Goal: Information Seeking & Learning: Check status

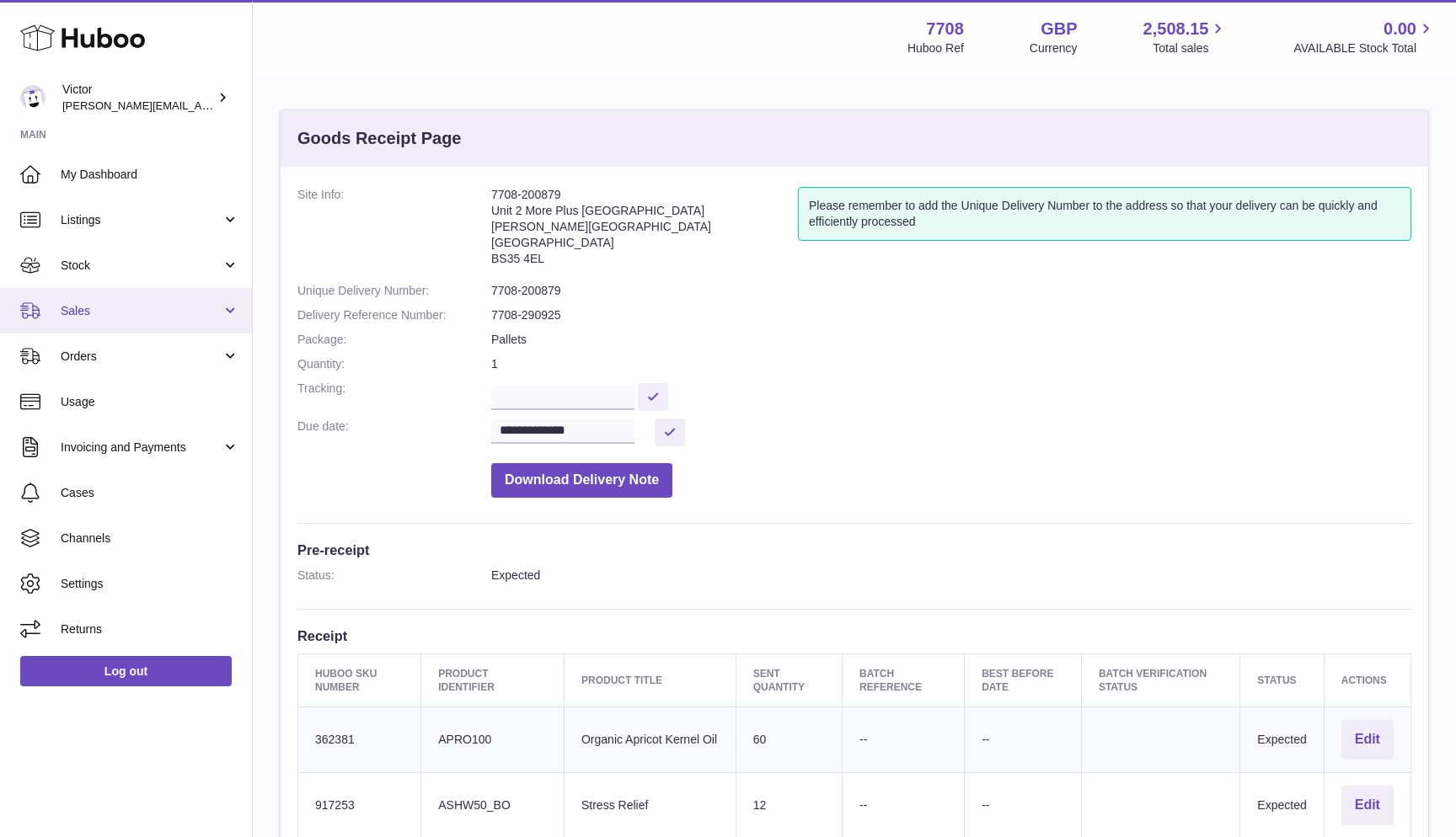
click at [144, 317] on link "Sales" at bounding box center [126, 311] width 252 height 45
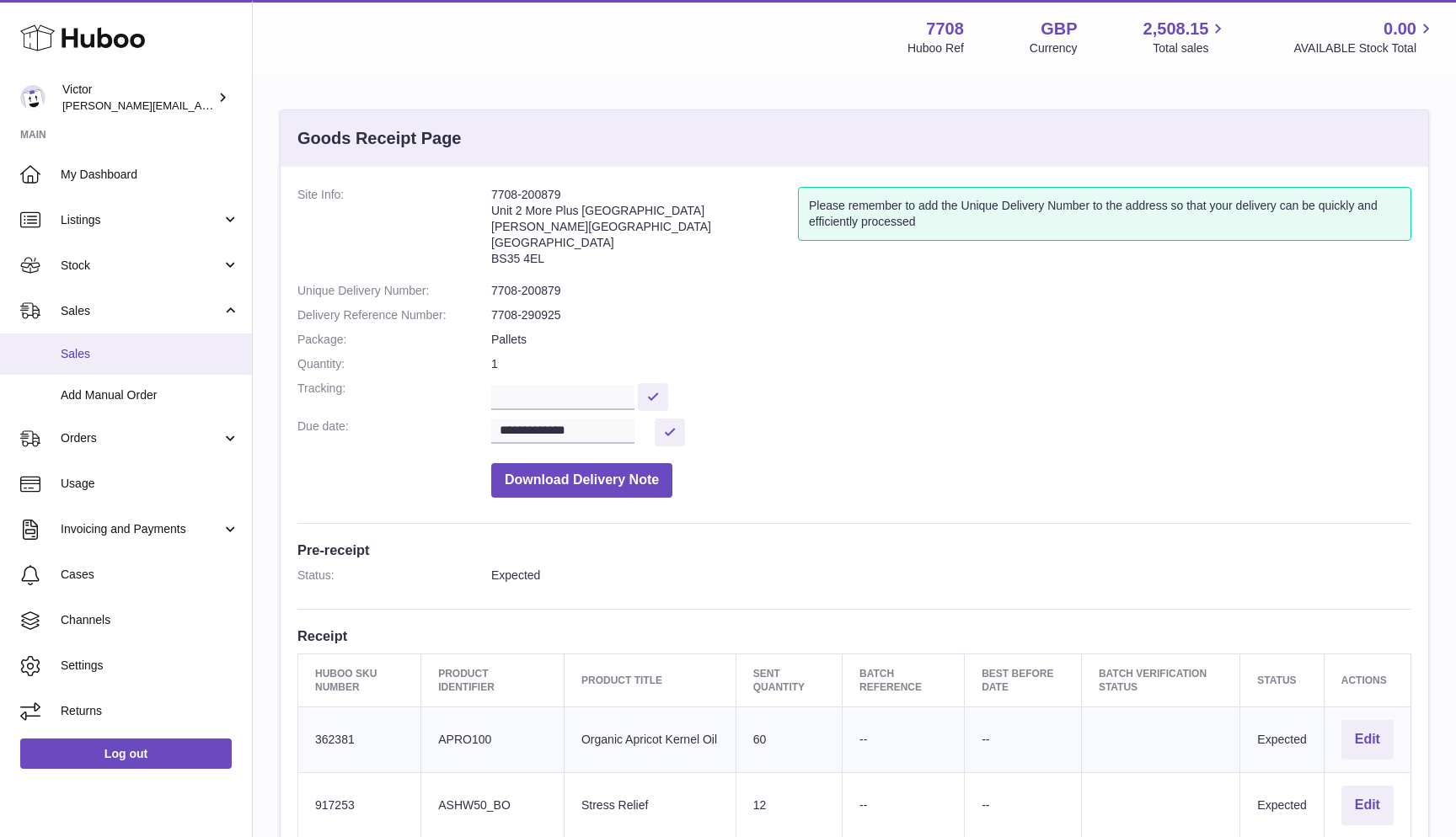
click at [136, 343] on link "Sales" at bounding box center [126, 354] width 252 height 41
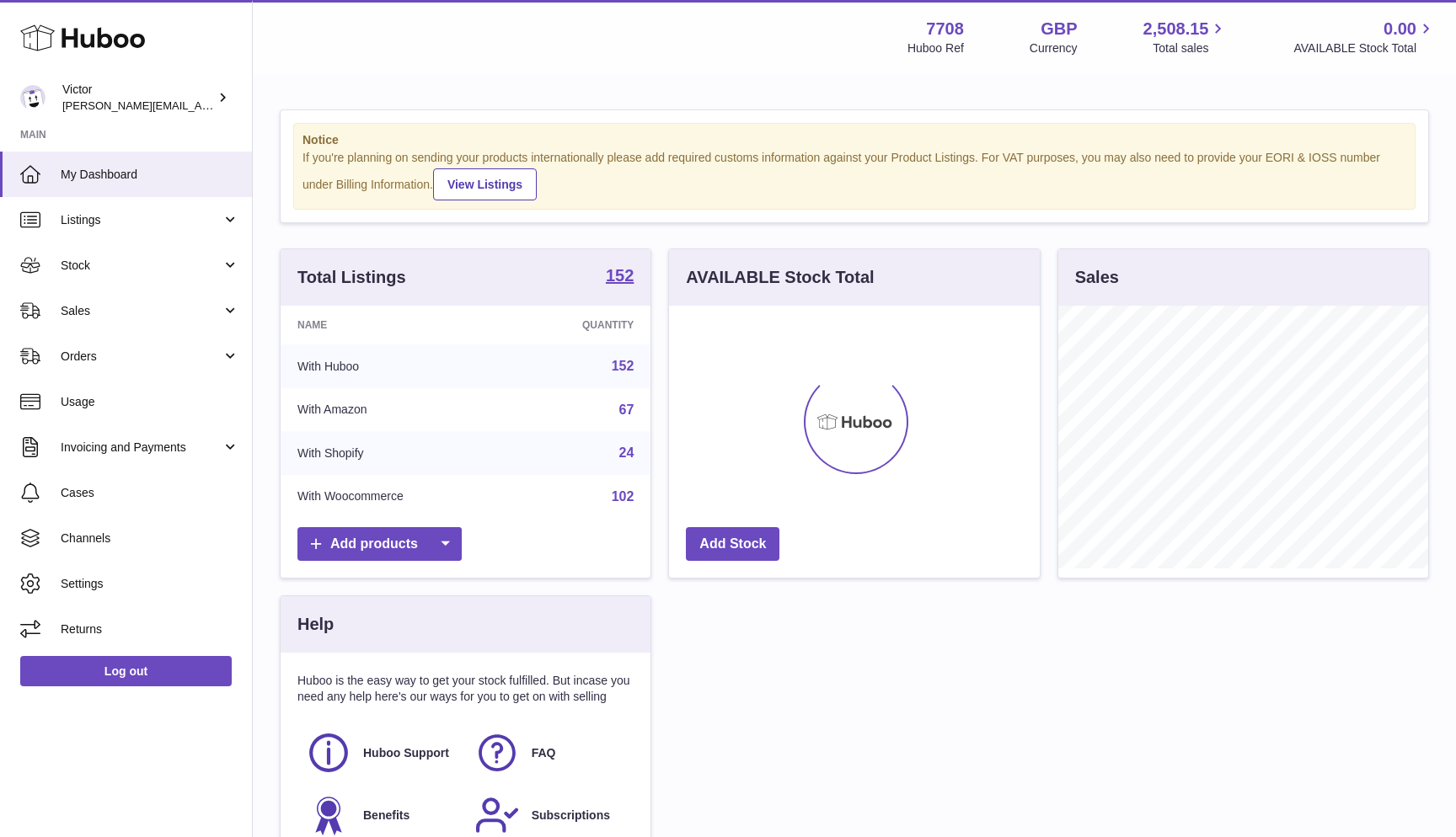
scroll to position [263, 371]
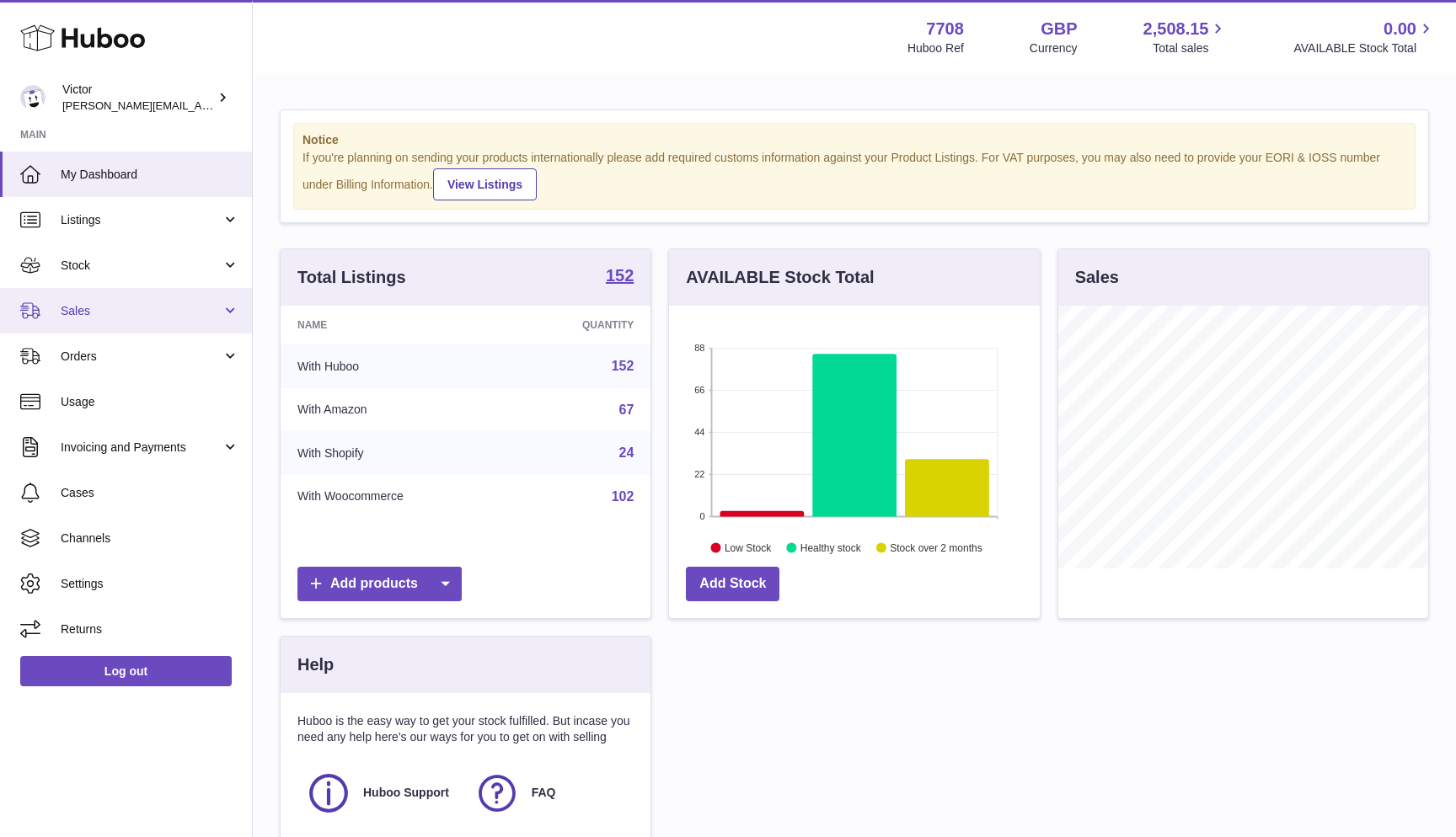
click at [118, 316] on link "Sales" at bounding box center [126, 311] width 252 height 45
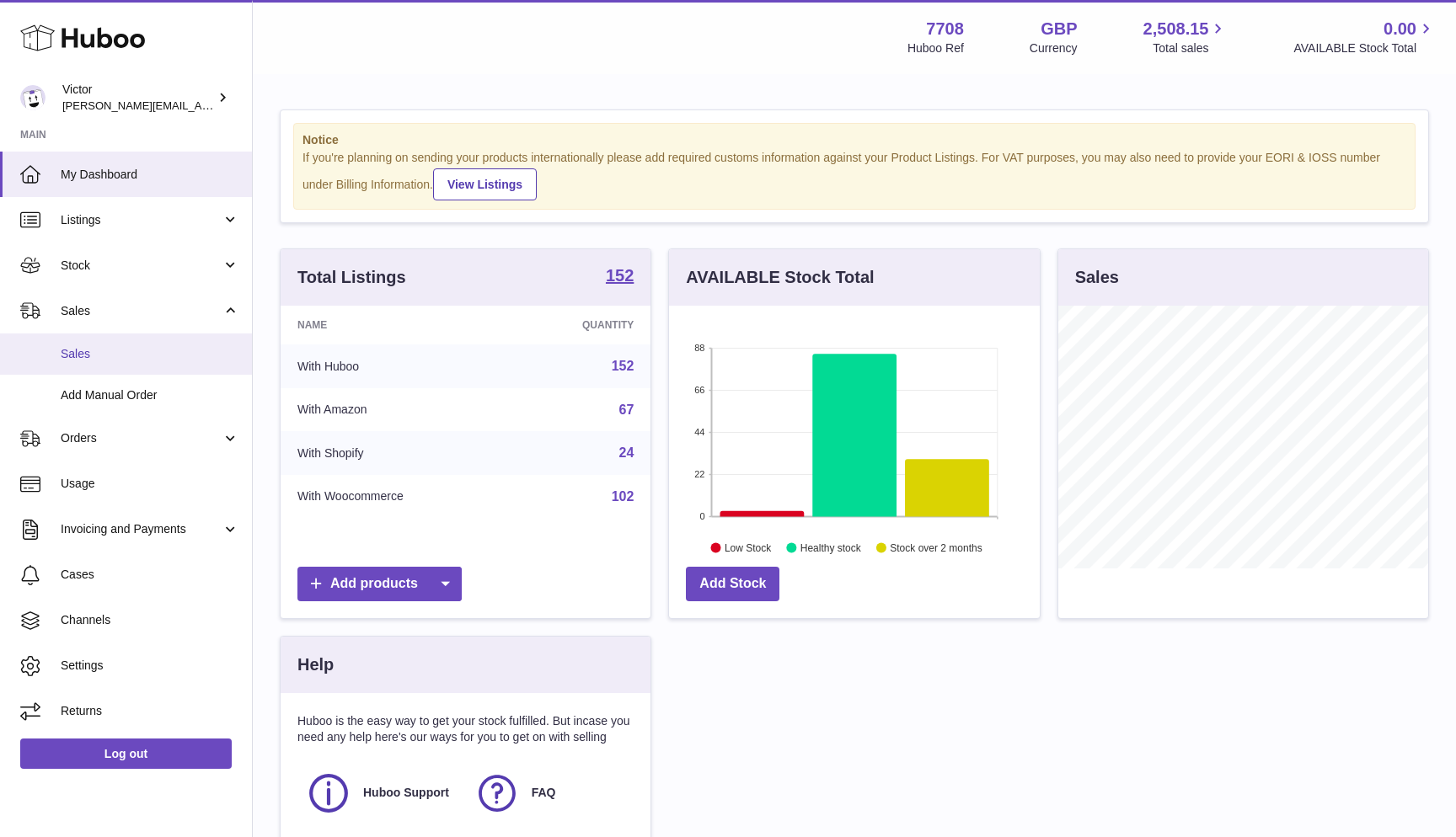
click at [117, 342] on link "Sales" at bounding box center [126, 354] width 252 height 41
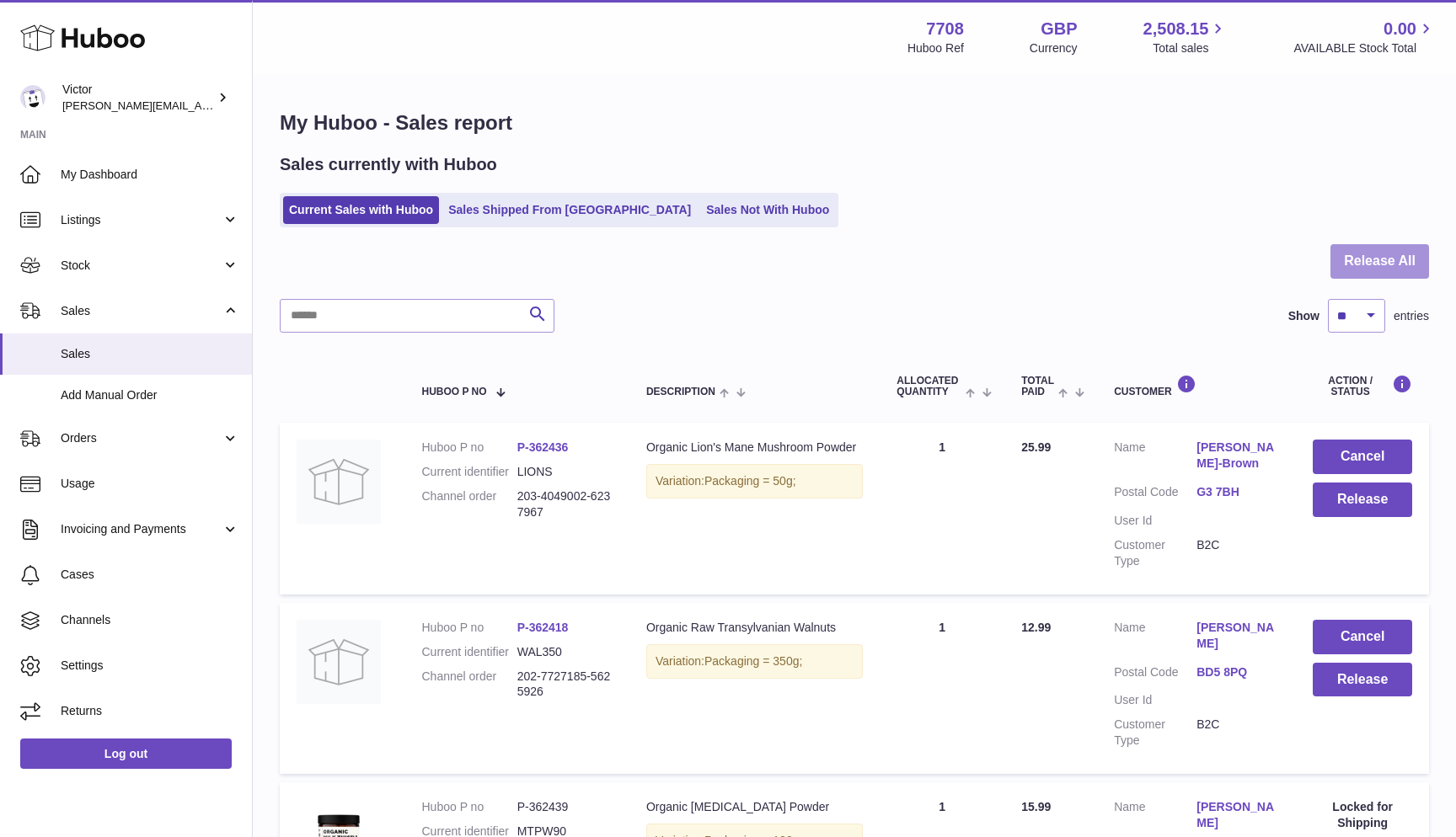
click at [1369, 267] on button "Release All" at bounding box center [1380, 261] width 99 height 35
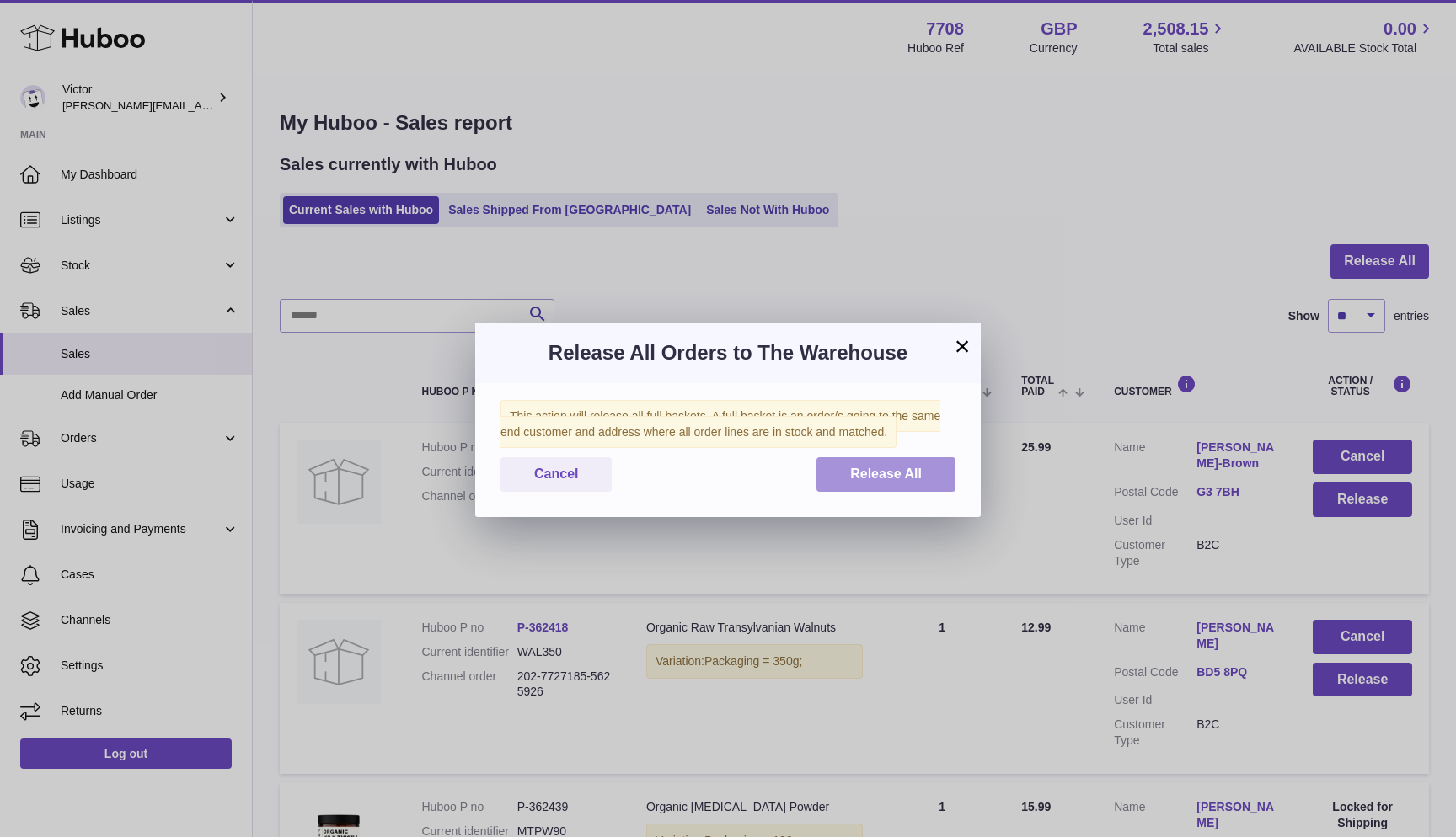
click at [916, 479] on span "Release All" at bounding box center [886, 474] width 72 height 14
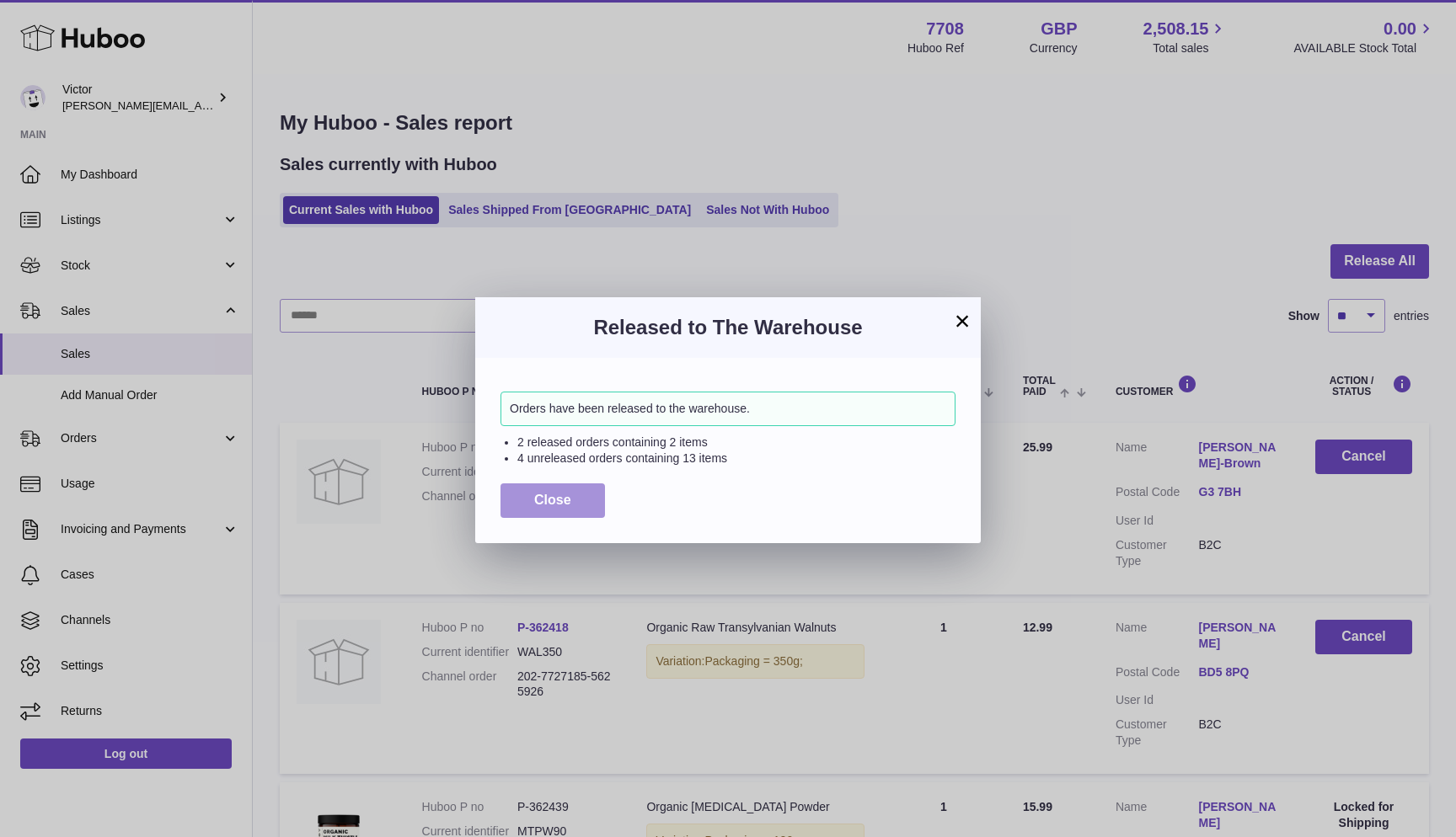
click at [551, 507] on button "Close" at bounding box center [552, 501] width 105 height 35
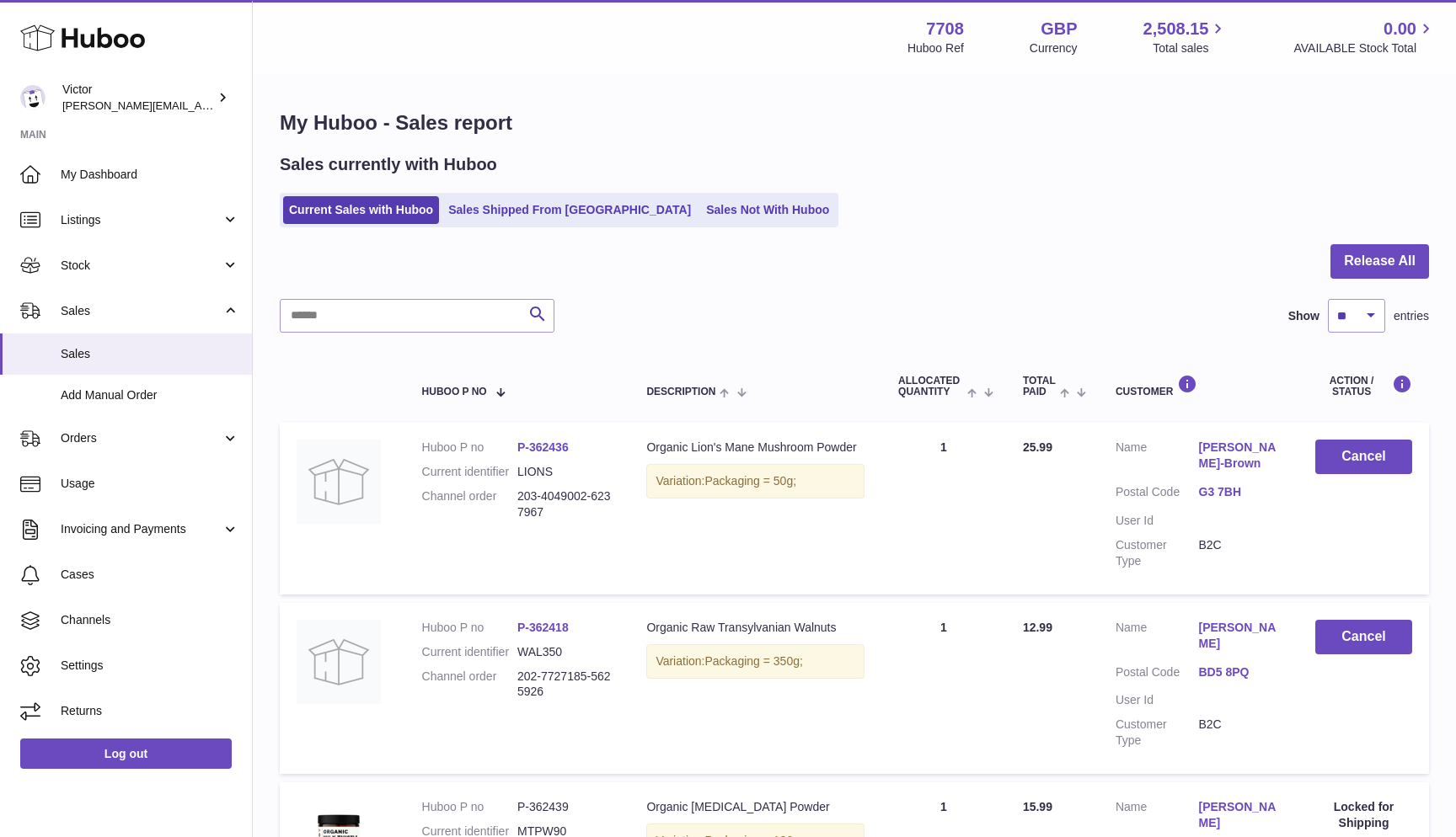
click at [636, 223] on ul "Current Sales with Huboo Sales Shipped From Huboo Sales Not With Huboo" at bounding box center [558, 210] width 558 height 35
click at [700, 214] on link "Sales Not With Huboo" at bounding box center [767, 210] width 135 height 28
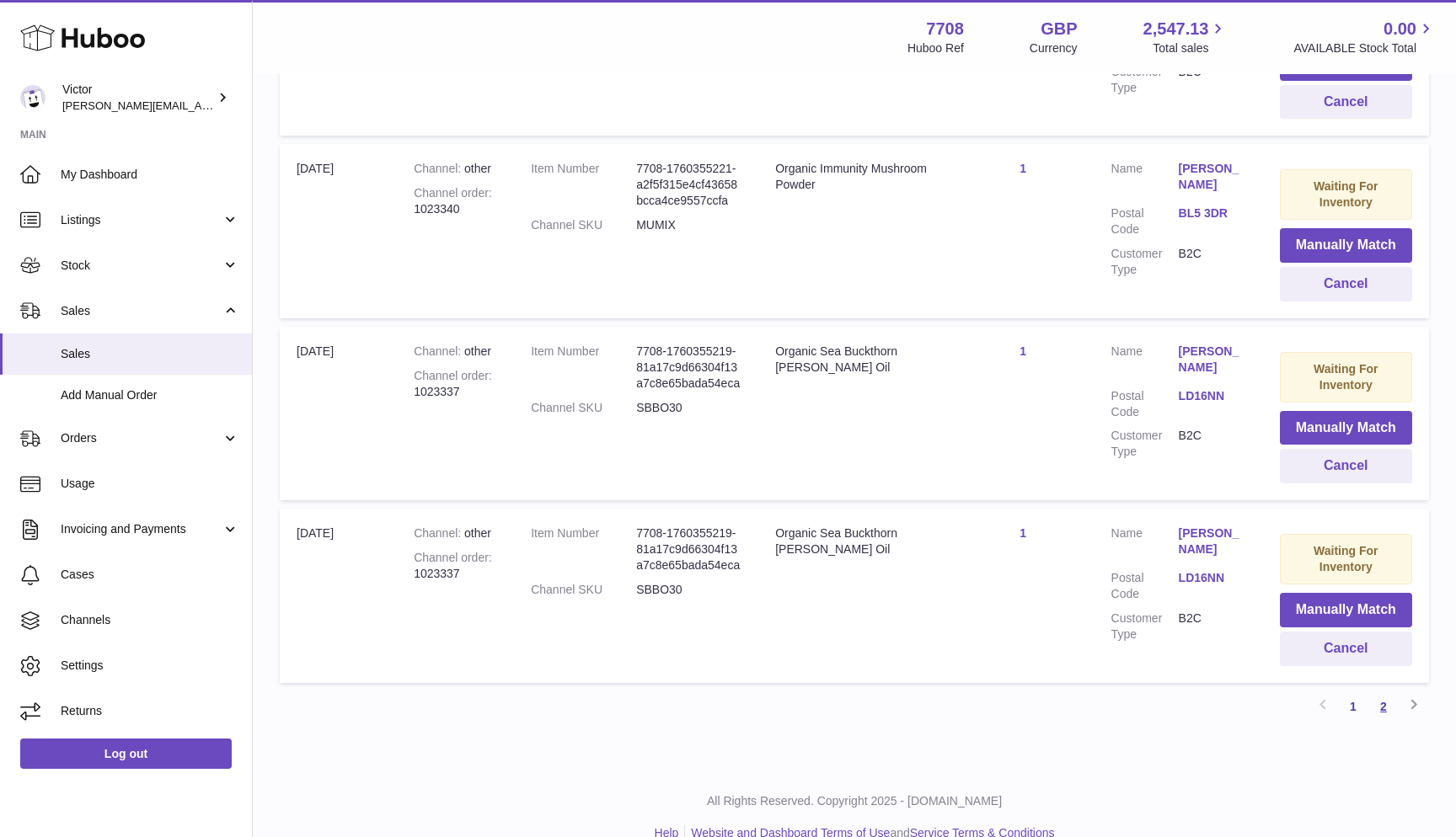
click at [1373, 692] on link "2" at bounding box center [1383, 707] width 30 height 30
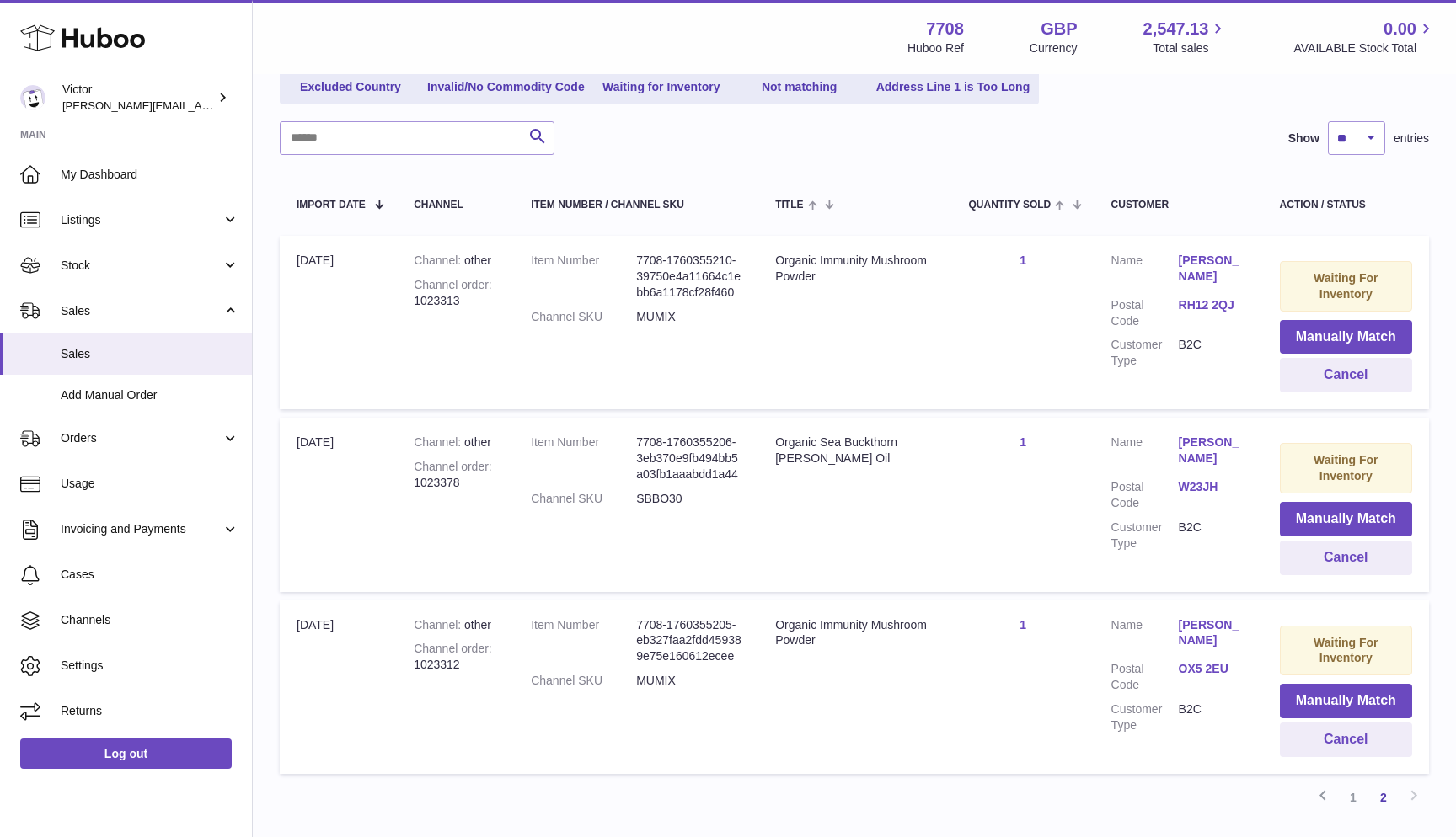
scroll to position [214, 0]
click at [1347, 784] on link "1" at bounding box center [1353, 797] width 30 height 30
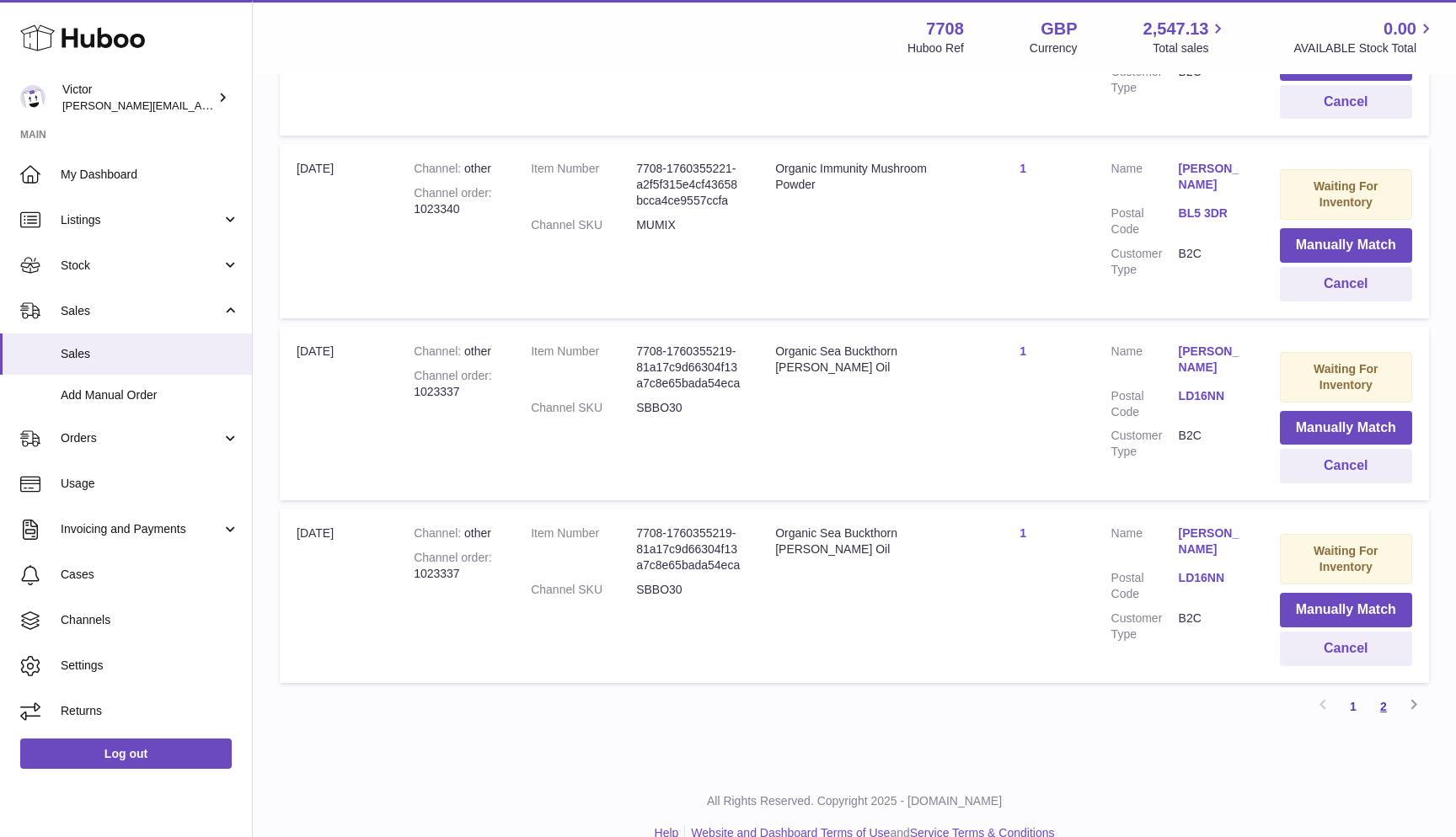
click at [1385, 692] on link "2" at bounding box center [1383, 707] width 30 height 30
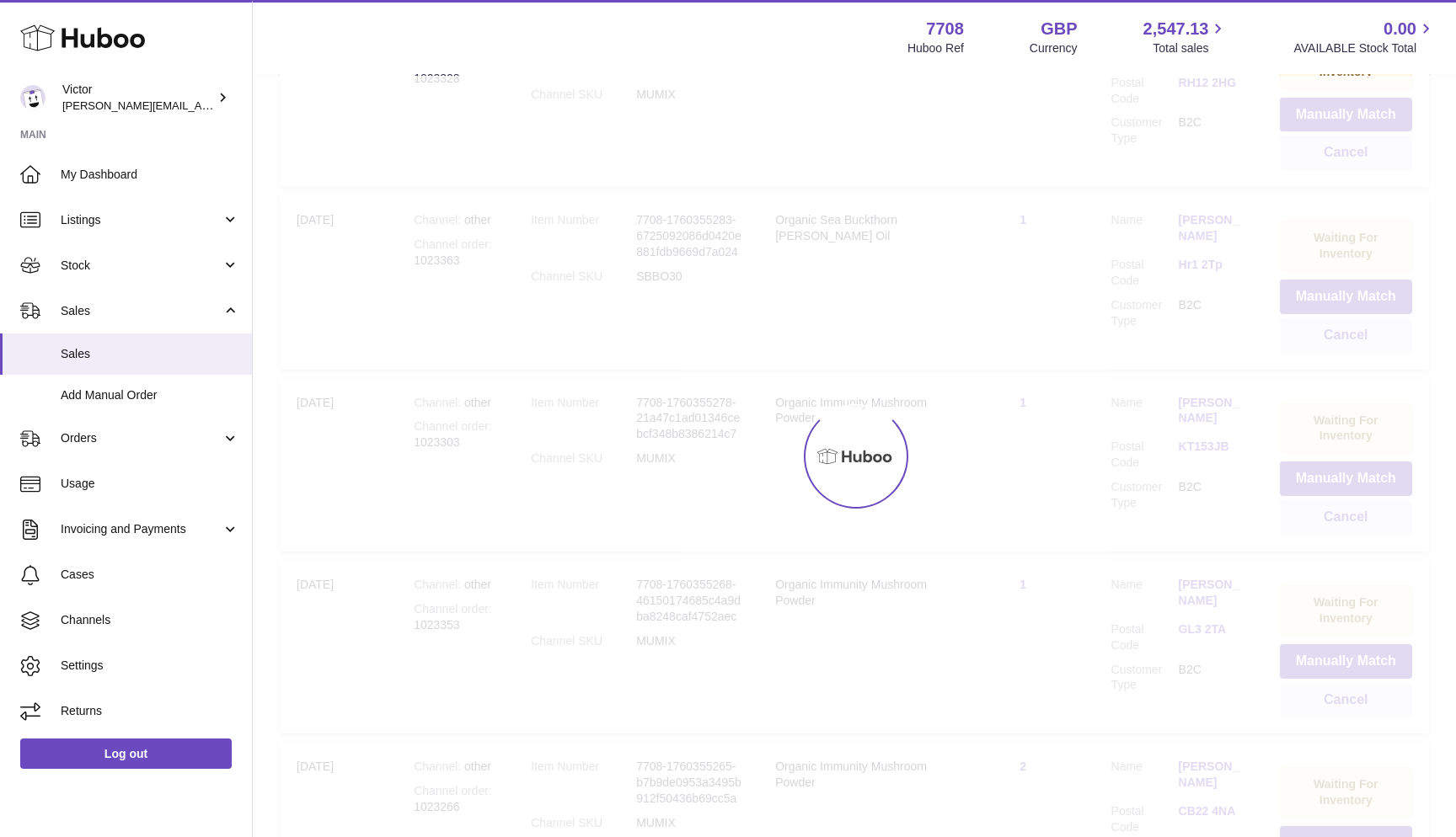
scroll to position [76, 0]
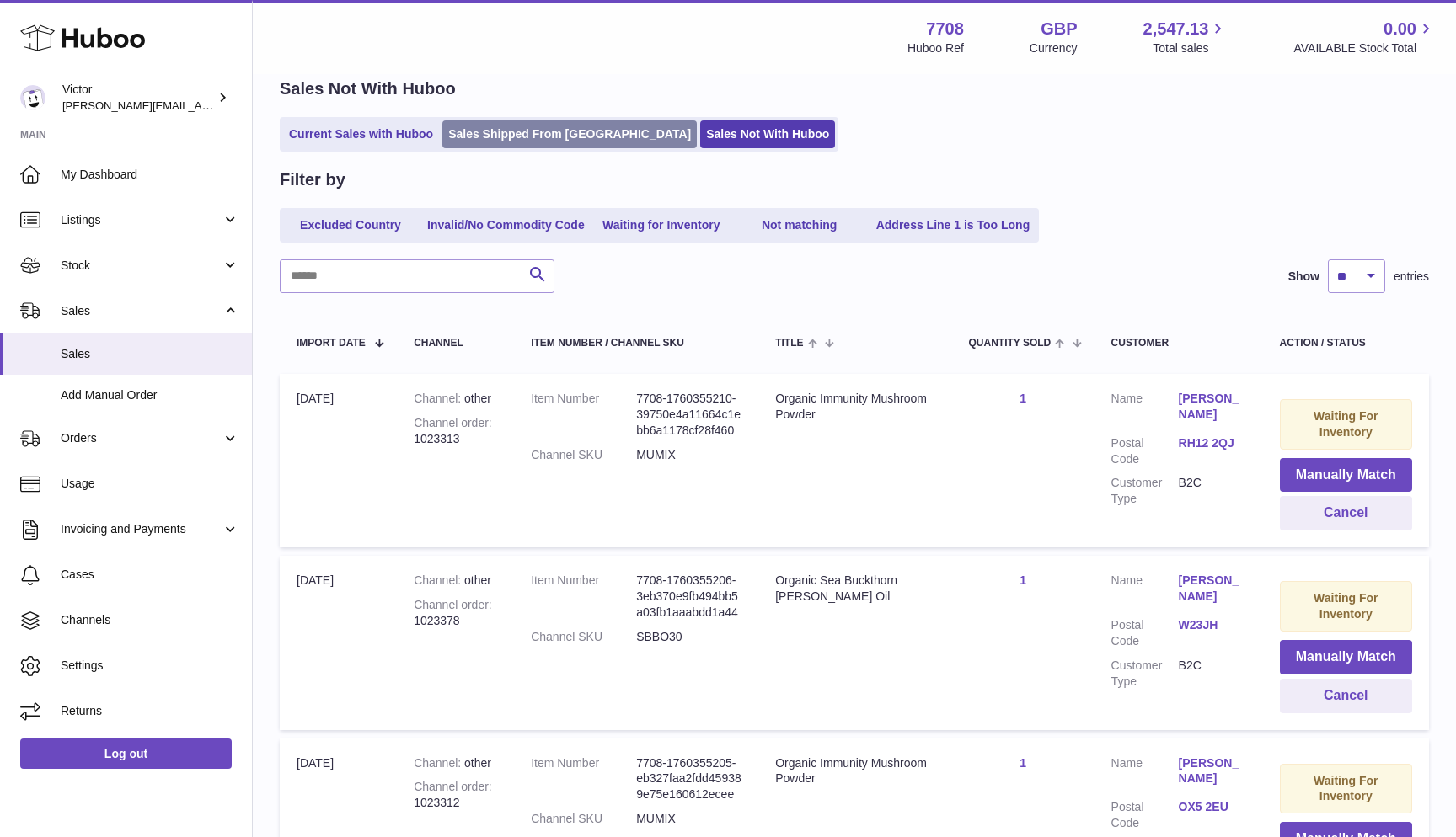
click at [482, 138] on link "Sales Shipped From [GEOGRAPHIC_DATA]" at bounding box center [570, 135] width 254 height 28
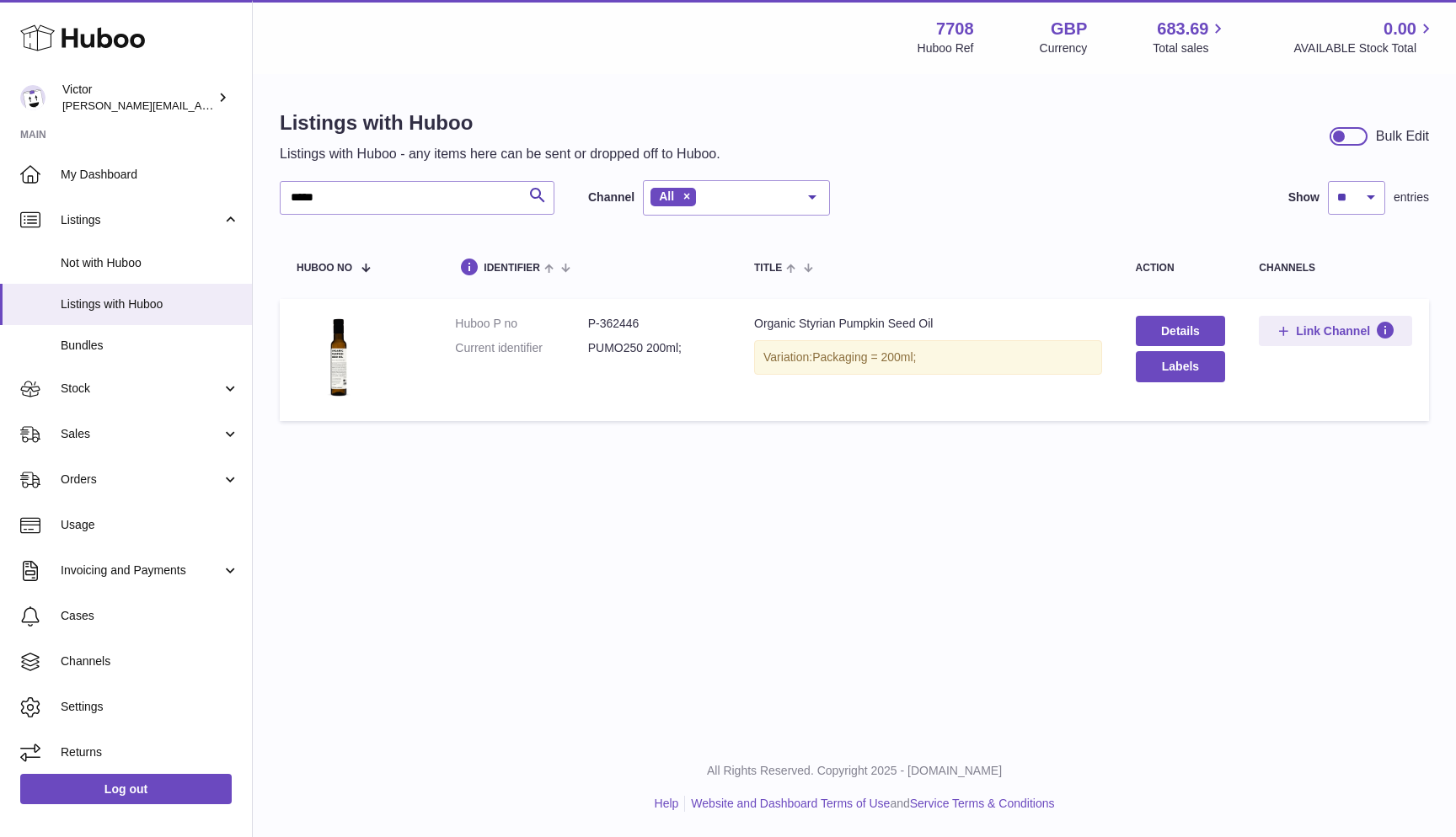
click at [369, 203] on input "*****" at bounding box center [417, 198] width 275 height 34
type input "*****"
click at [604, 347] on dd "PUMO250 200ml;" at bounding box center [654, 347] width 132 height 16
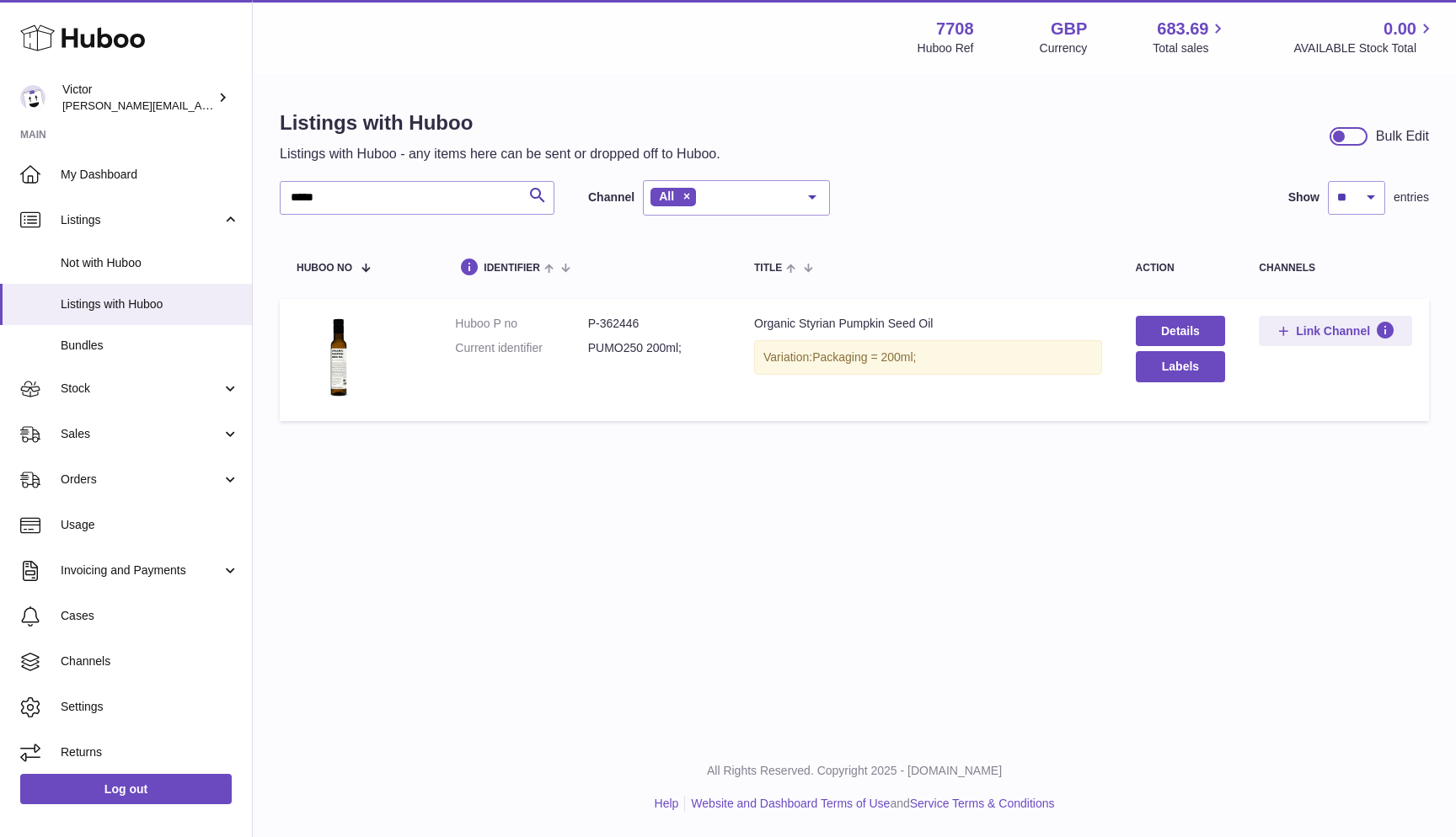
copy dd "PUMO250"
click at [1309, 341] on button "Link Channel" at bounding box center [1335, 330] width 154 height 30
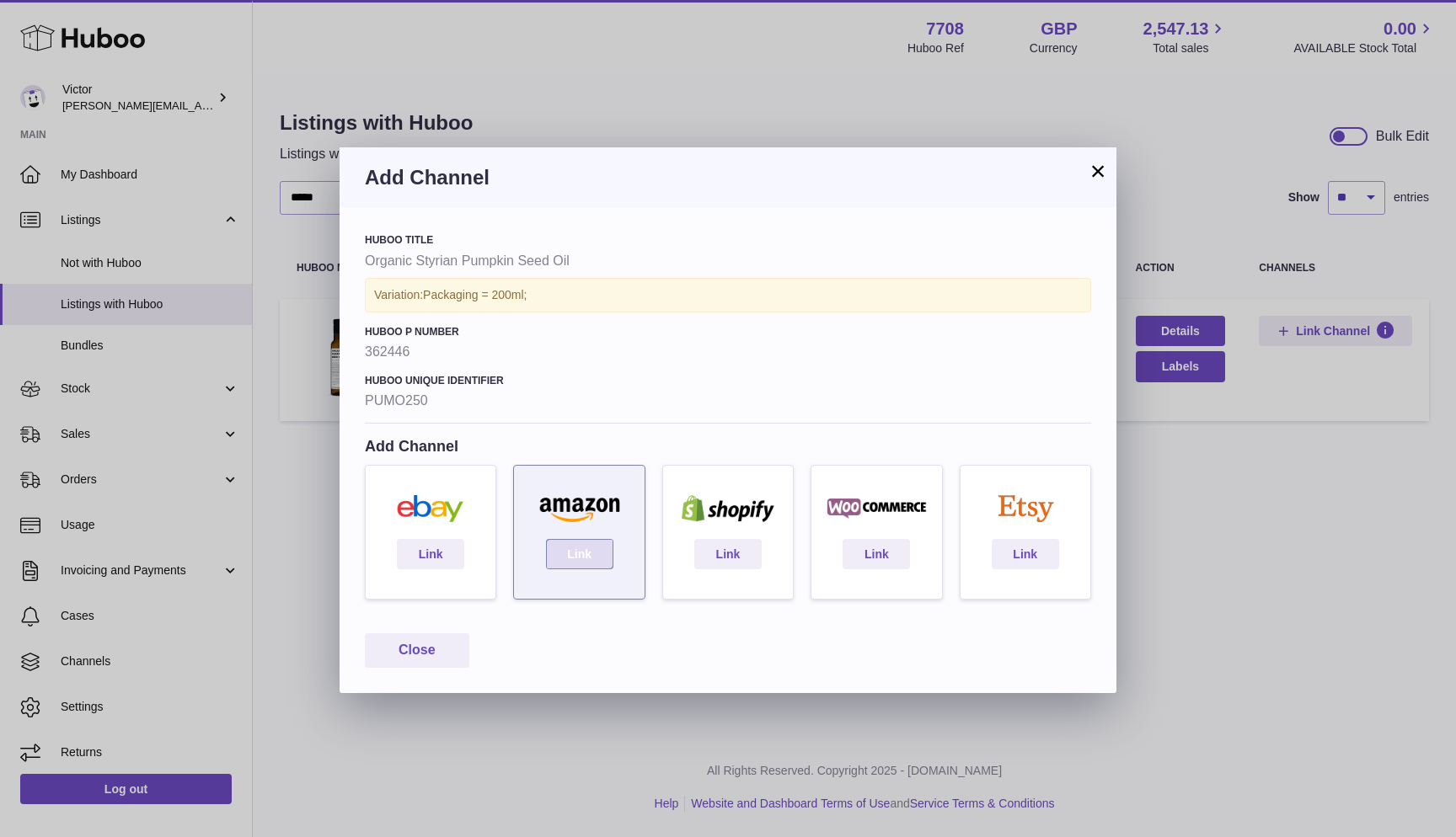
click at [574, 545] on link "Link" at bounding box center [580, 555] width 68 height 30
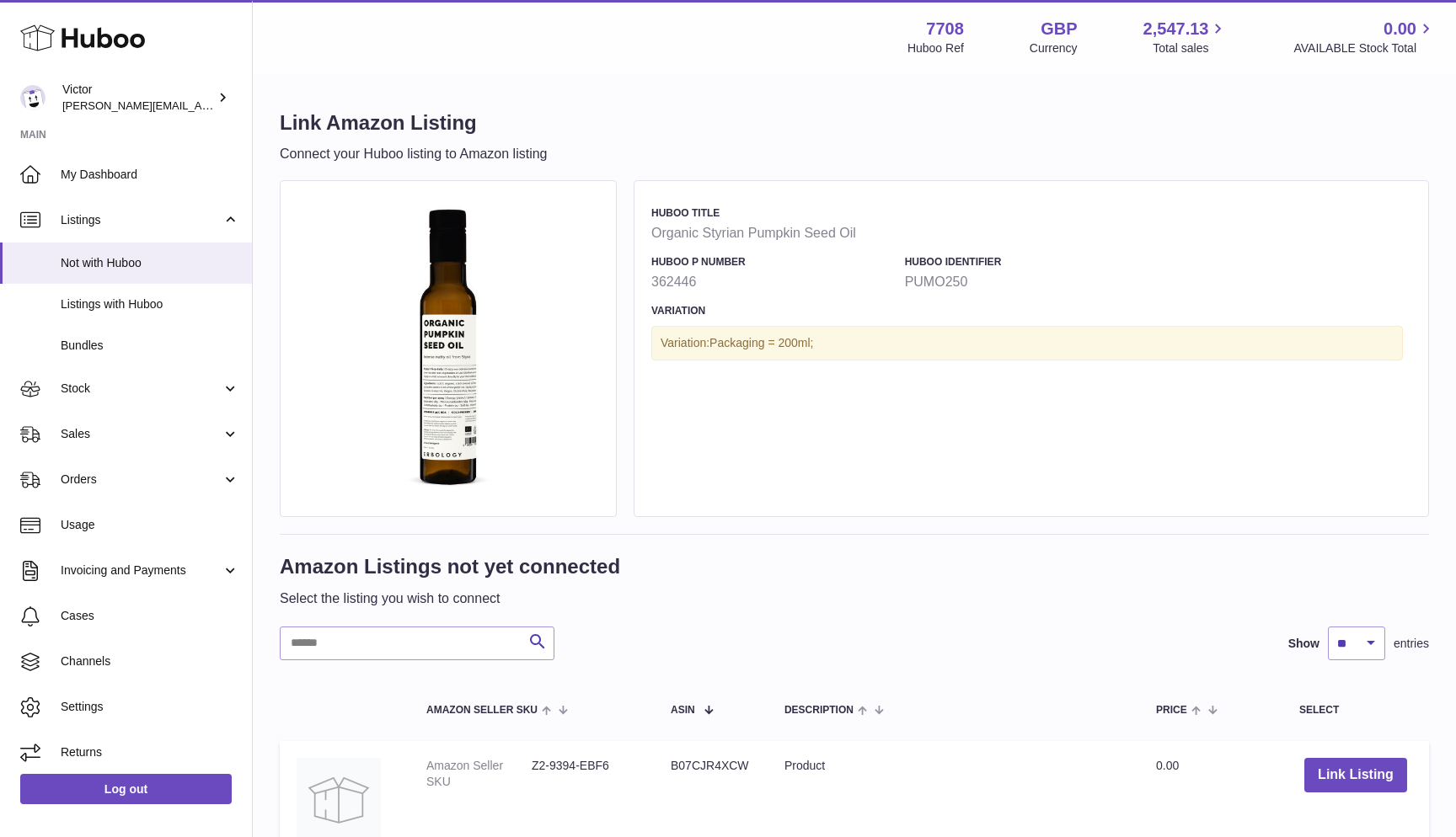
click at [410, 650] on input "text" at bounding box center [417, 644] width 275 height 34
paste input "*******"
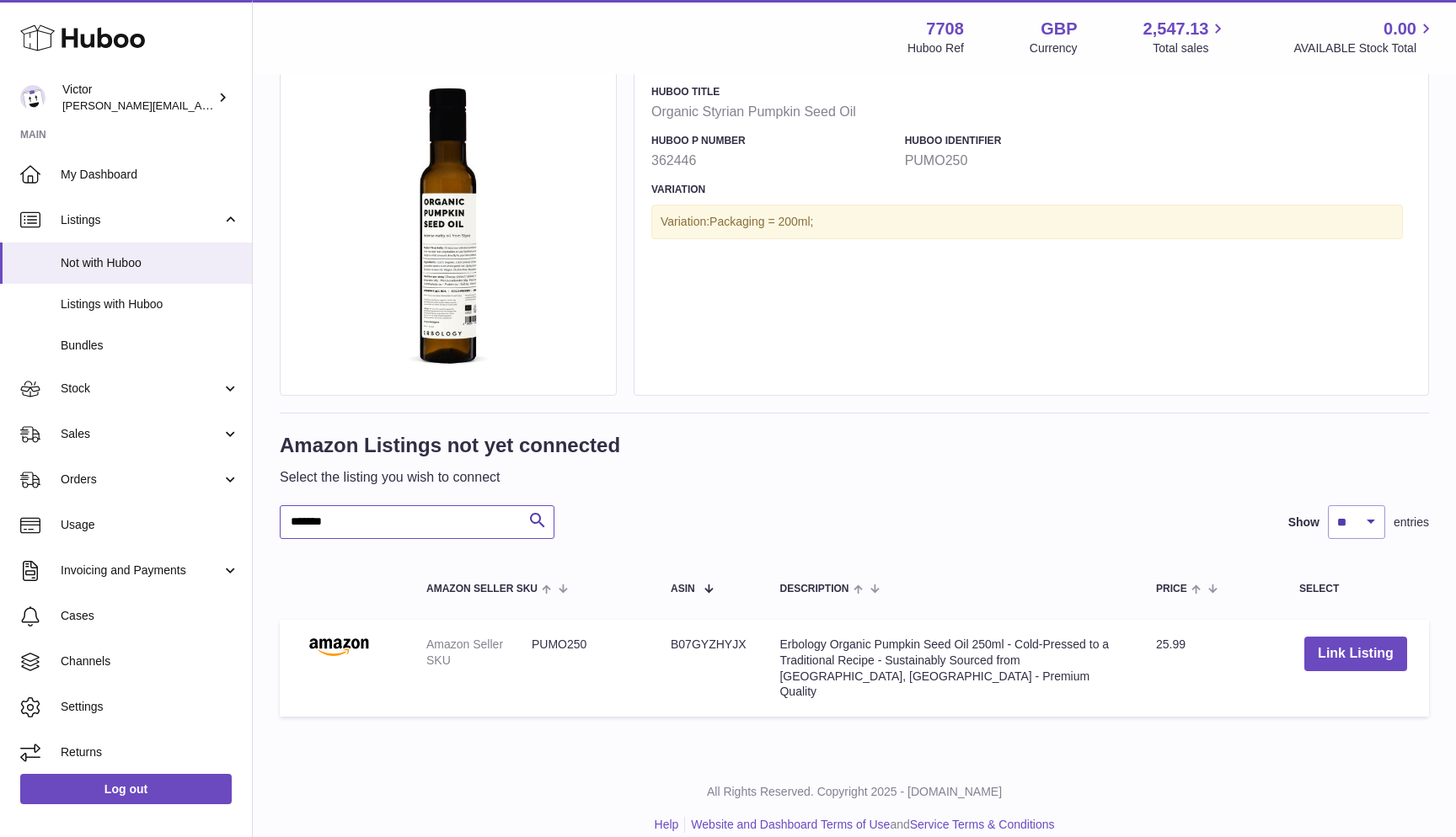
scroll to position [121, 0]
type input "*******"
click at [115, 312] on link "Listings with Huboo" at bounding box center [126, 304] width 252 height 41
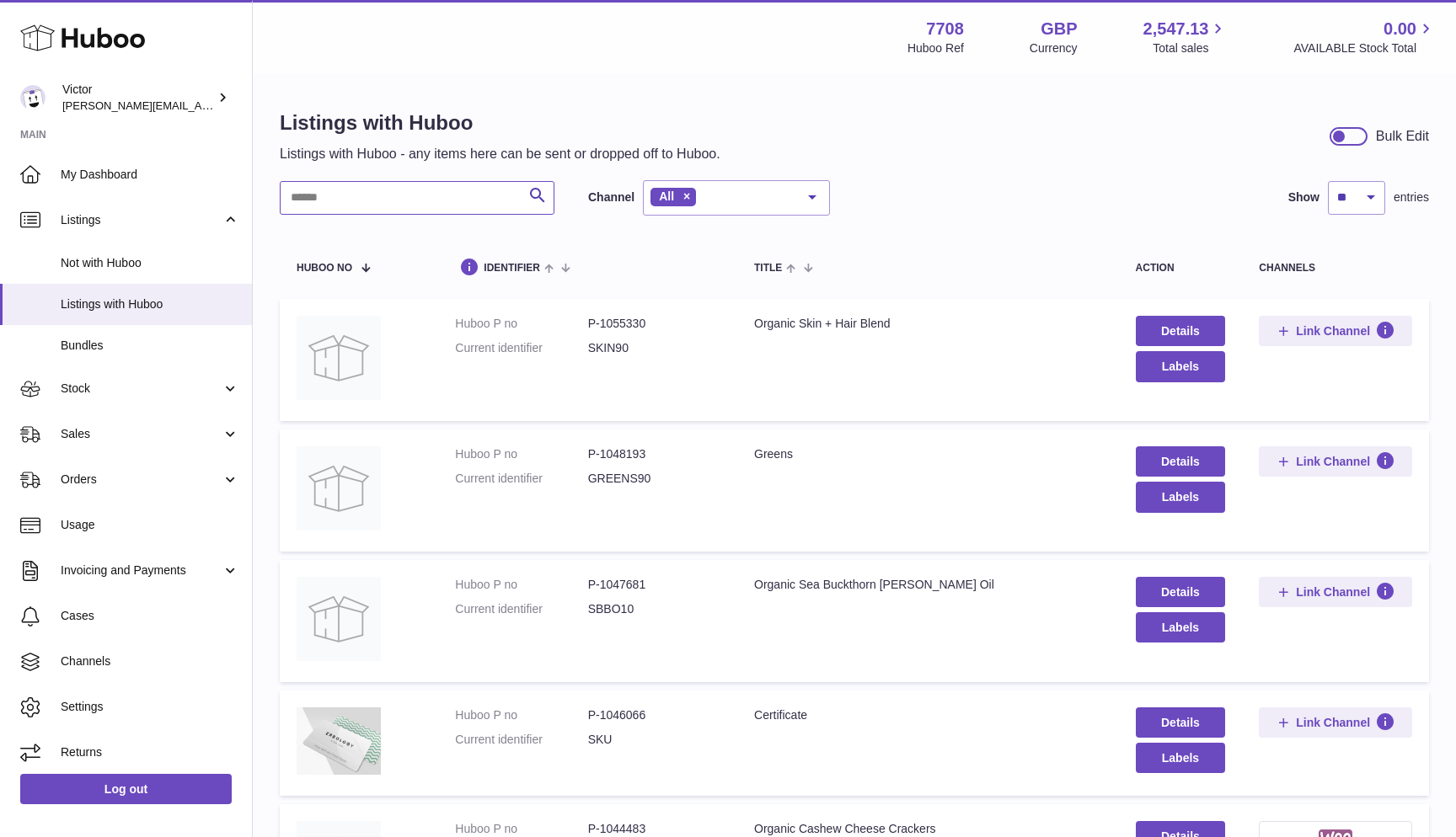
click at [324, 205] on input "text" at bounding box center [417, 198] width 275 height 34
paste input "*******"
type input "*******"
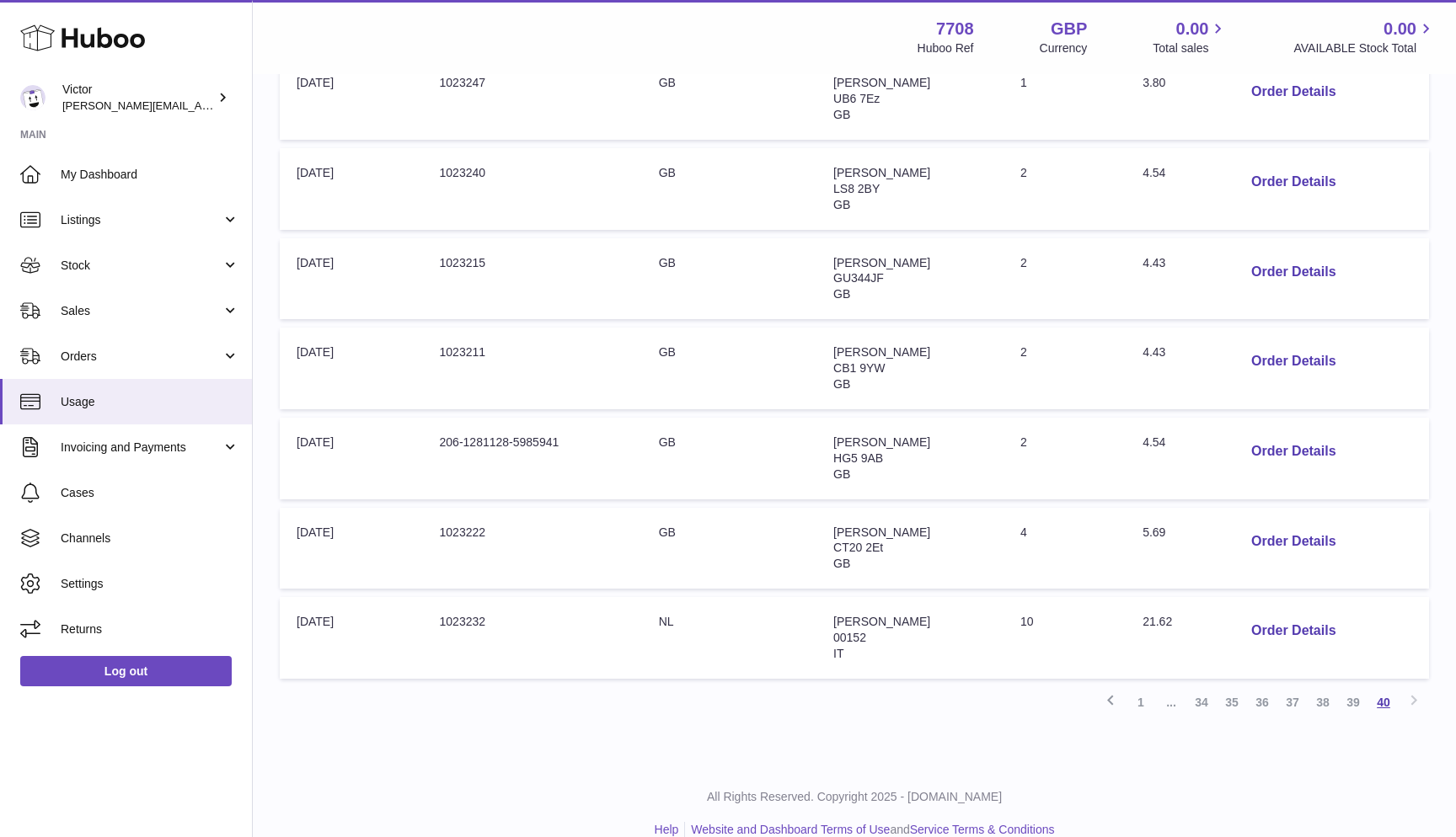
click at [1380, 687] on link "40" at bounding box center [1383, 702] width 30 height 30
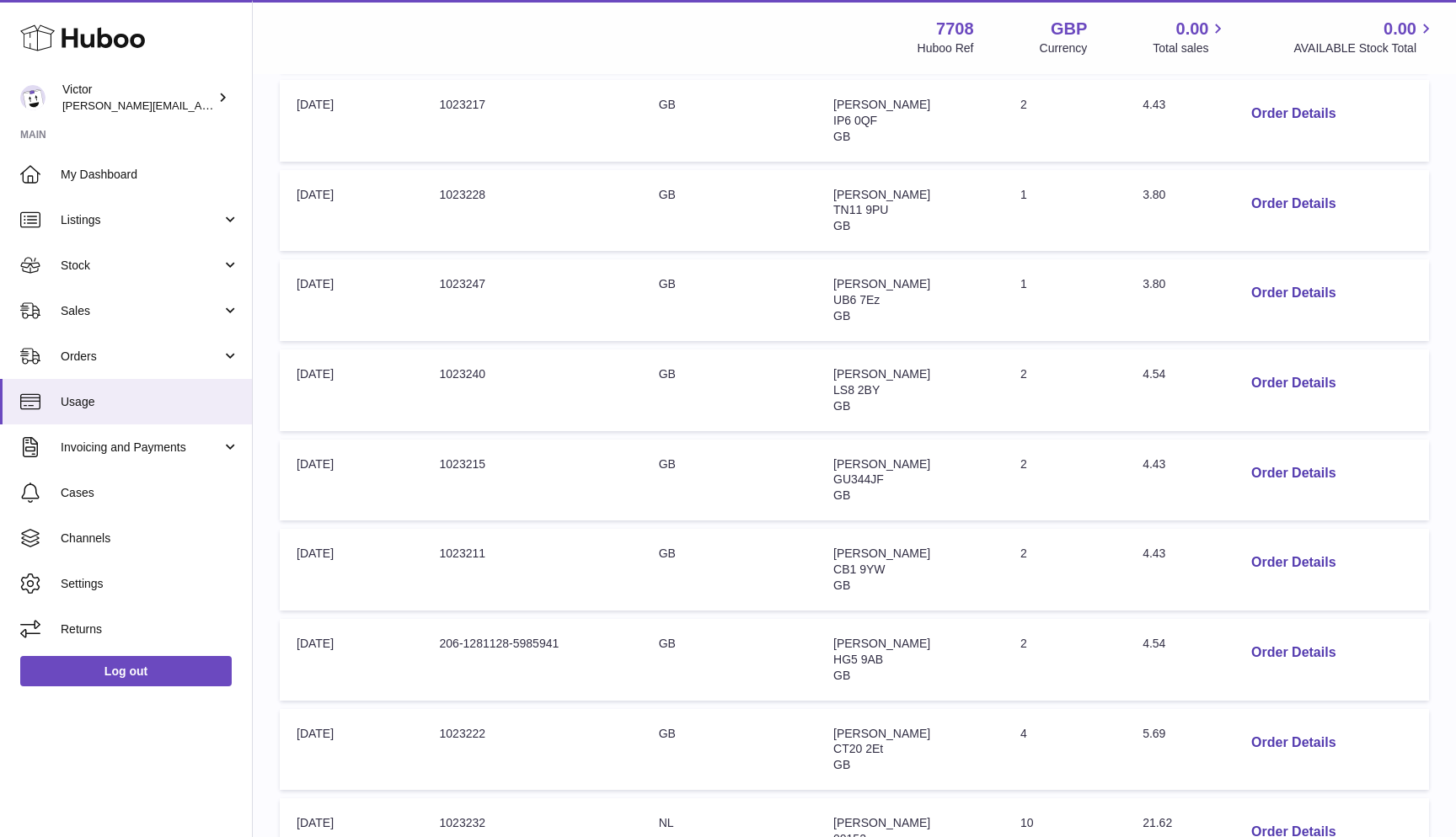
scroll to position [76, 0]
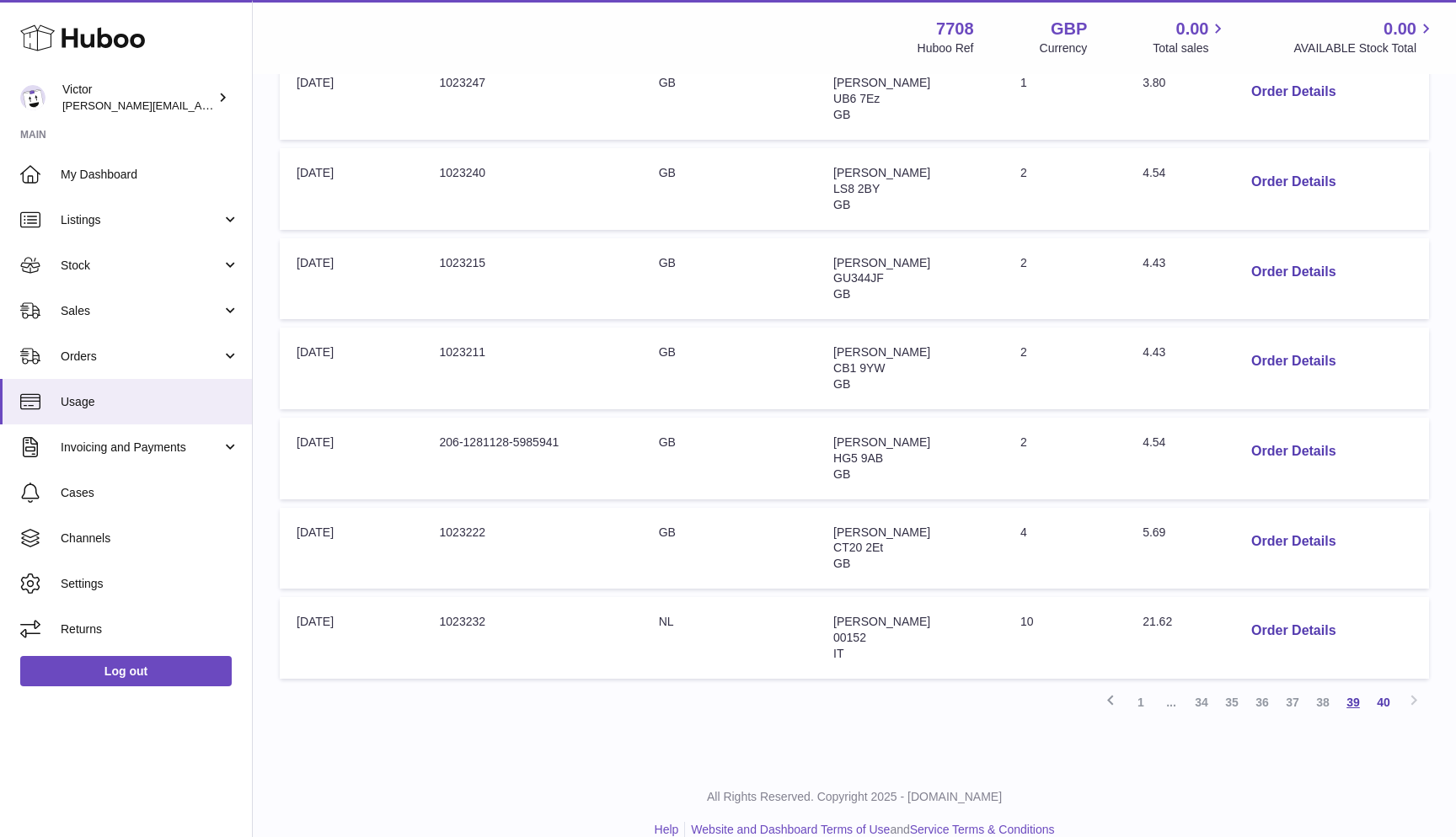
click at [1352, 687] on link "39" at bounding box center [1353, 702] width 30 height 30
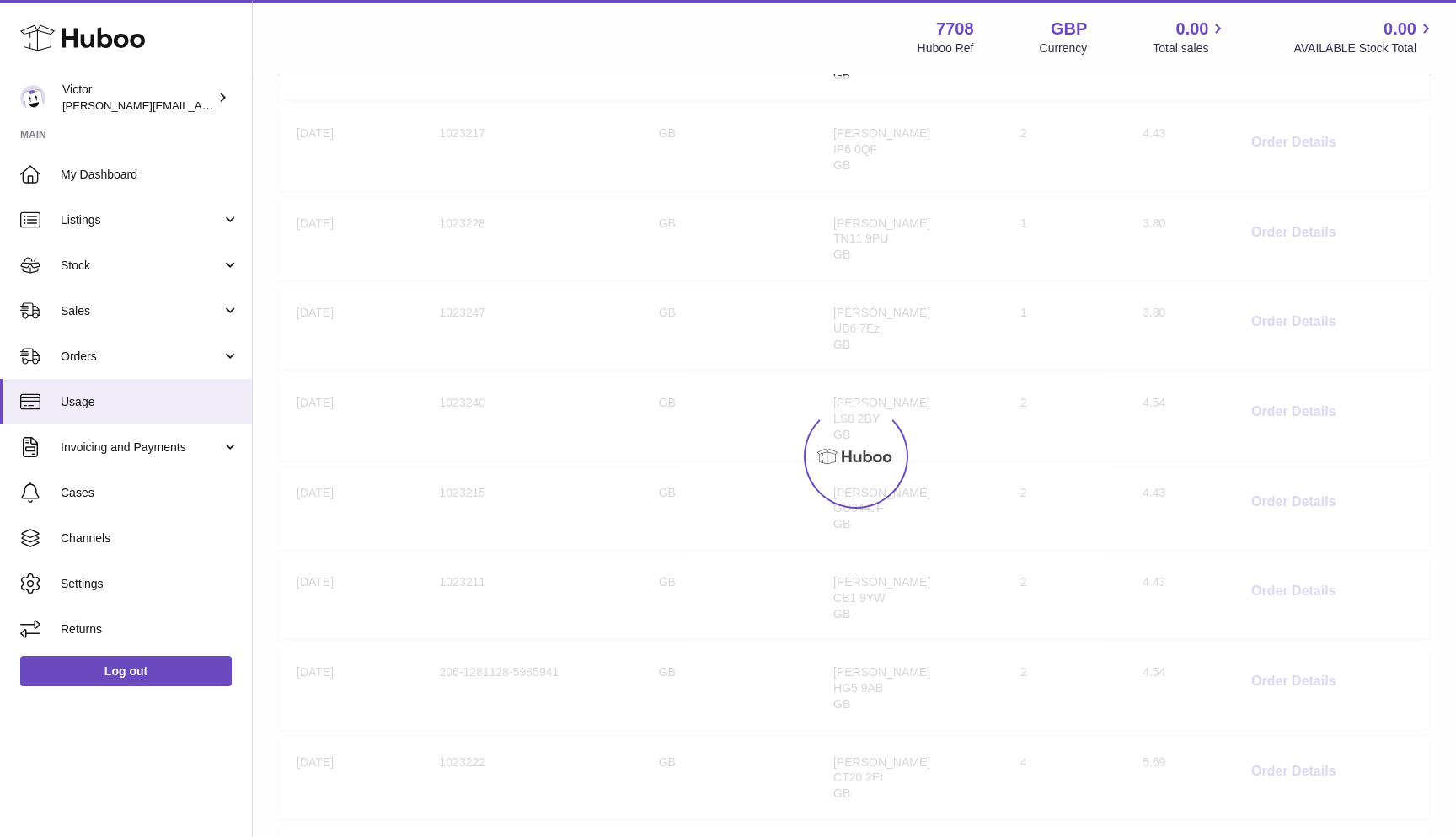
scroll to position [76, 0]
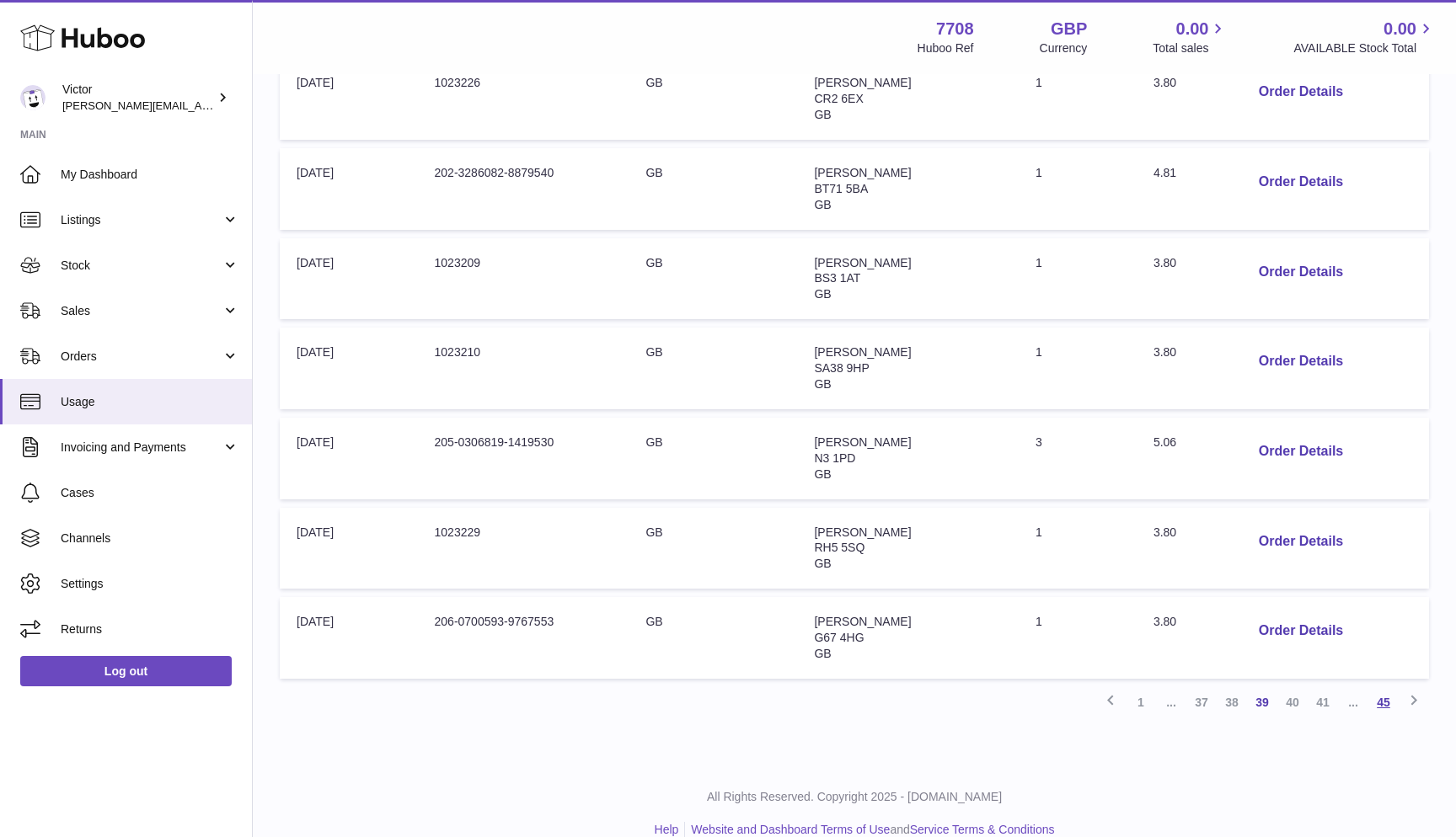
click at [1385, 687] on link "45" at bounding box center [1383, 702] width 30 height 30
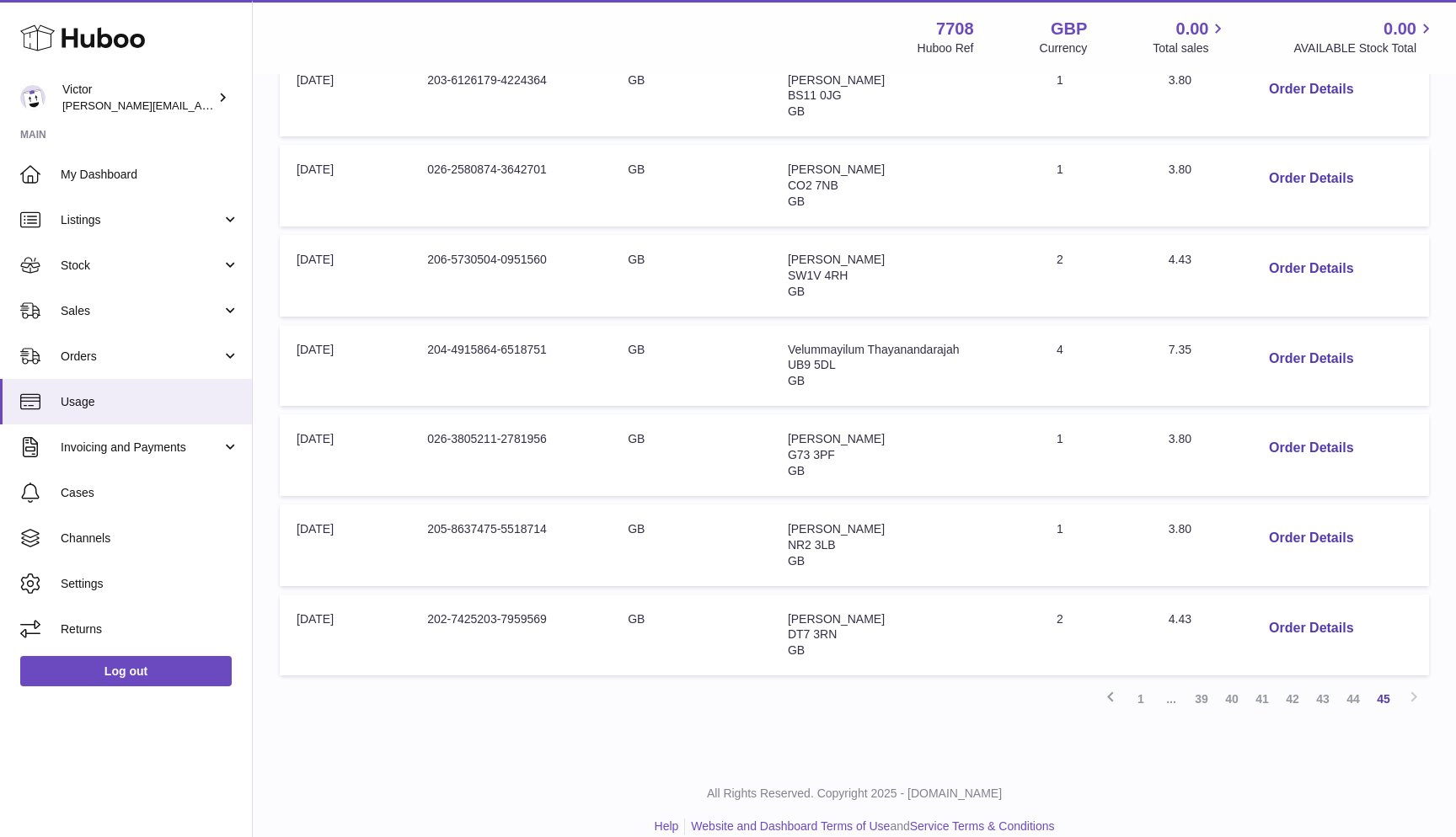
scroll to position [526, 0]
click at [1349, 684] on link "44" at bounding box center [1353, 700] width 30 height 30
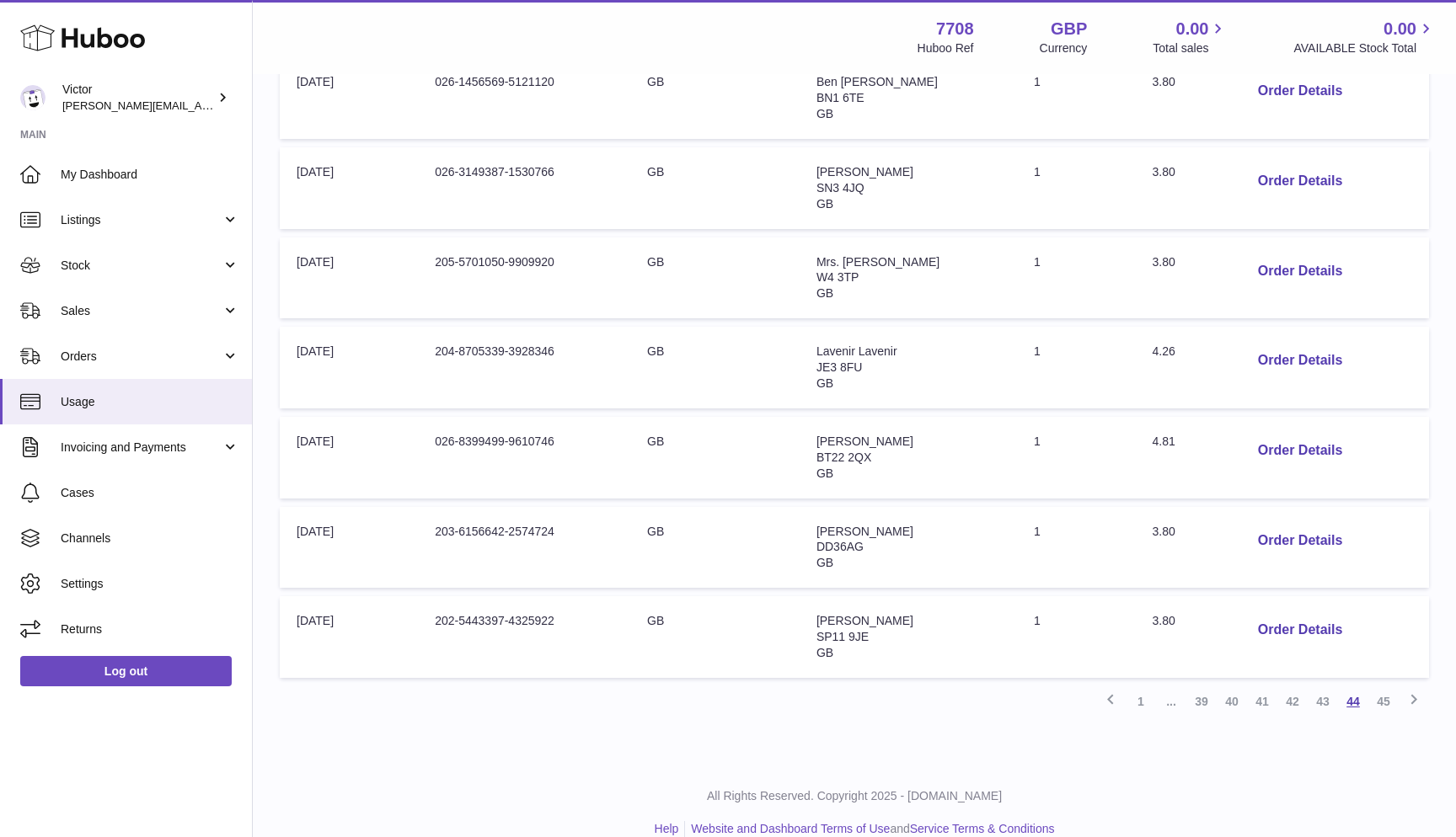
scroll to position [614, 0]
click at [1270, 345] on button "Order Details" at bounding box center [1300, 362] width 111 height 35
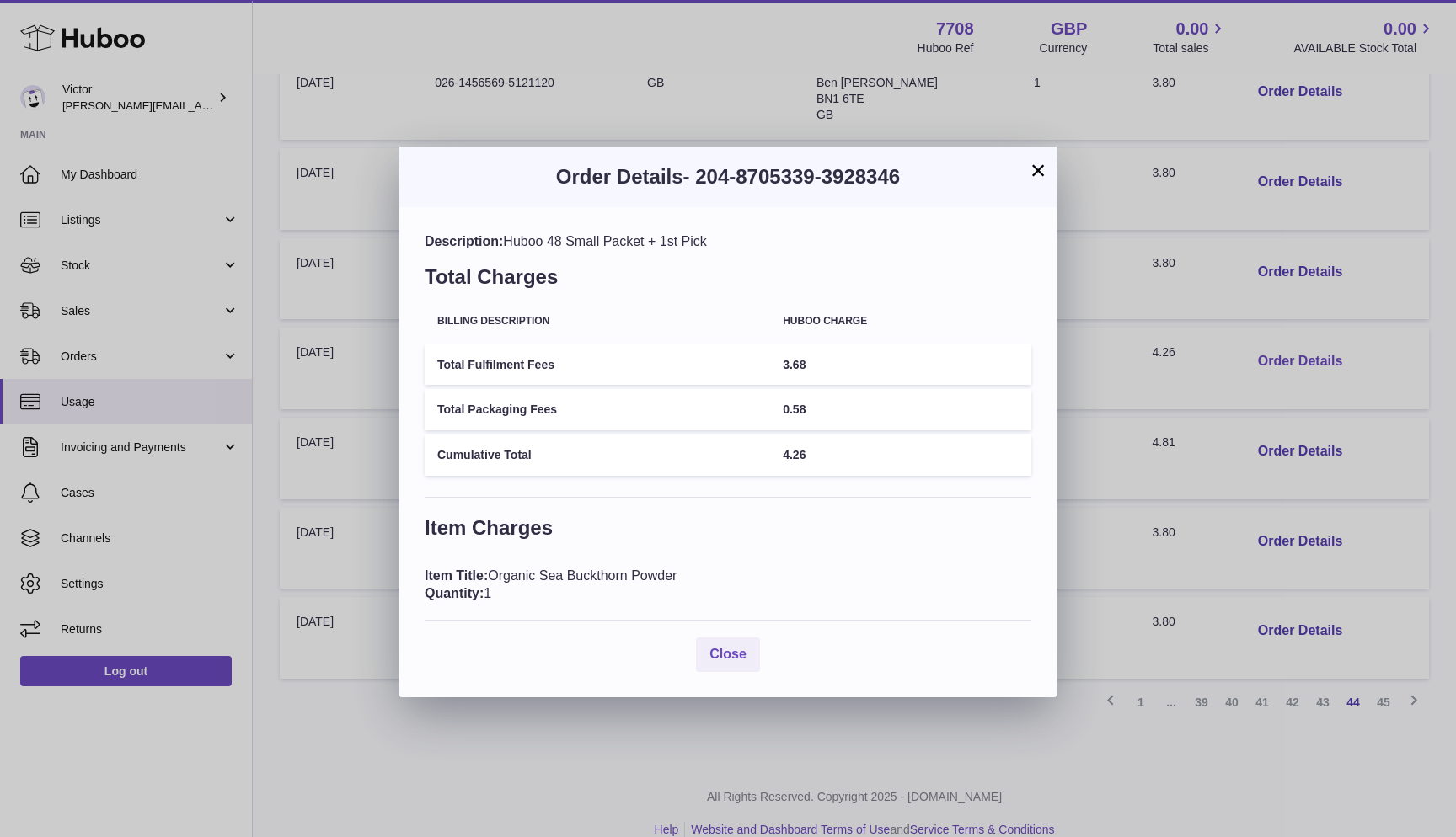
click at [1270, 344] on div "× Order Details - 204-8705339-3928346 Description: Huboo 48 Small Packet + 1st …" at bounding box center [728, 418] width 1456 height 837
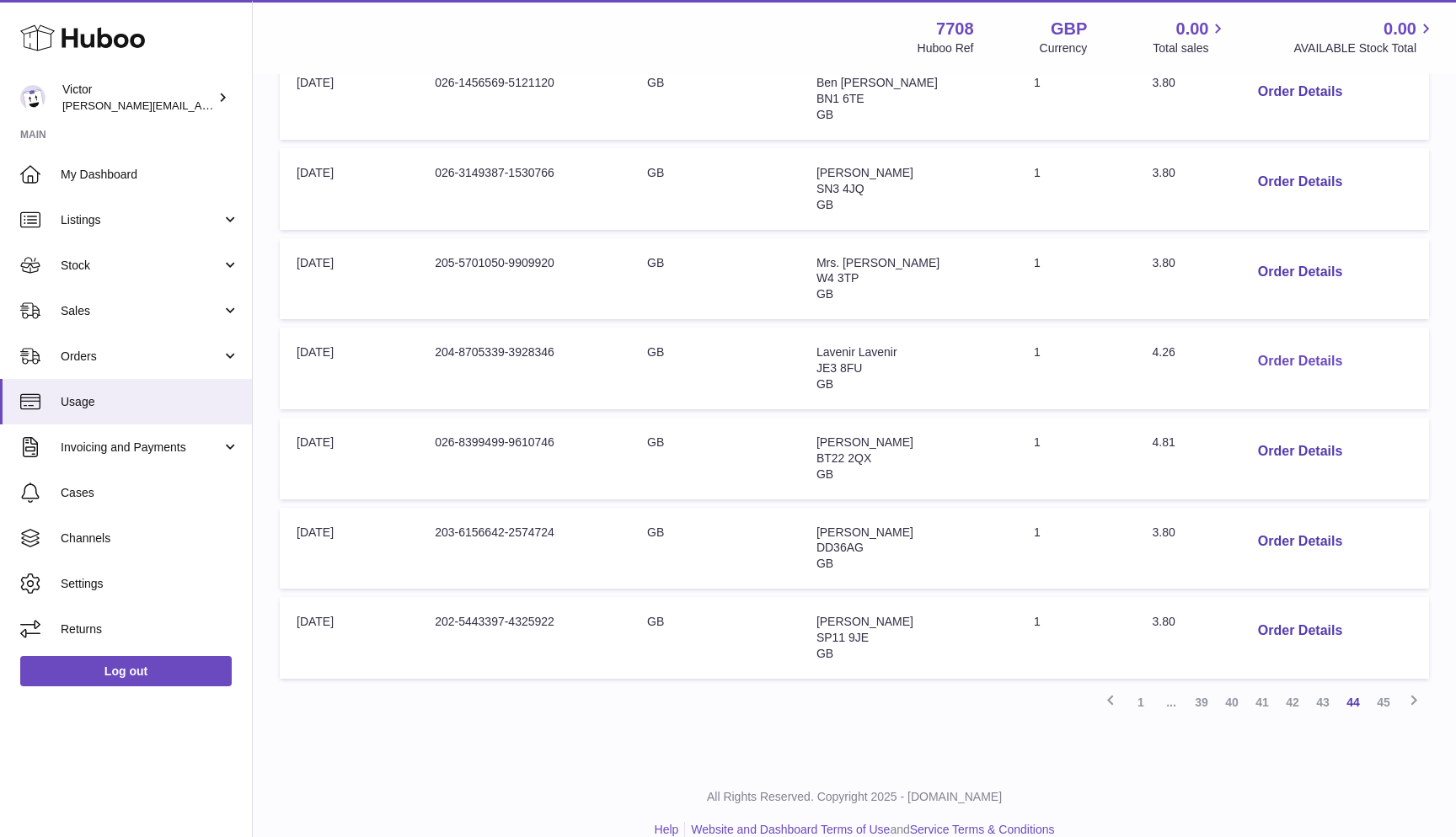
click at [1270, 345] on button "Order Details" at bounding box center [1300, 362] width 111 height 35
click at [1270, 344] on div at bounding box center [728, 418] width 1456 height 837
click at [1273, 435] on button "Order Details" at bounding box center [1300, 452] width 111 height 35
click at [1273, 429] on div at bounding box center [728, 418] width 1456 height 837
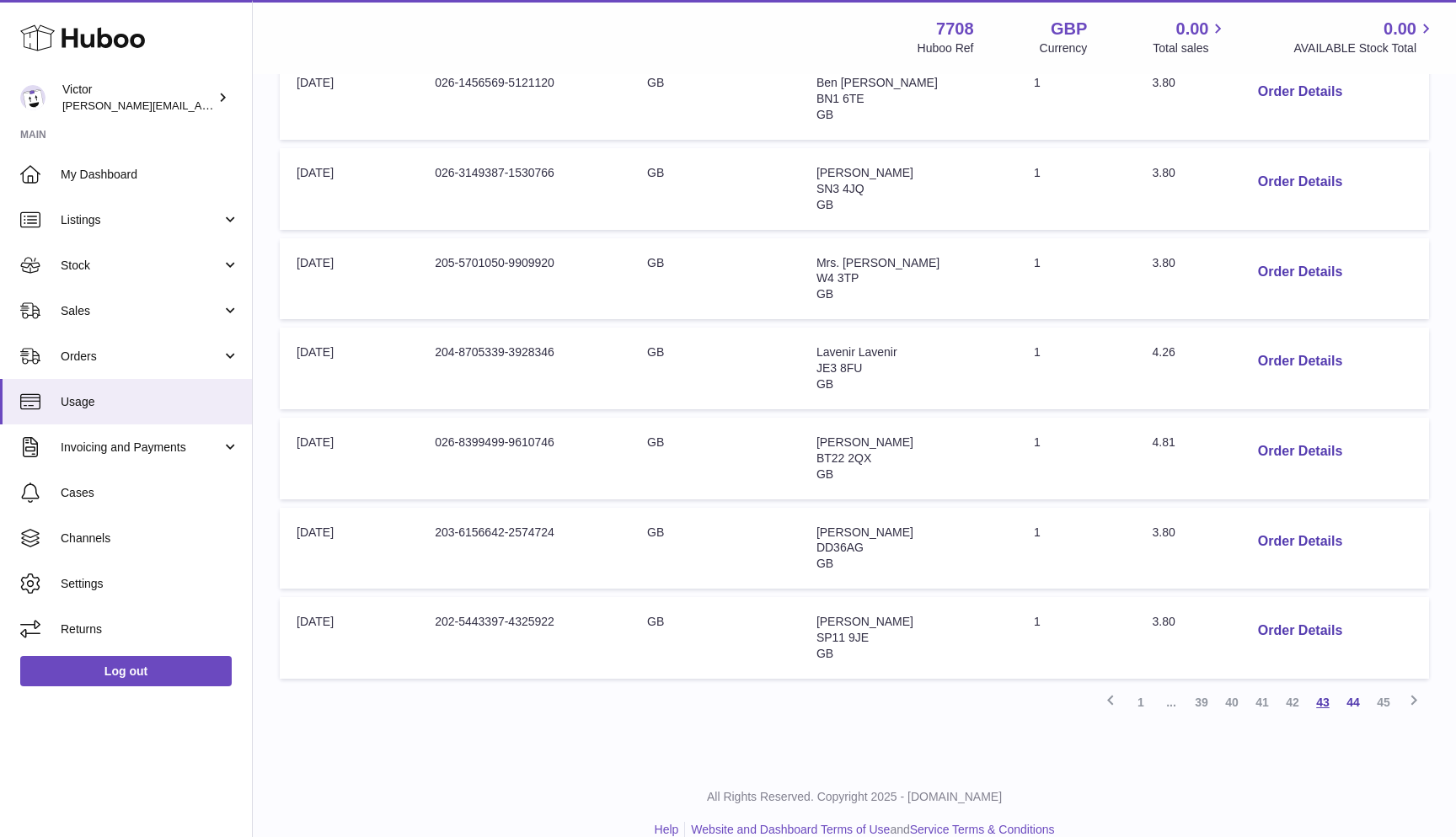
click at [1328, 687] on link "43" at bounding box center [1322, 702] width 30 height 30
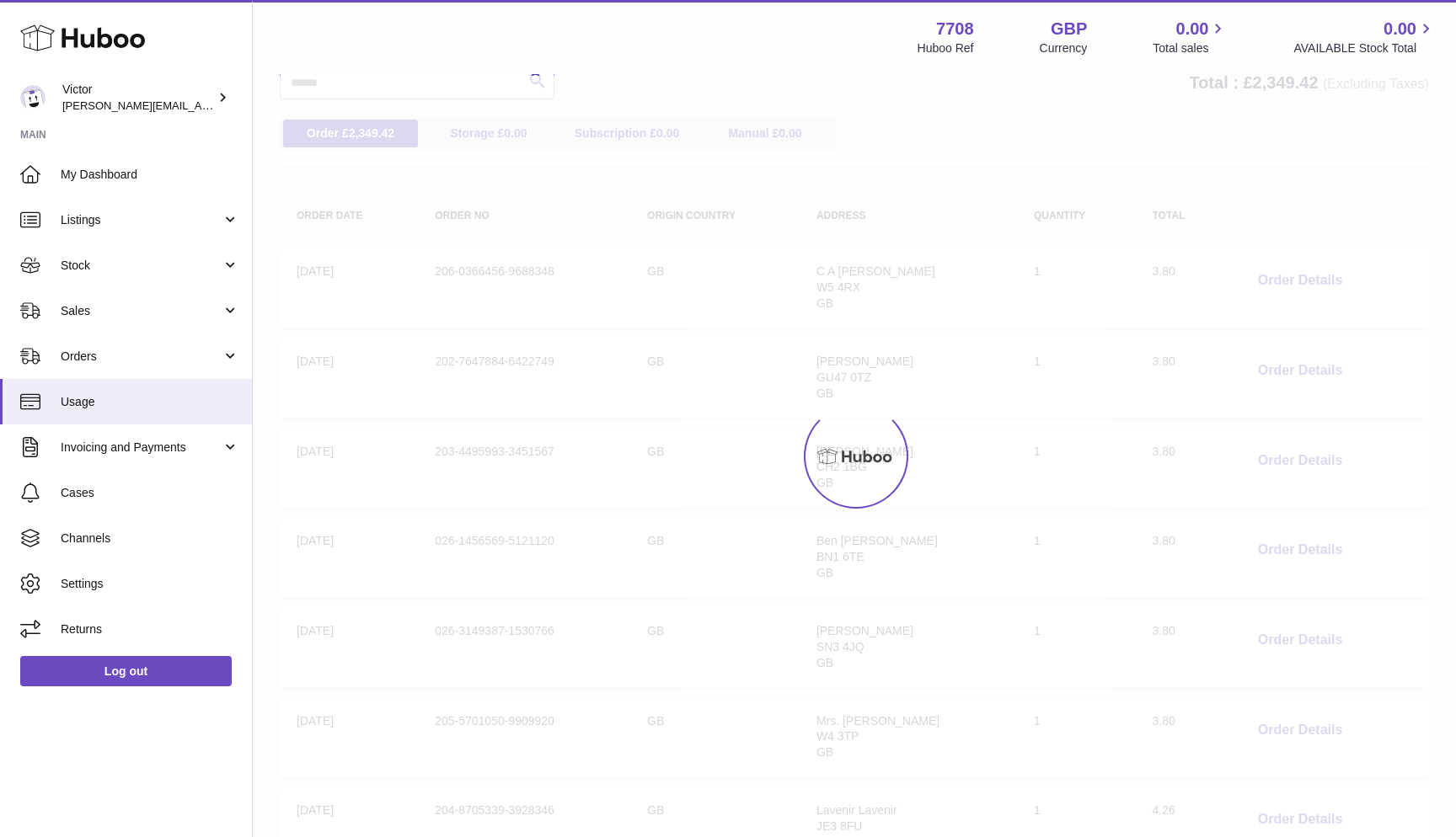
scroll to position [76, 0]
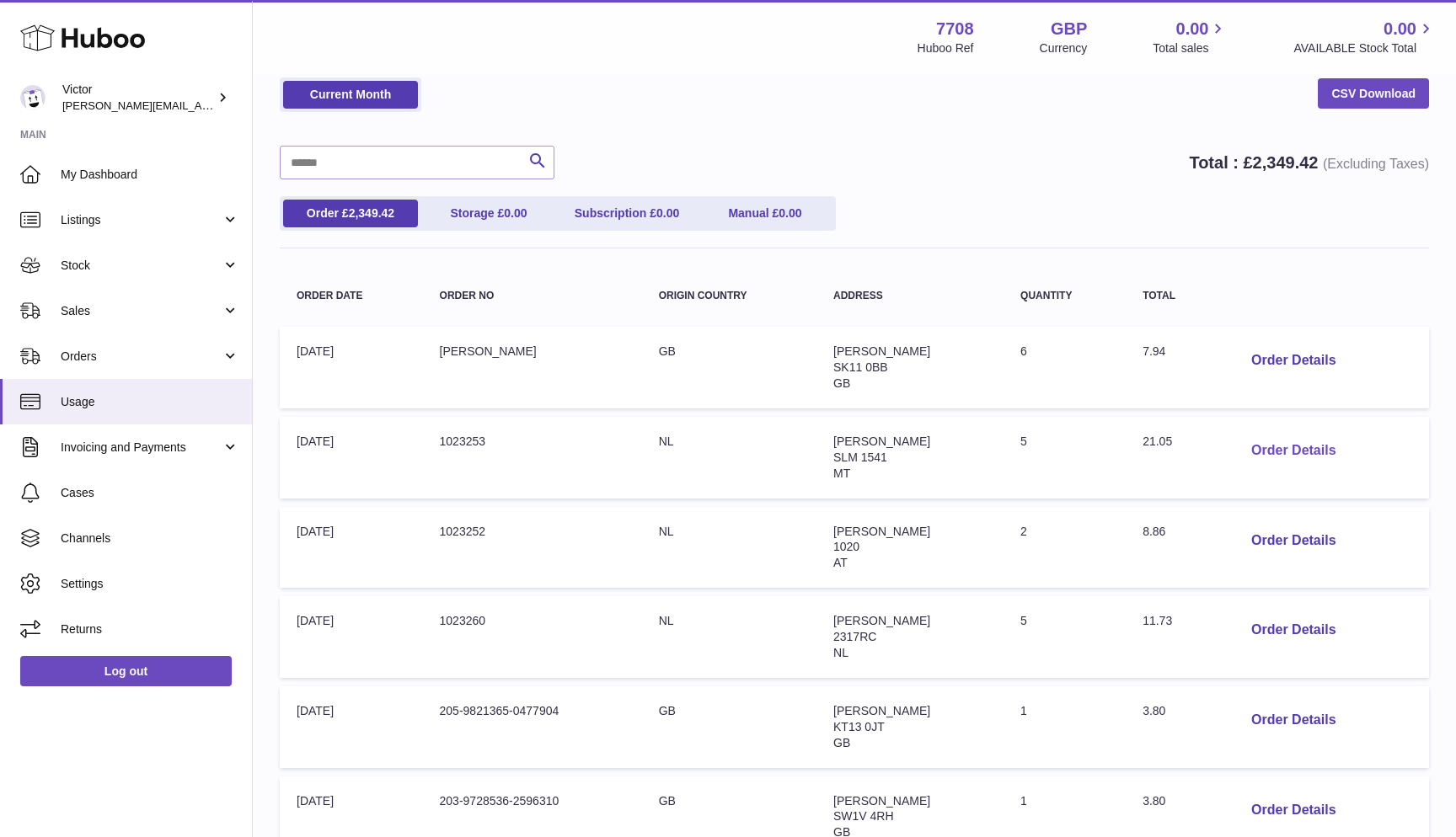
click at [1292, 441] on button "Order Details" at bounding box center [1293, 451] width 111 height 35
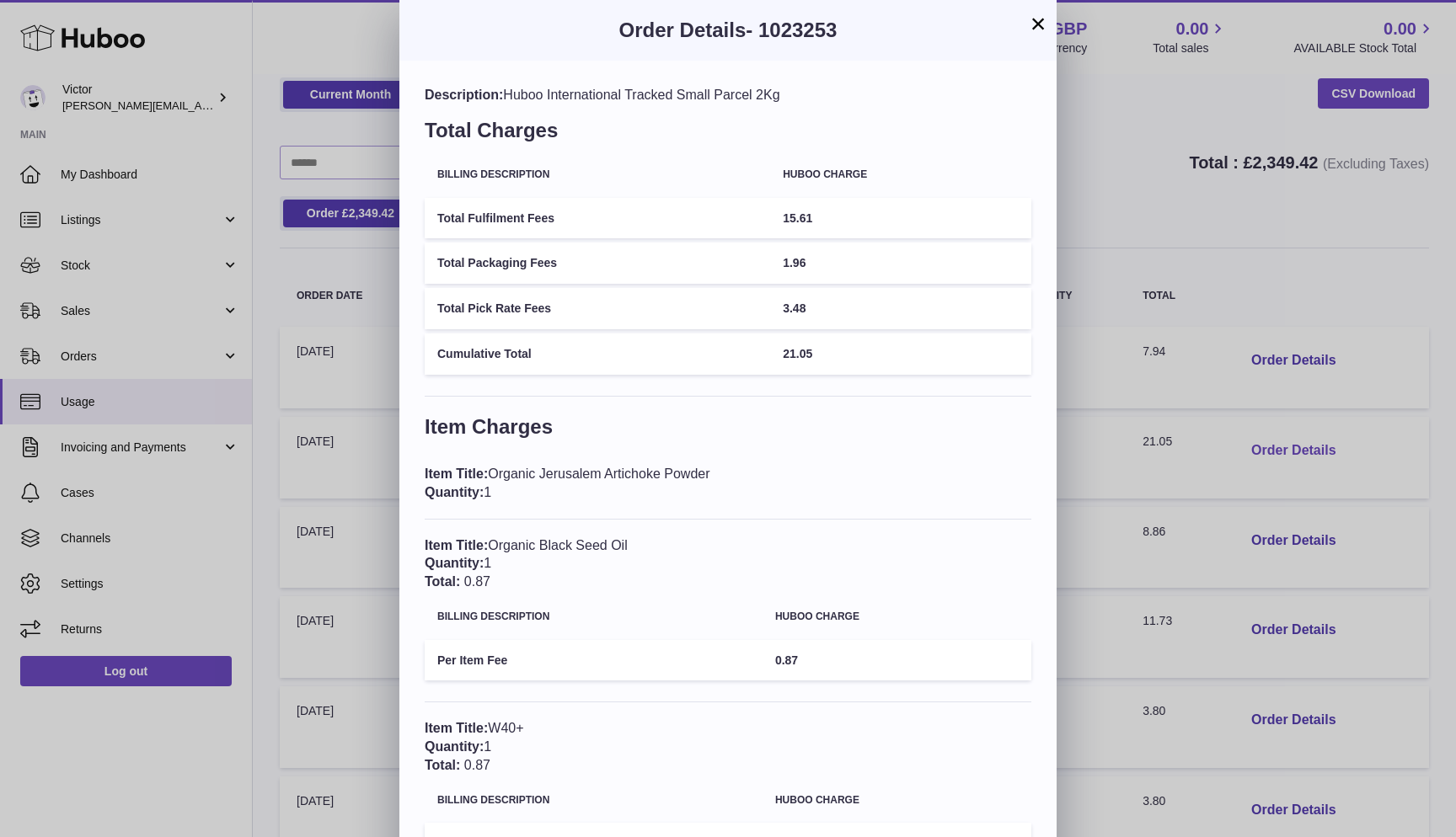
click at [1292, 441] on div "× Order Details - 1023253 Description: Huboo International Tracked Small Parcel…" at bounding box center [728, 665] width 1456 height 1330
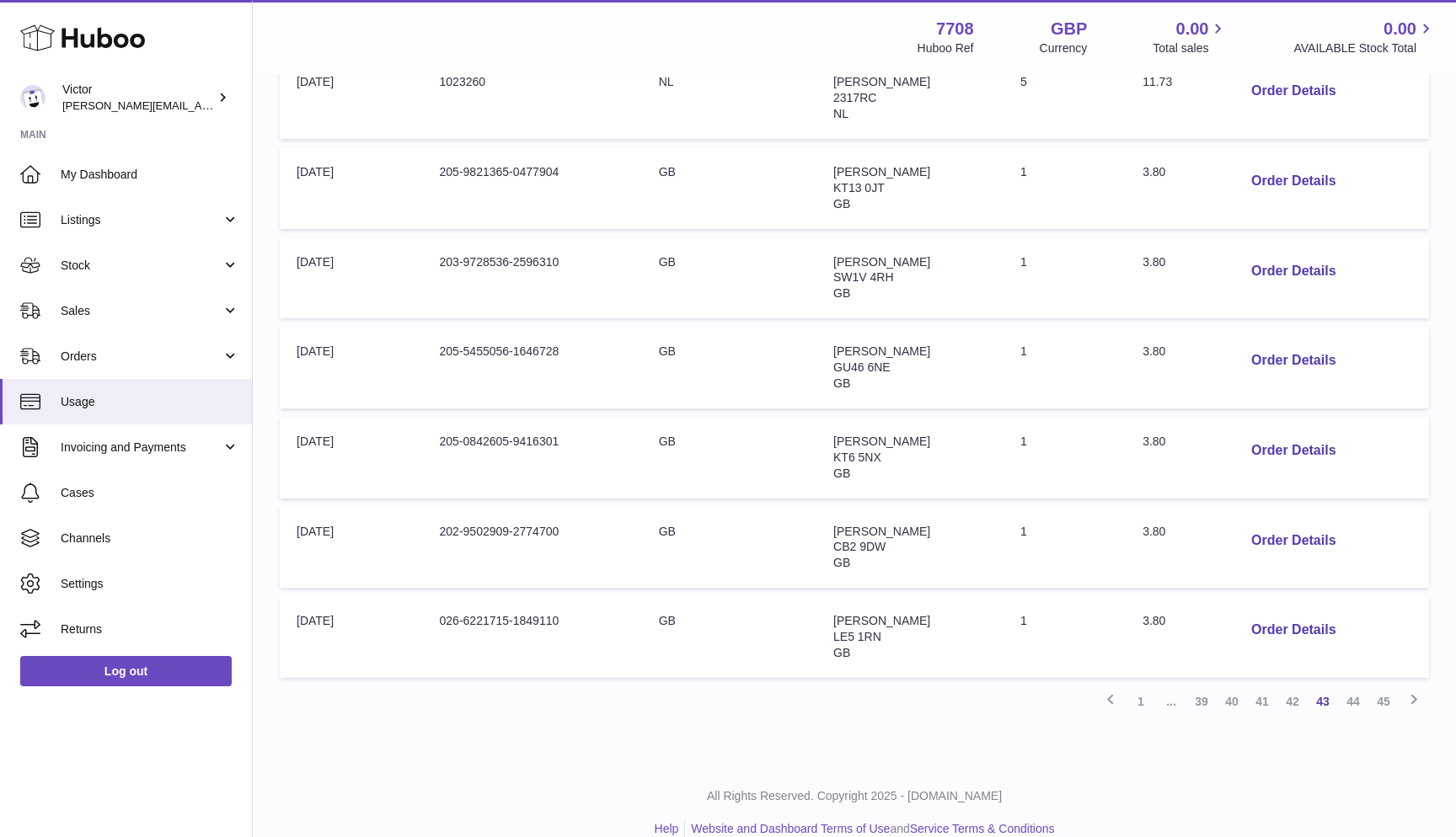
scroll to position [614, 0]
click at [1384, 687] on link "45" at bounding box center [1383, 702] width 30 height 30
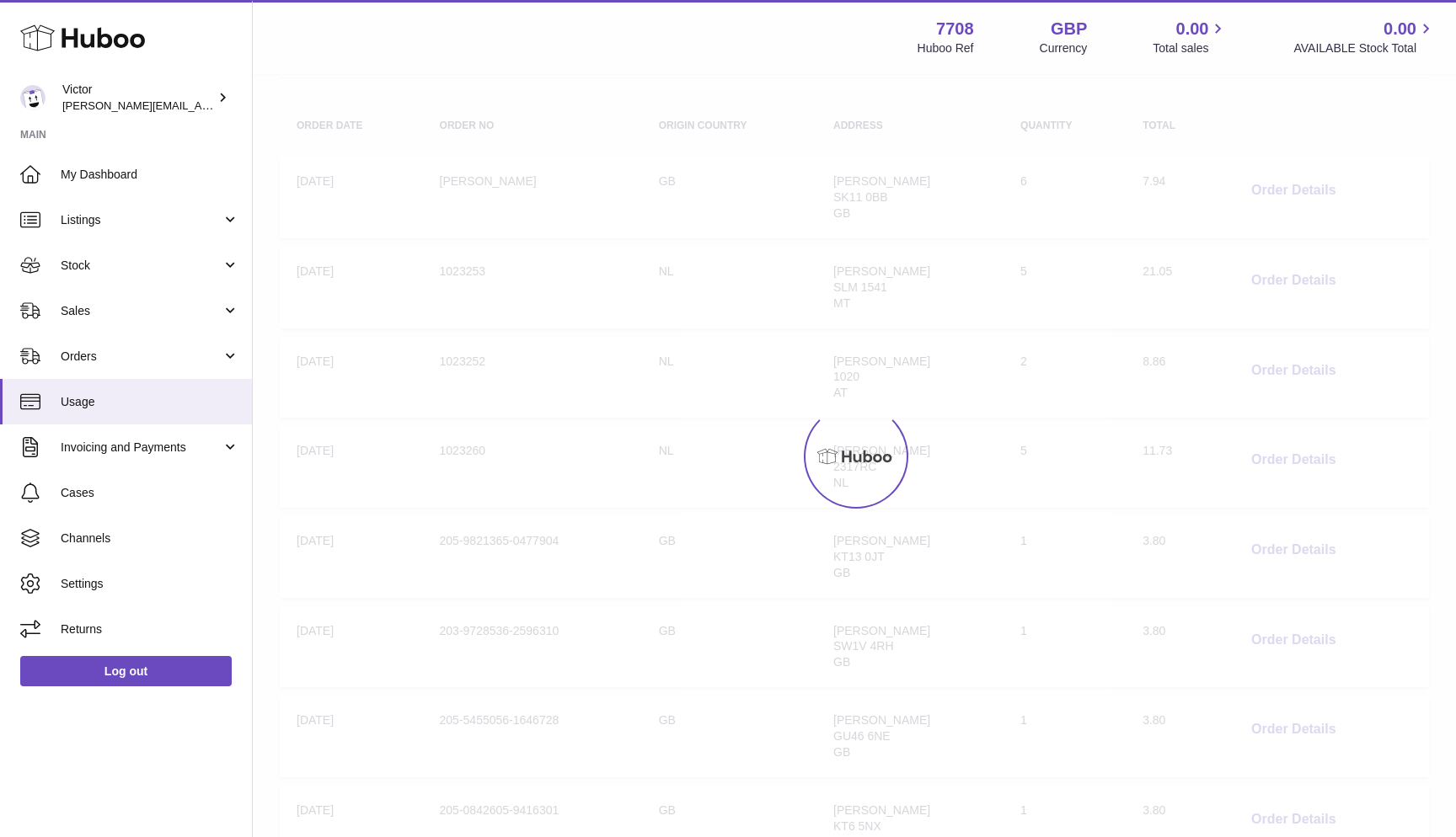
scroll to position [76, 0]
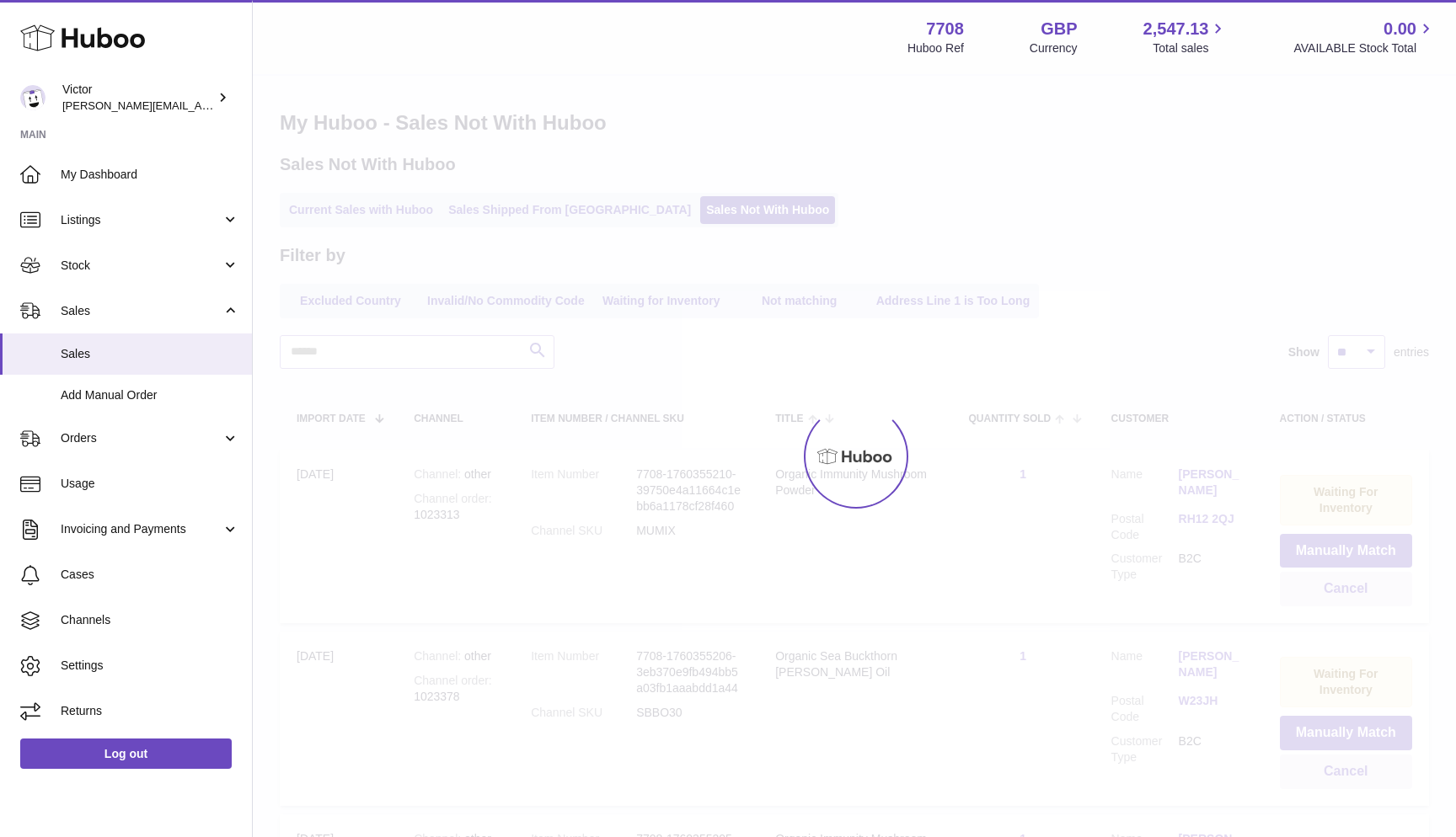
scroll to position [76, 0]
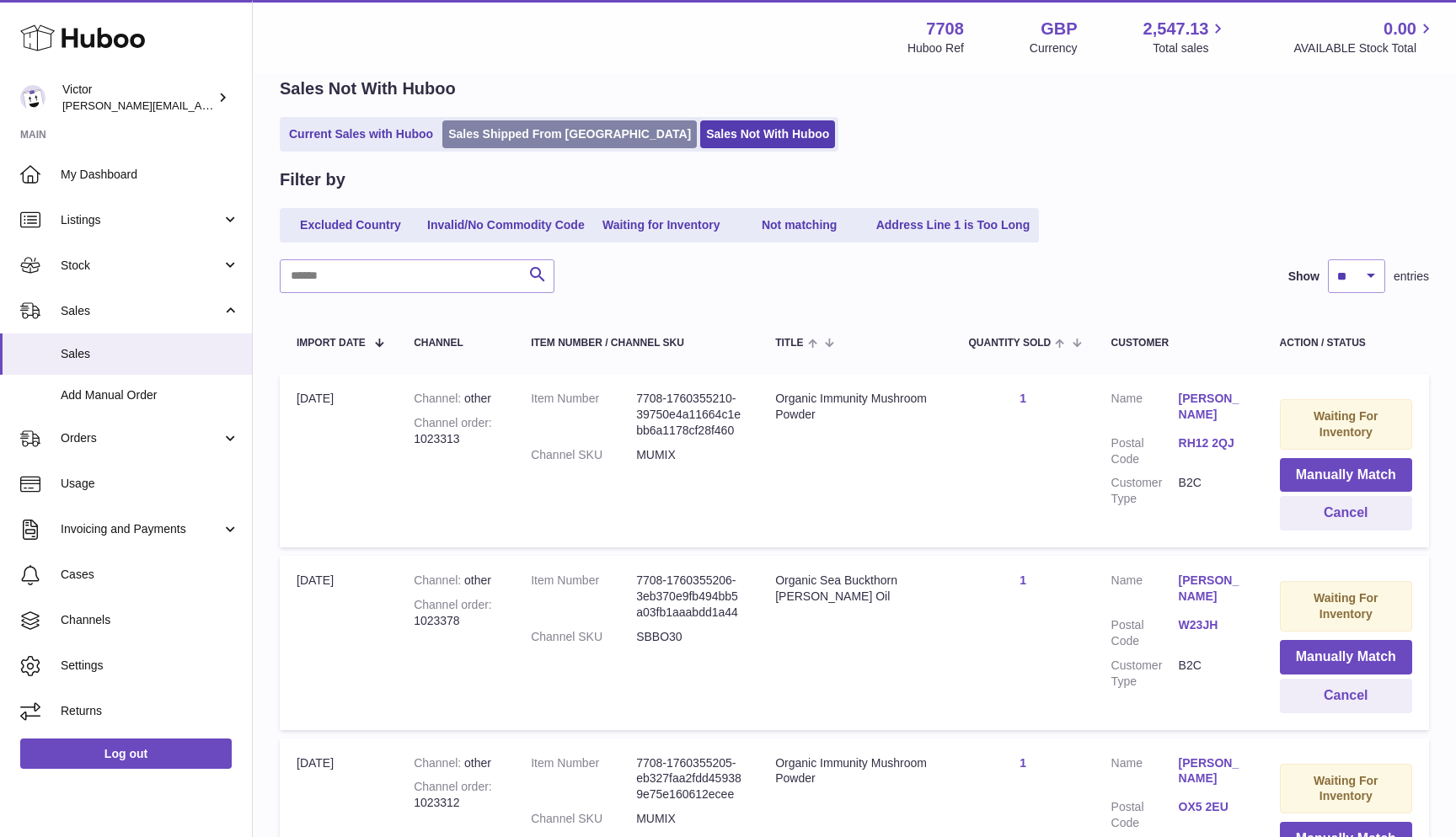
click at [484, 135] on link "Sales Shipped From [GEOGRAPHIC_DATA]" at bounding box center [570, 135] width 254 height 28
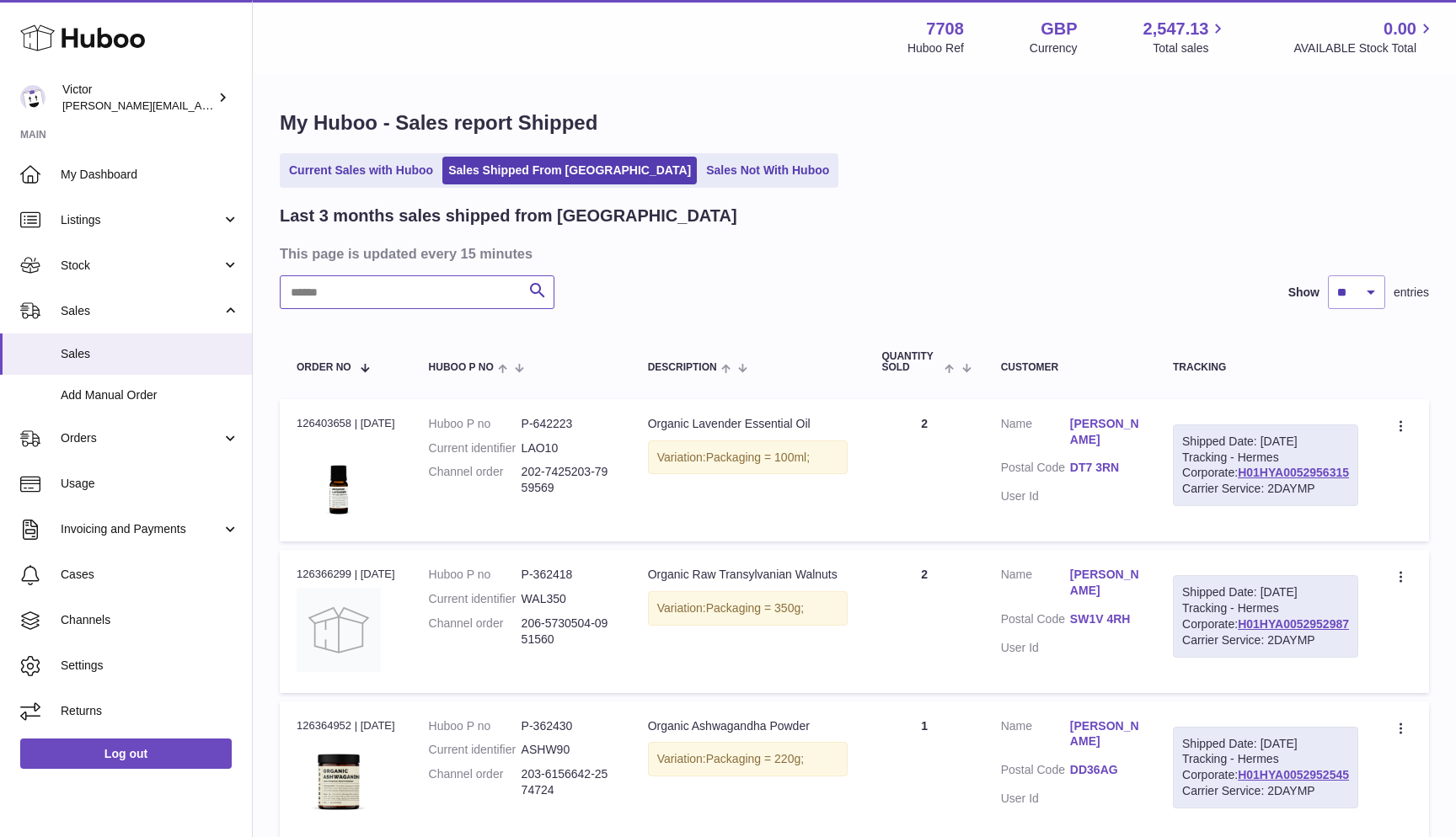
click at [380, 298] on input "text" at bounding box center [417, 293] width 275 height 34
paste input "******"
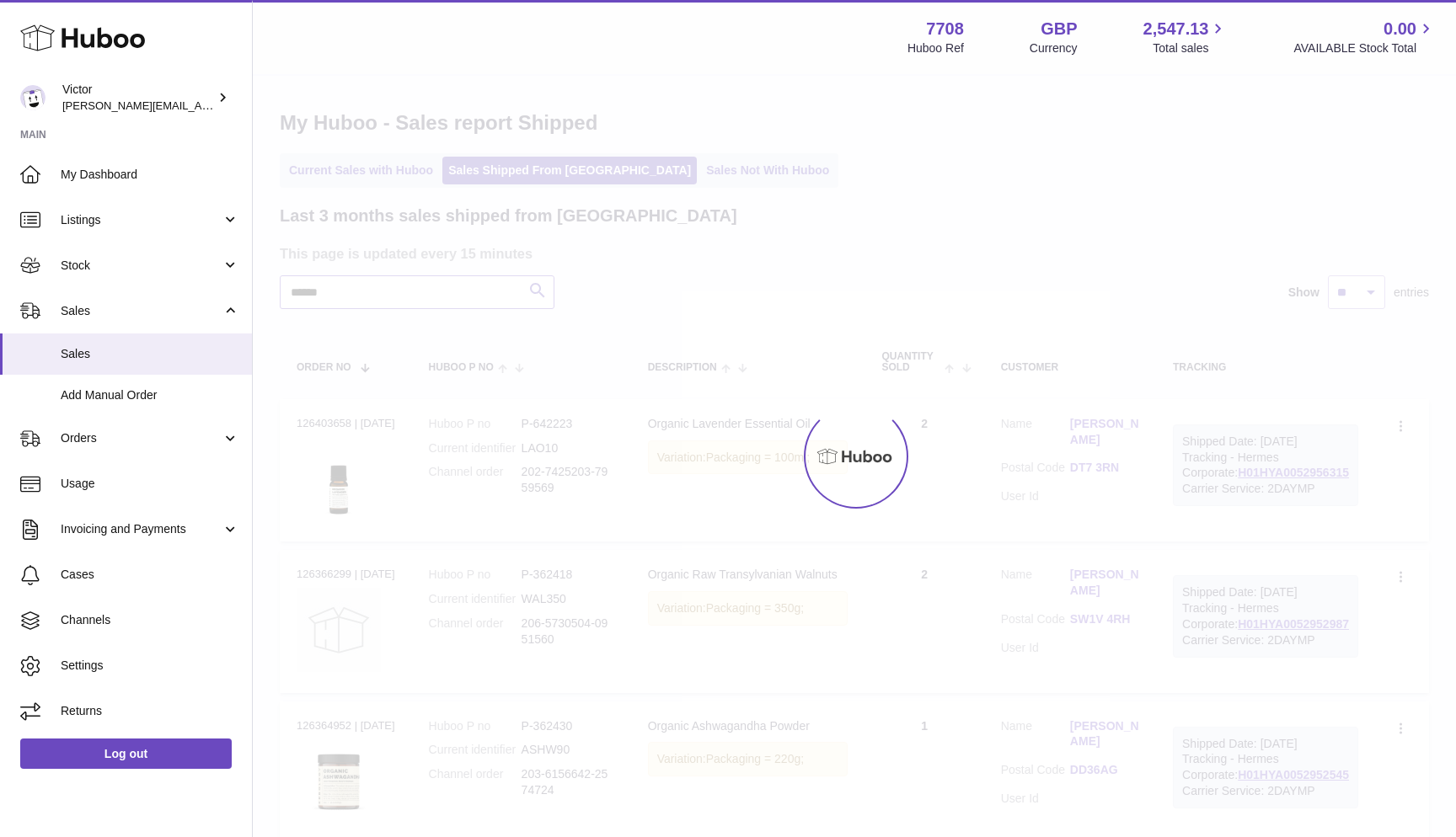
click at [380, 298] on input "******" at bounding box center [417, 293] width 275 height 34
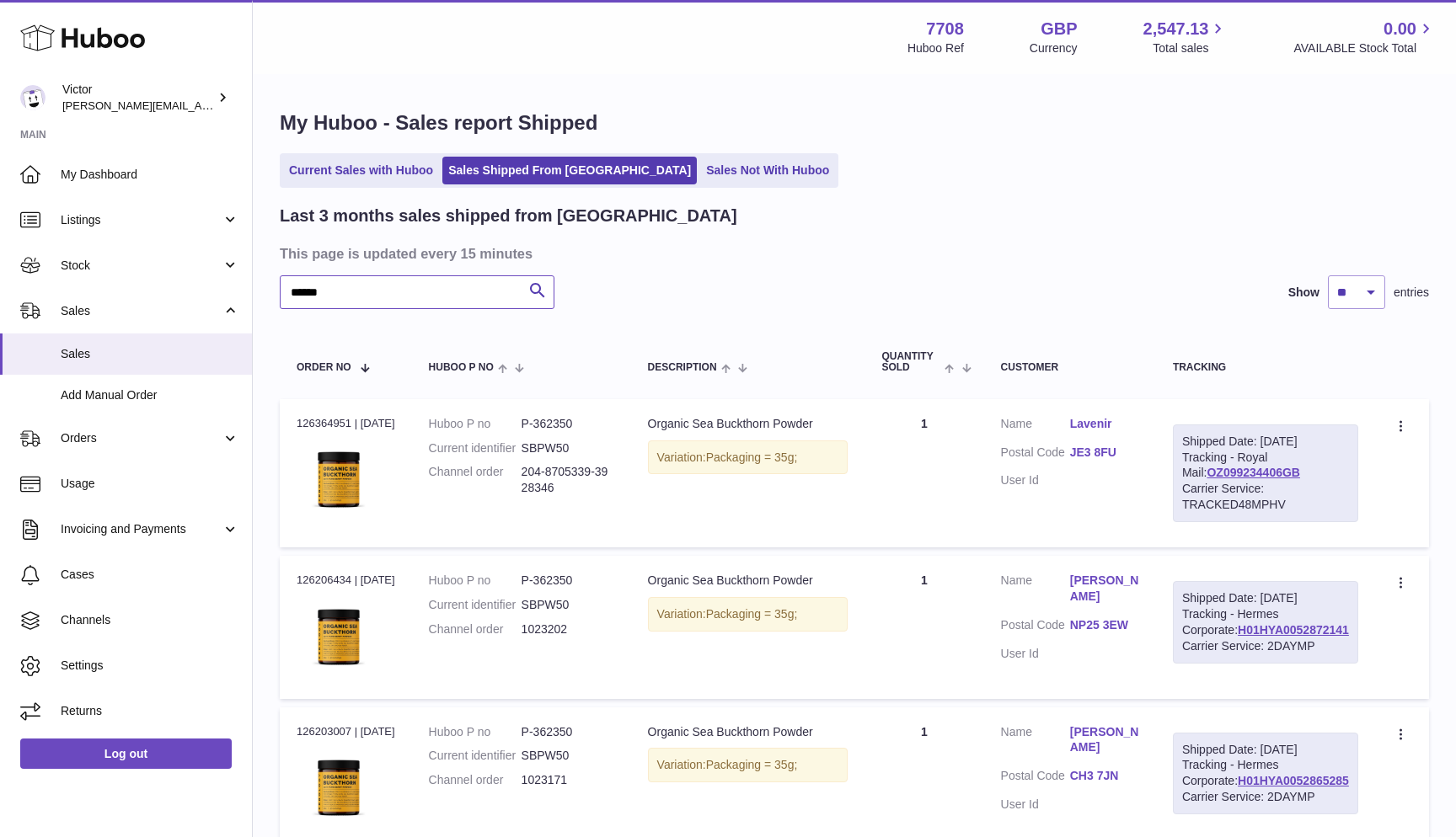
click at [380, 298] on input "******" at bounding box center [417, 293] width 275 height 34
click at [301, 285] on input "******" at bounding box center [417, 293] width 275 height 34
paste input "*"
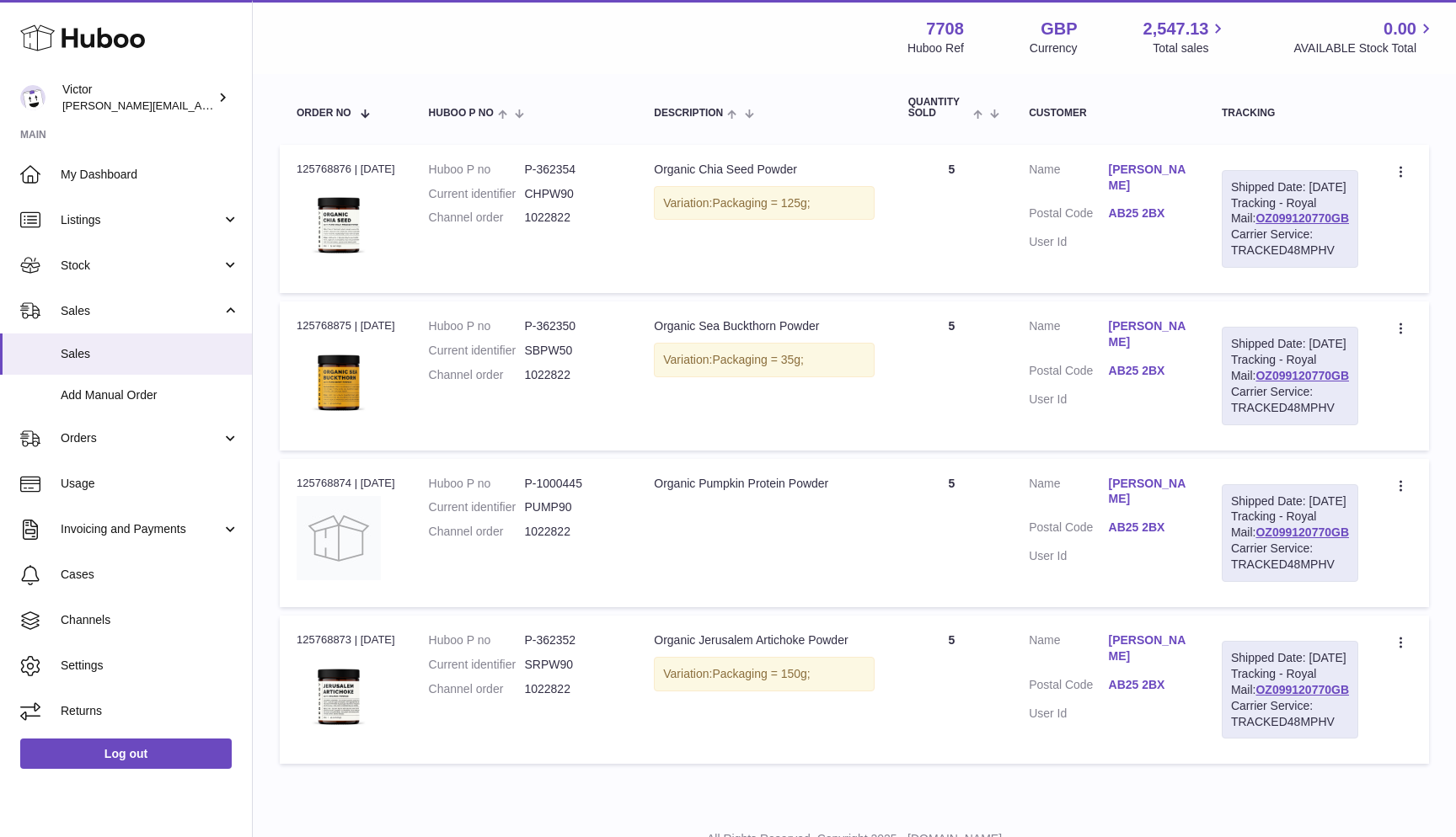
scroll to position [316, 0]
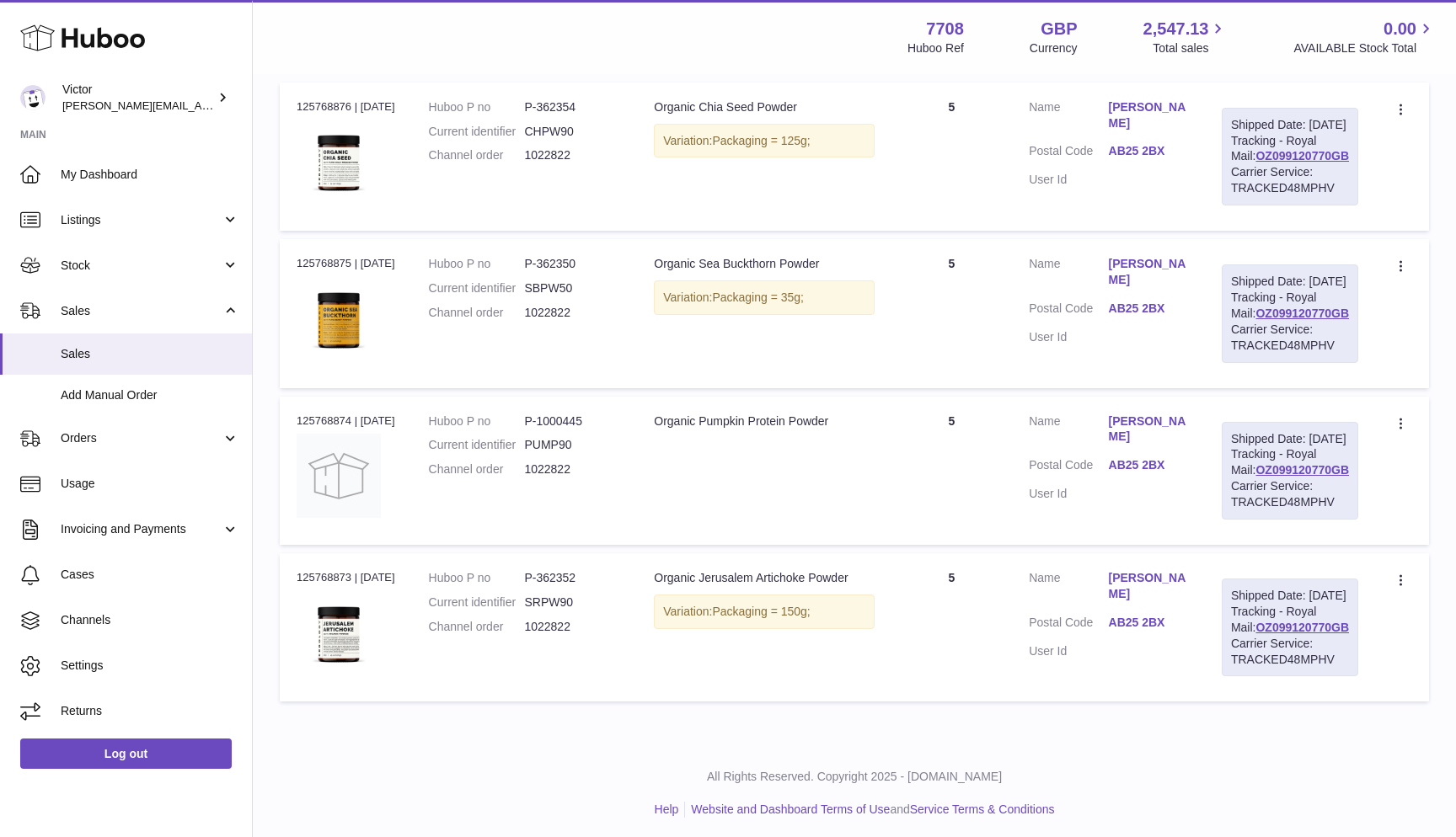
click at [556, 272] on dd "P-362350" at bounding box center [572, 264] width 96 height 16
copy dd "362350"
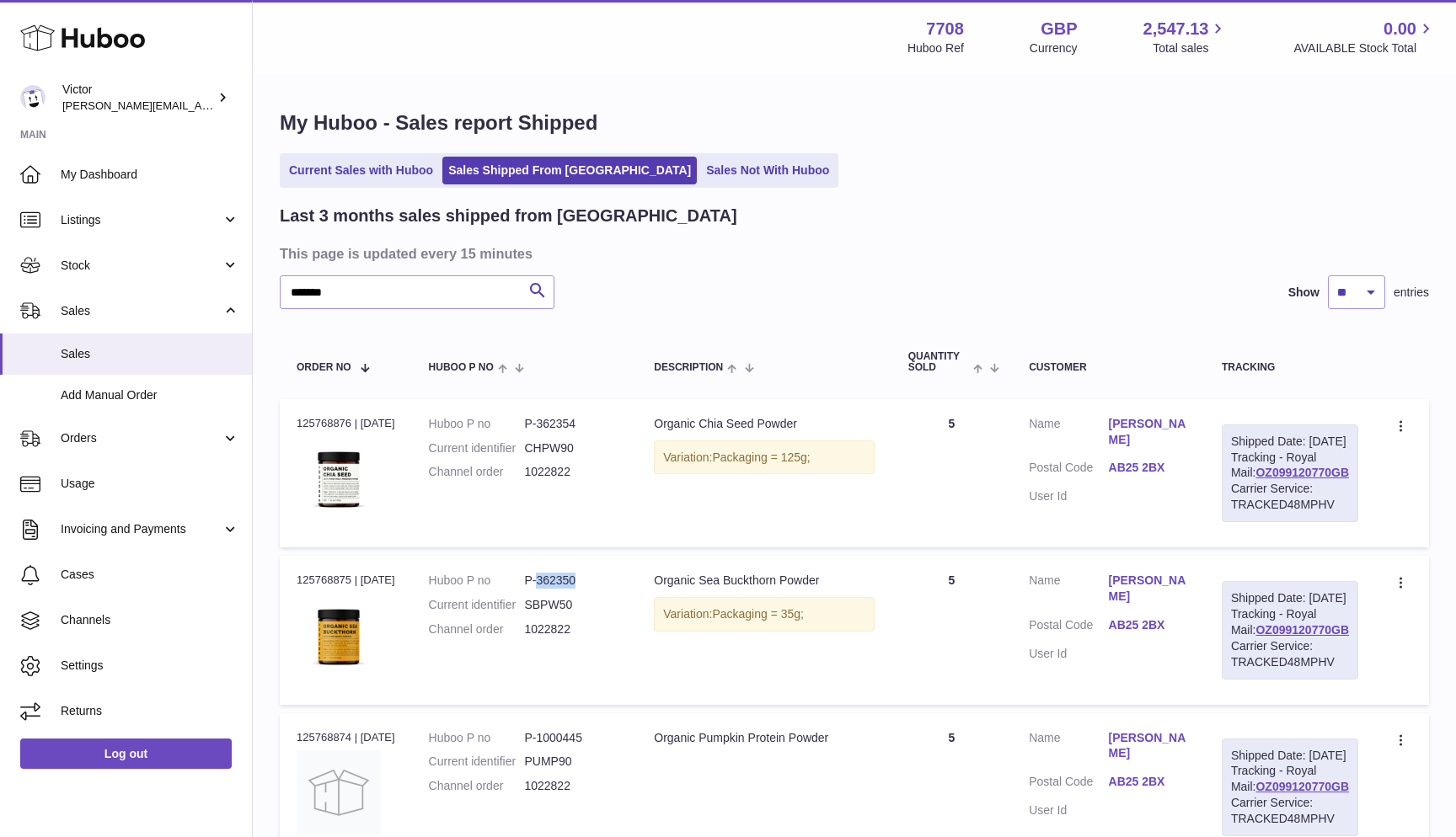
scroll to position [0, 0]
click at [353, 288] on input "*******" at bounding box center [417, 293] width 275 height 34
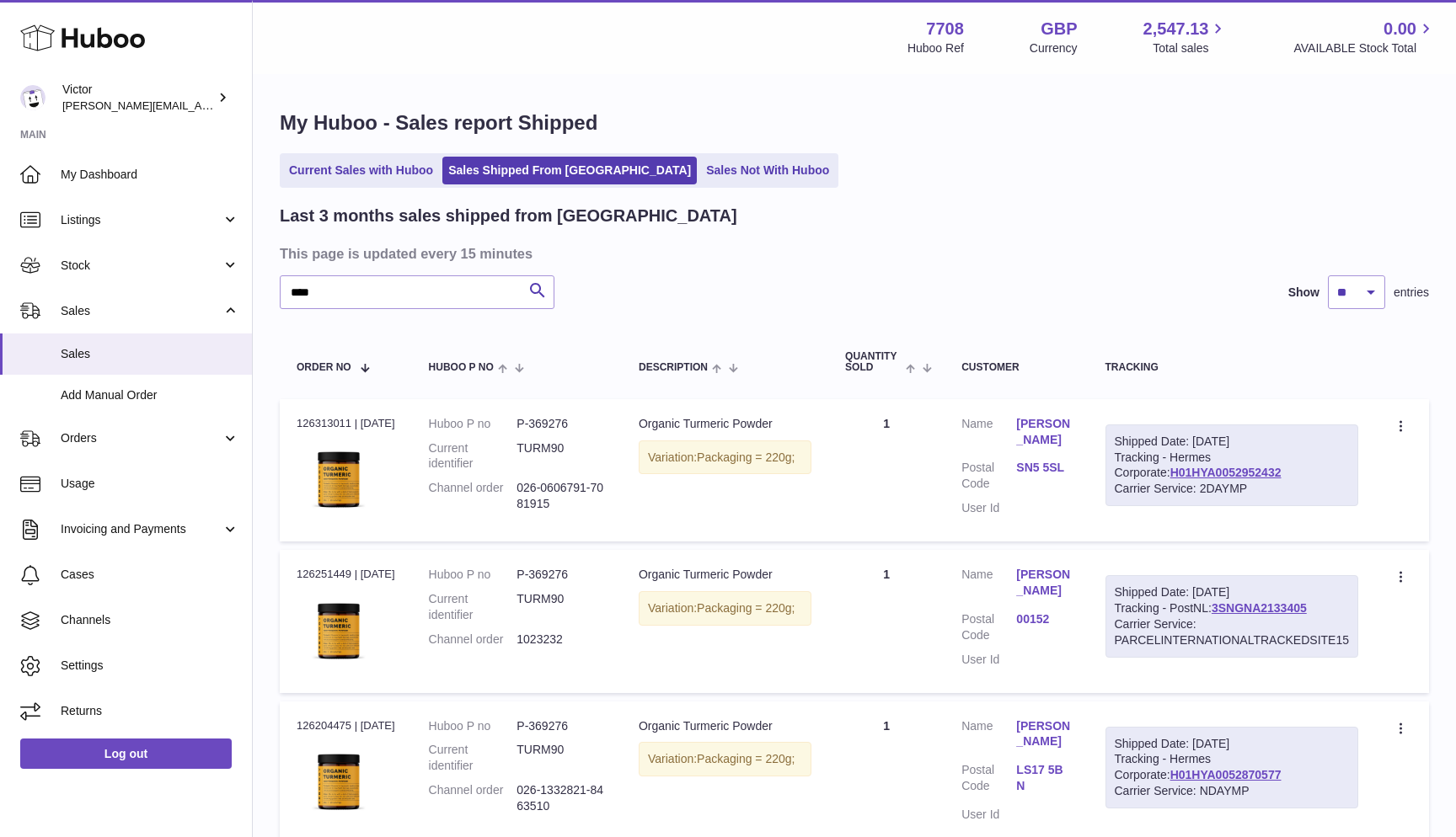
click at [553, 422] on dd "P-369276" at bounding box center [560, 424] width 89 height 16
copy dd "369276"
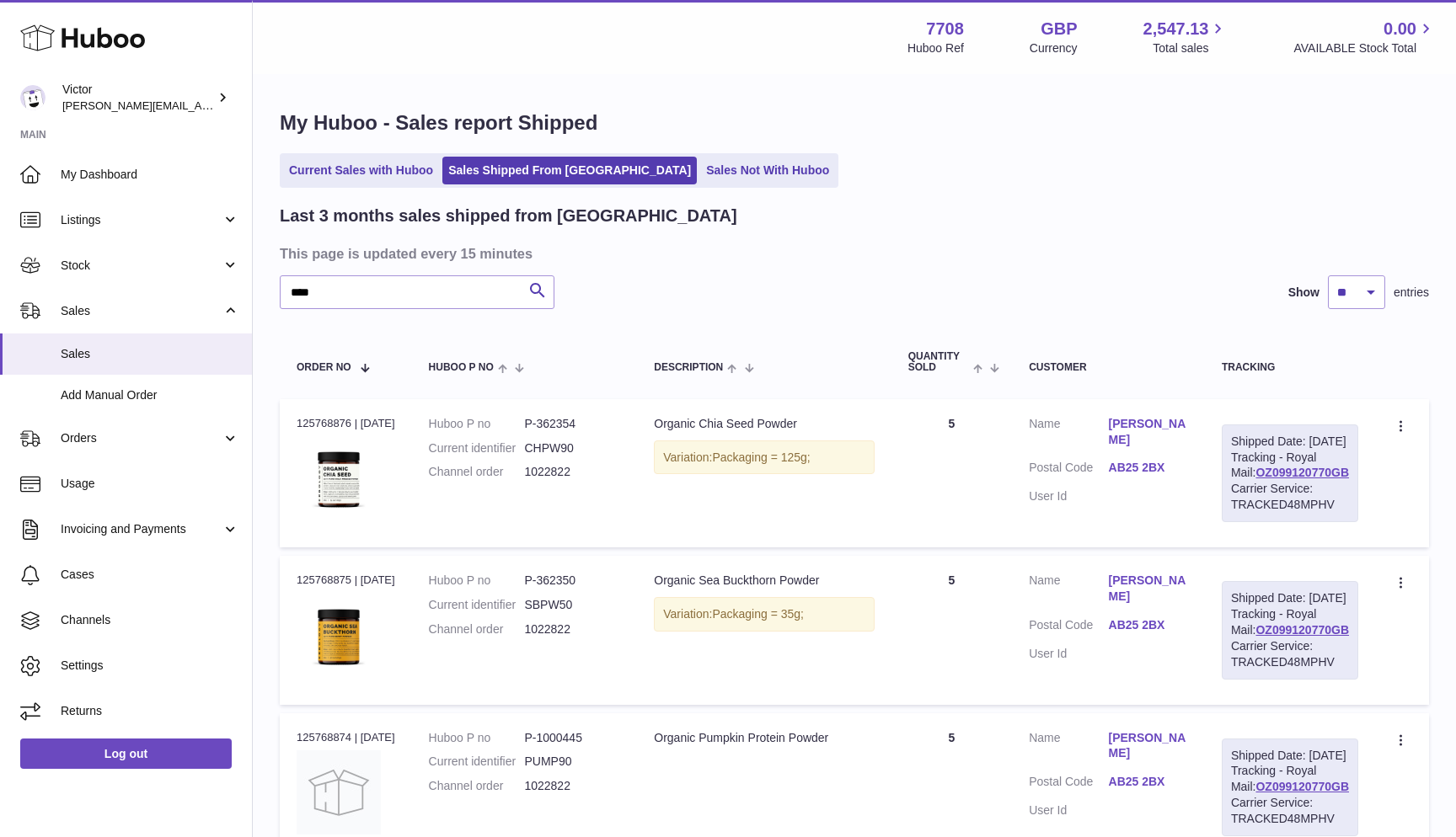
drag, startPoint x: 431, startPoint y: 655, endPoint x: 573, endPoint y: 652, distance: 142.0
click at [573, 646] on dl "Huboo P no P-362350 Current identifier SBPW50 Channel order 1022822" at bounding box center [525, 609] width 192 height 73
copy dl "Channel order 1022822"
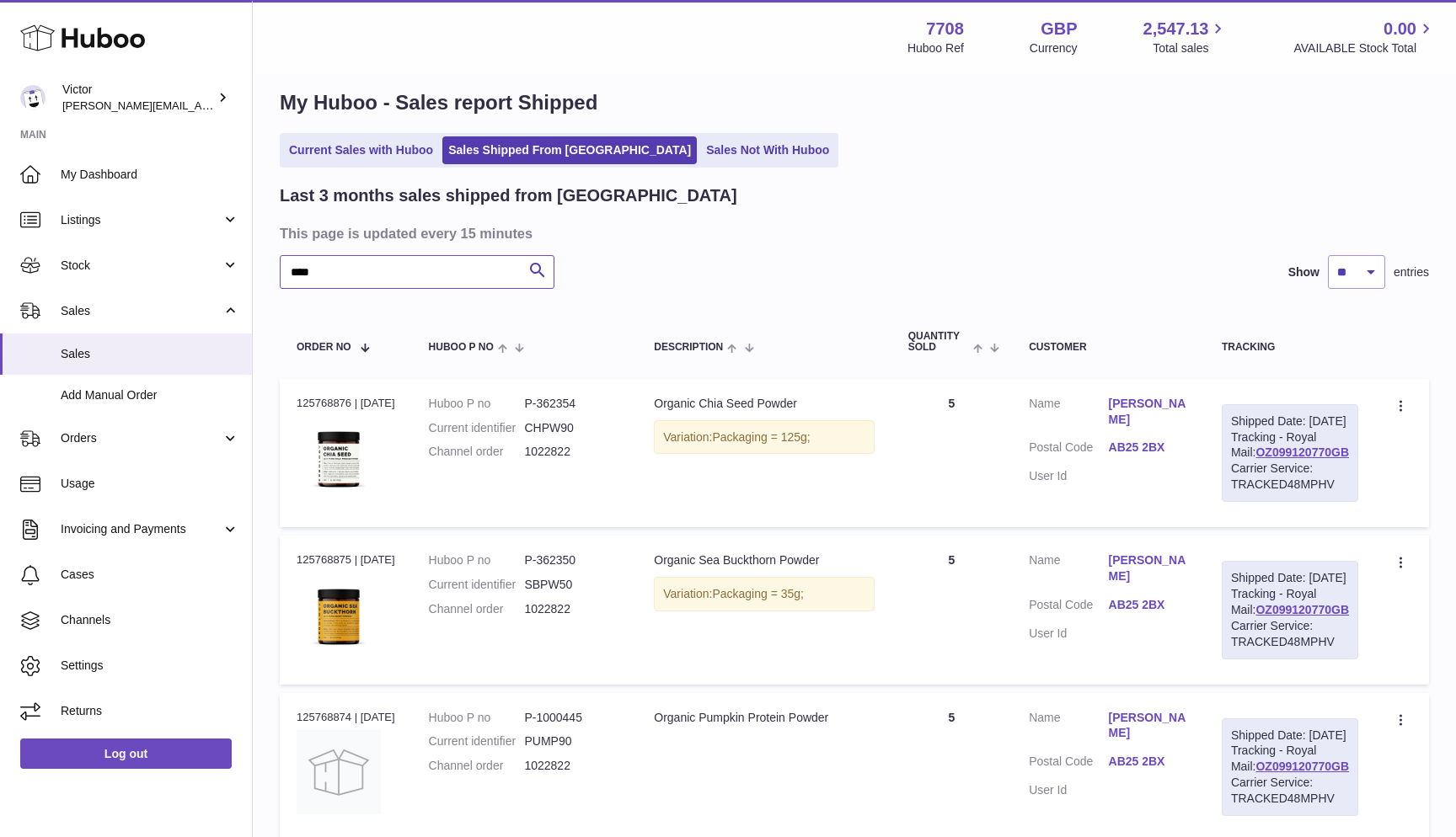
click at [363, 270] on input "****" at bounding box center [417, 272] width 275 height 34
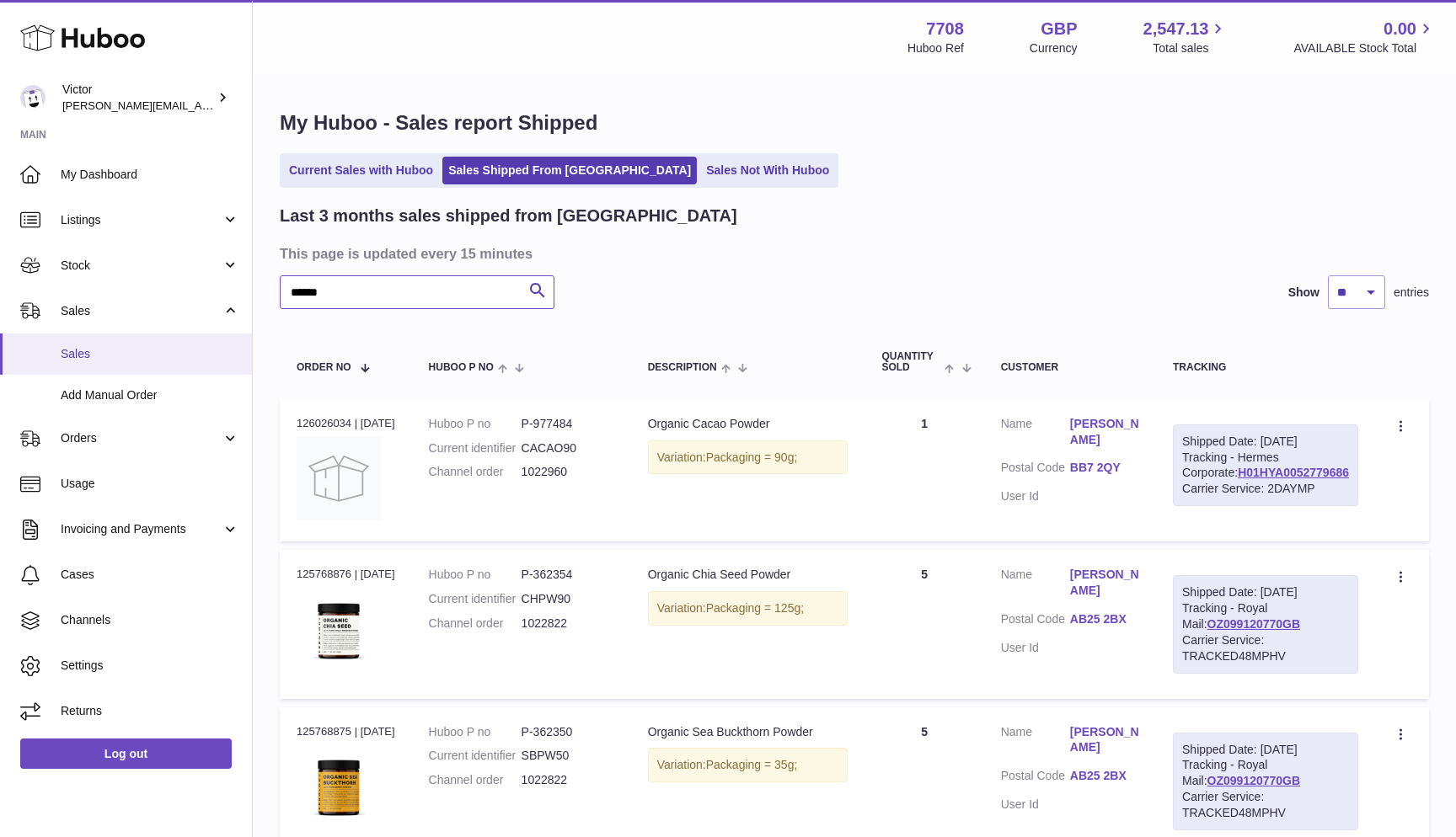
type input "******"
click at [89, 344] on link "Sales" at bounding box center [126, 354] width 252 height 41
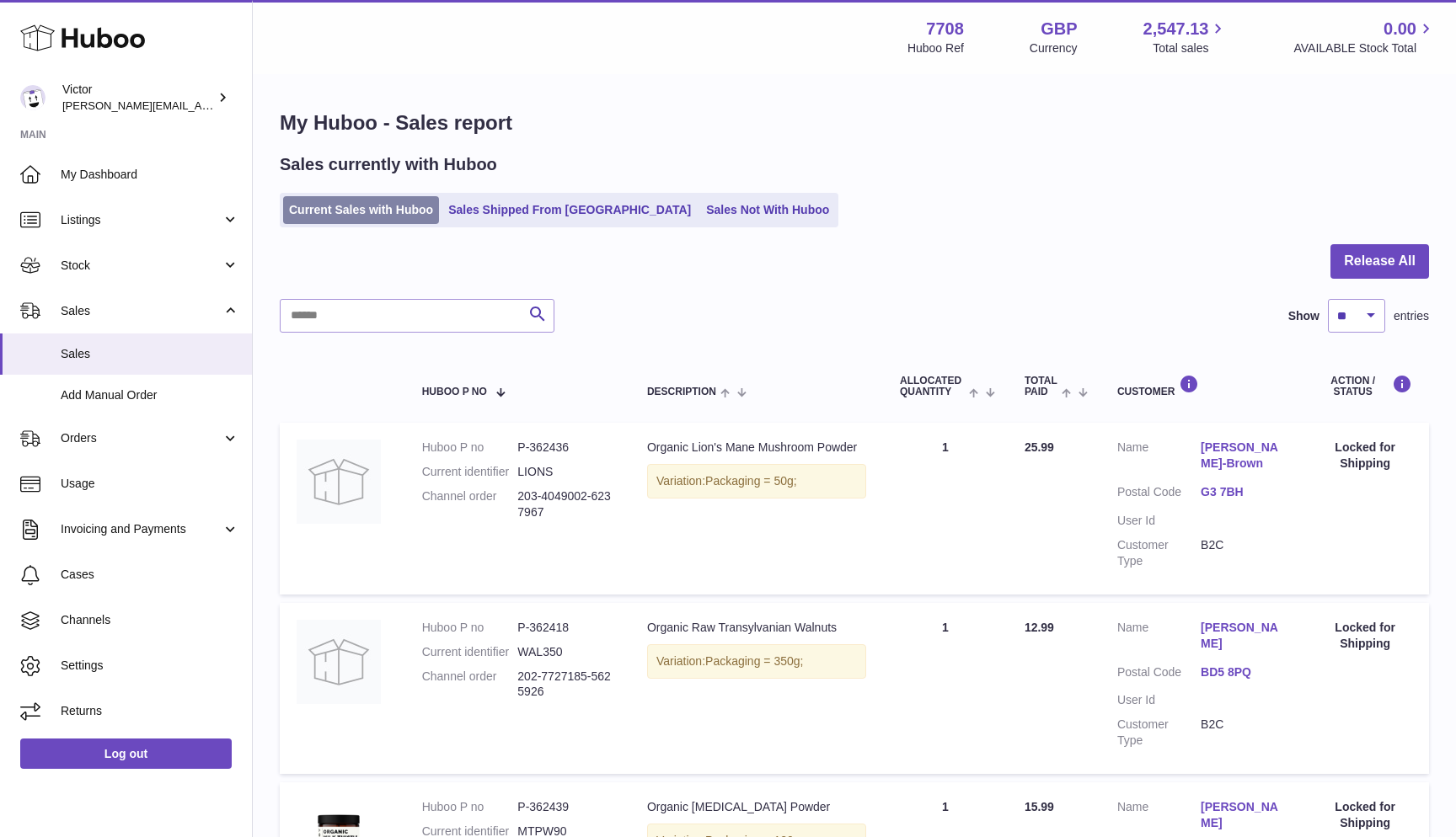
click at [342, 201] on link "Current Sales with Huboo" at bounding box center [362, 210] width 156 height 28
click at [700, 205] on link "Sales Not With Huboo" at bounding box center [767, 210] width 135 height 28
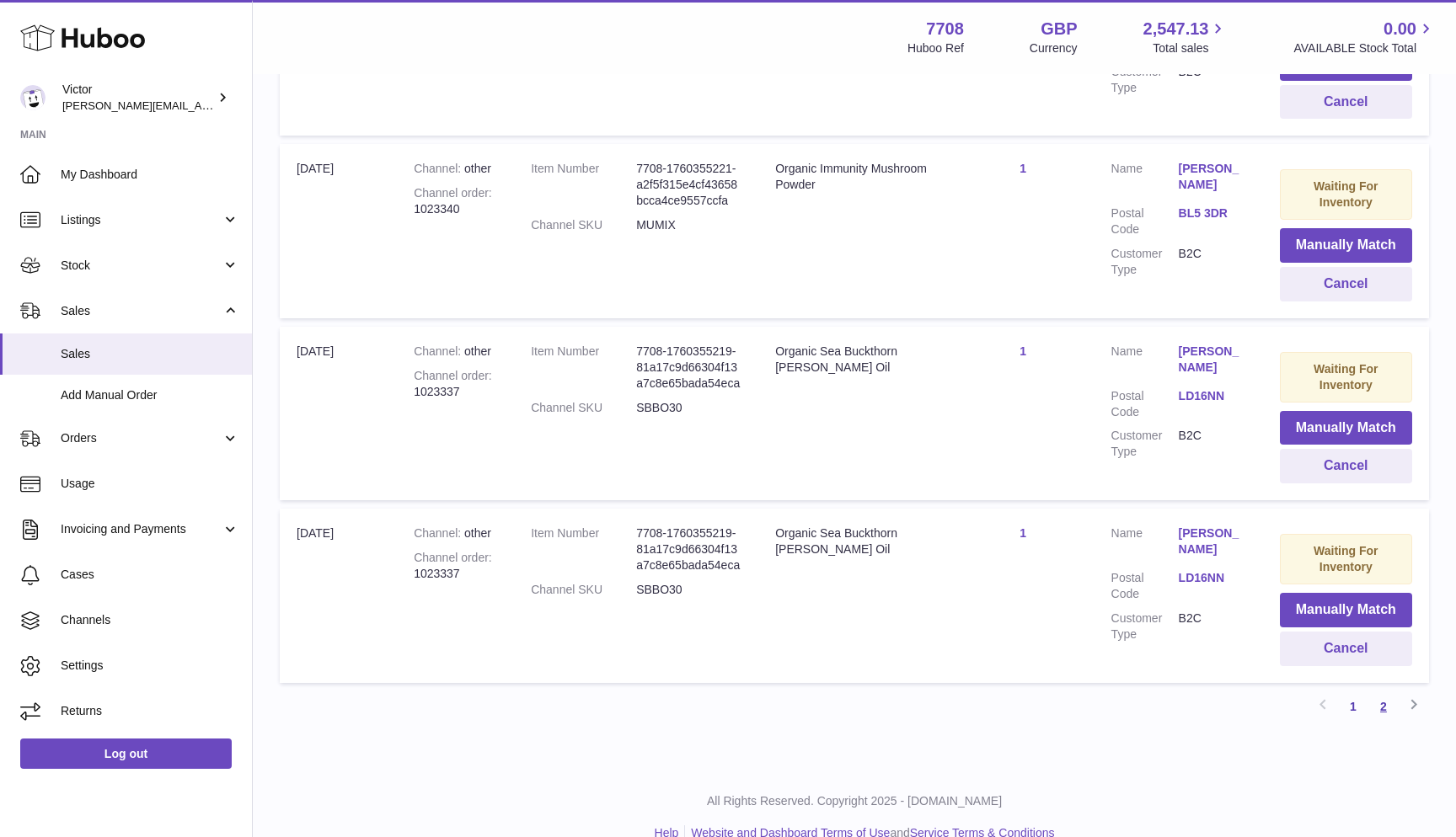
click at [1385, 692] on link "2" at bounding box center [1383, 707] width 30 height 30
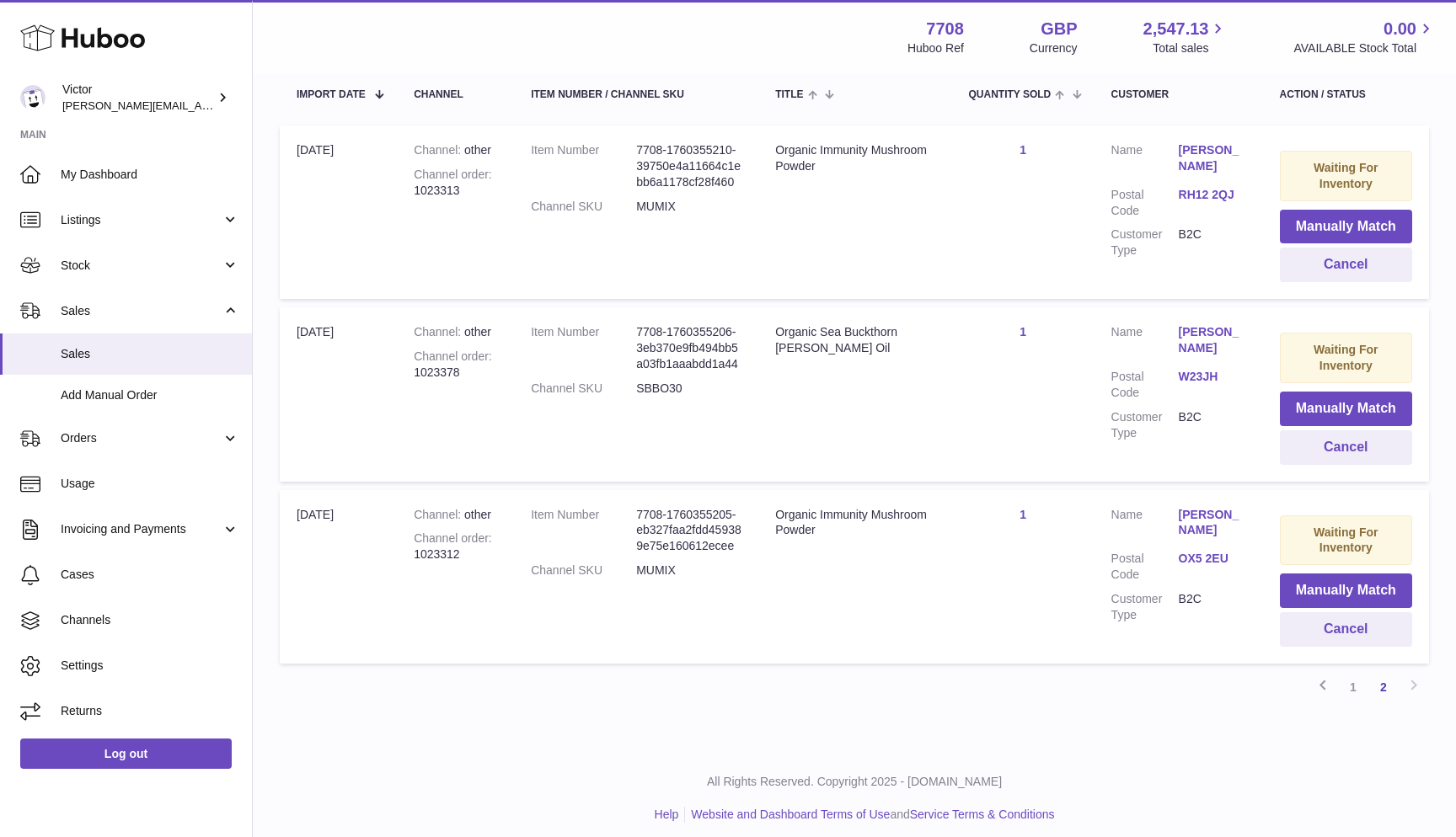
scroll to position [323, 0]
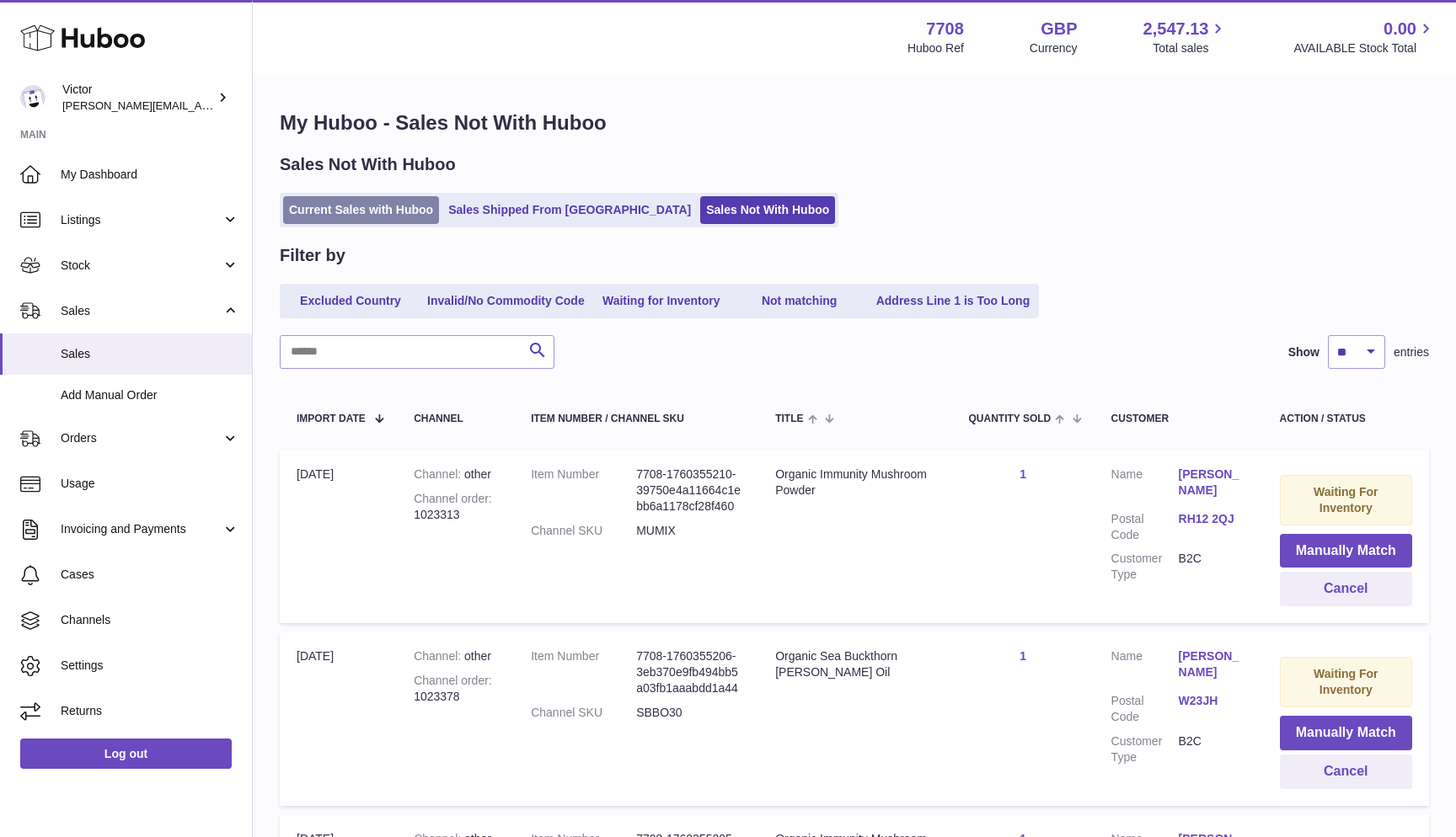
click at [341, 201] on link "Current Sales with Huboo" at bounding box center [362, 210] width 156 height 28
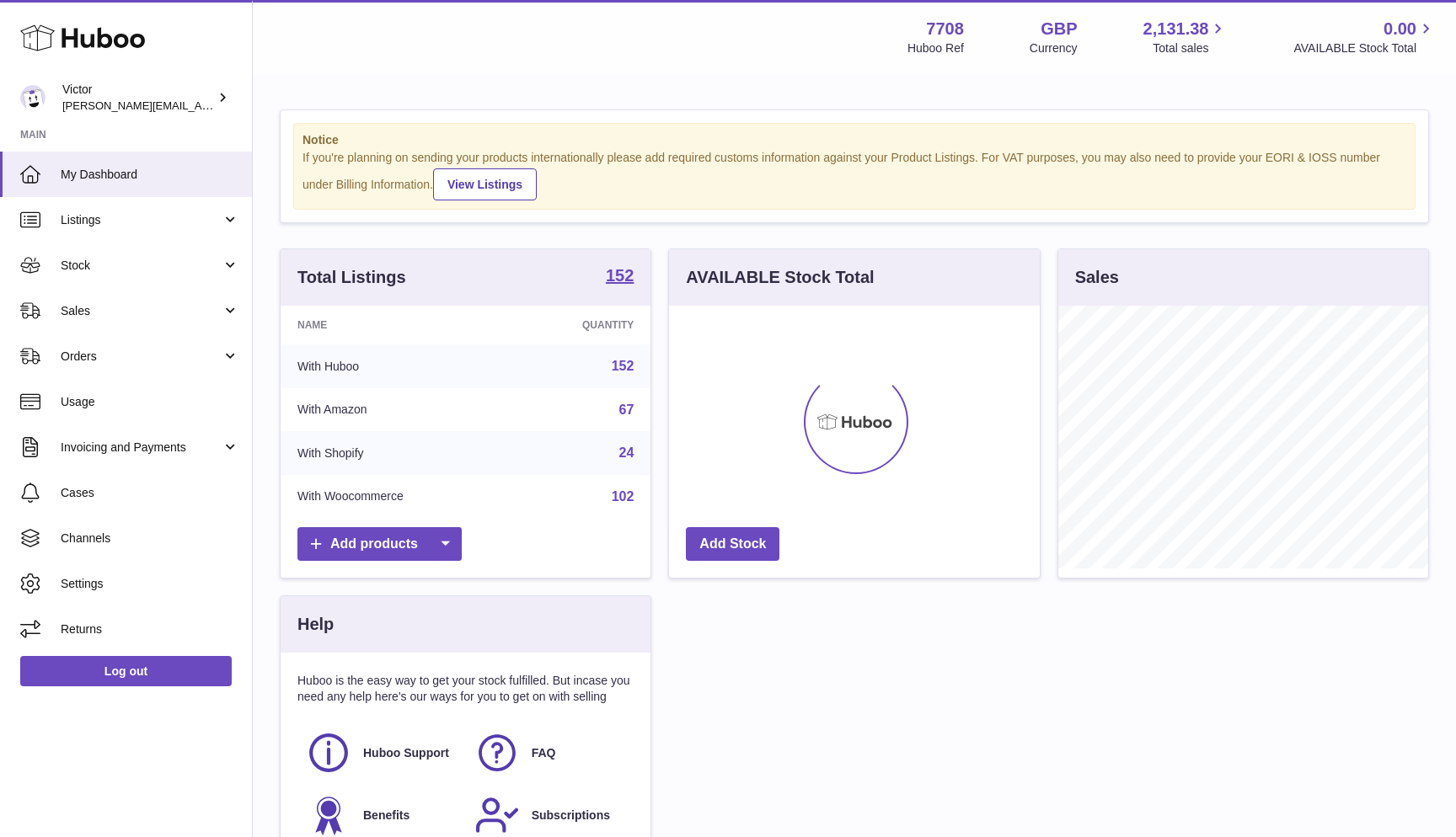
scroll to position [263, 371]
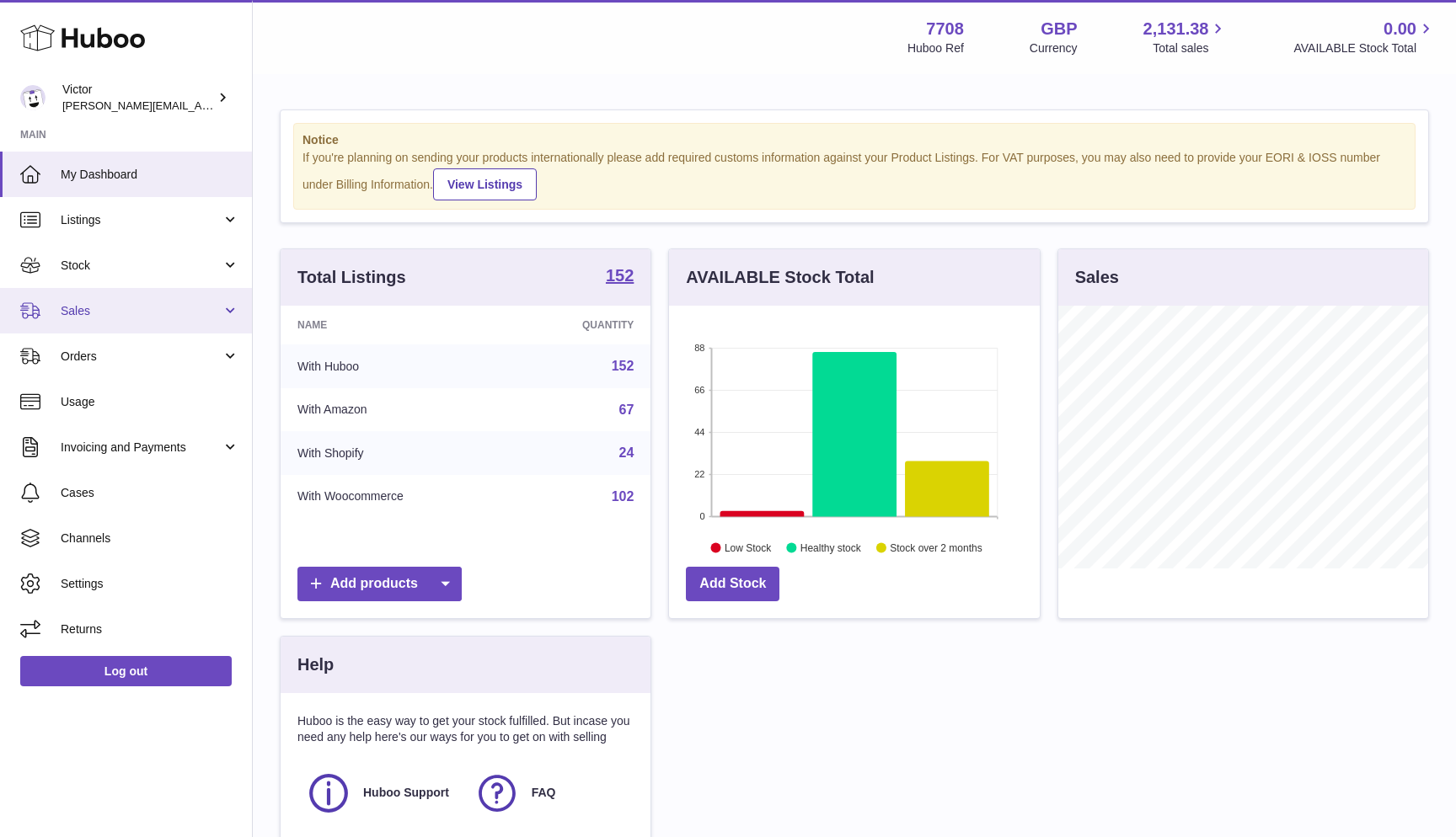
click at [86, 299] on link "Sales" at bounding box center [126, 311] width 252 height 45
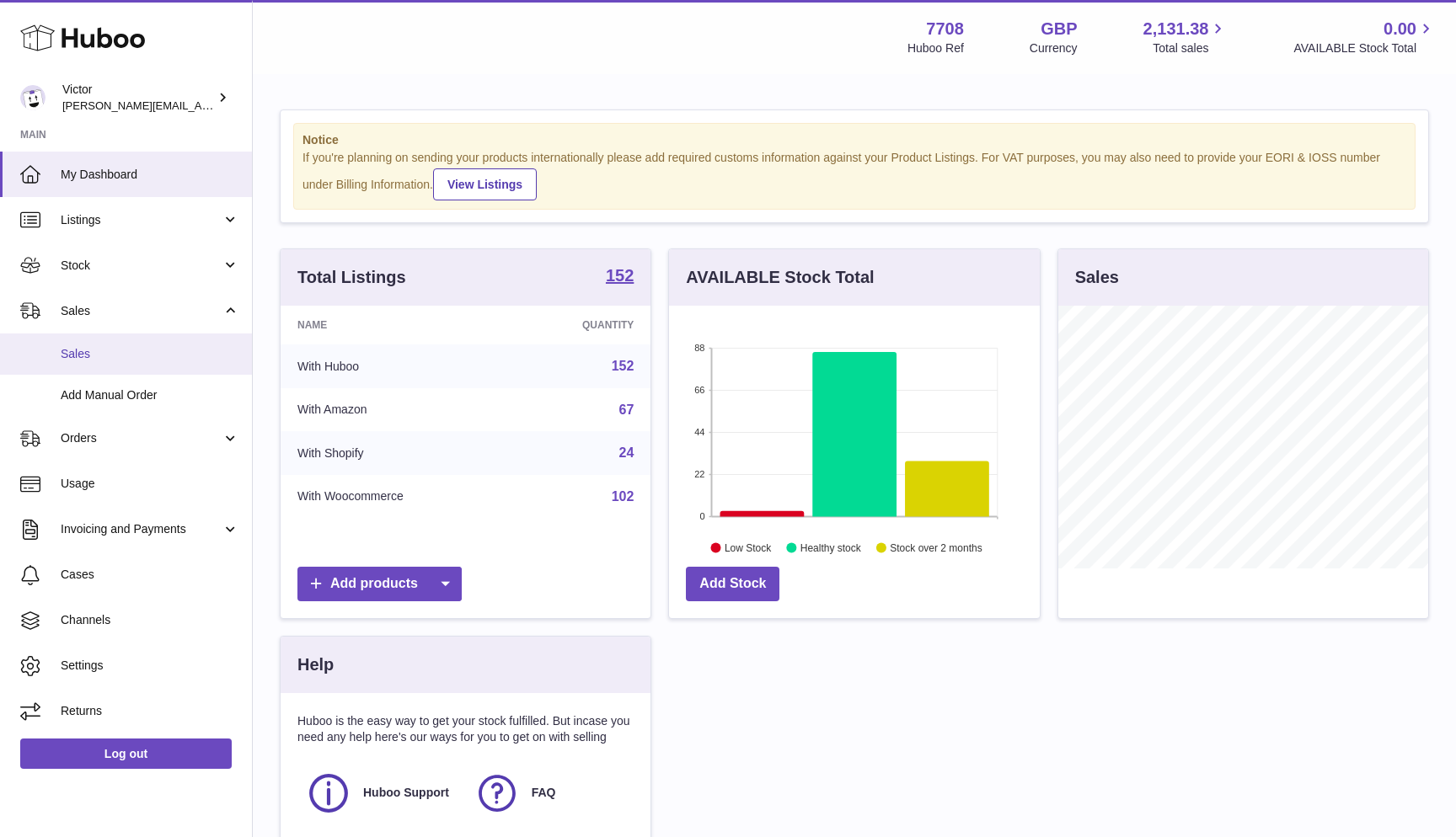
click at [84, 356] on span "Sales" at bounding box center [150, 354] width 179 height 16
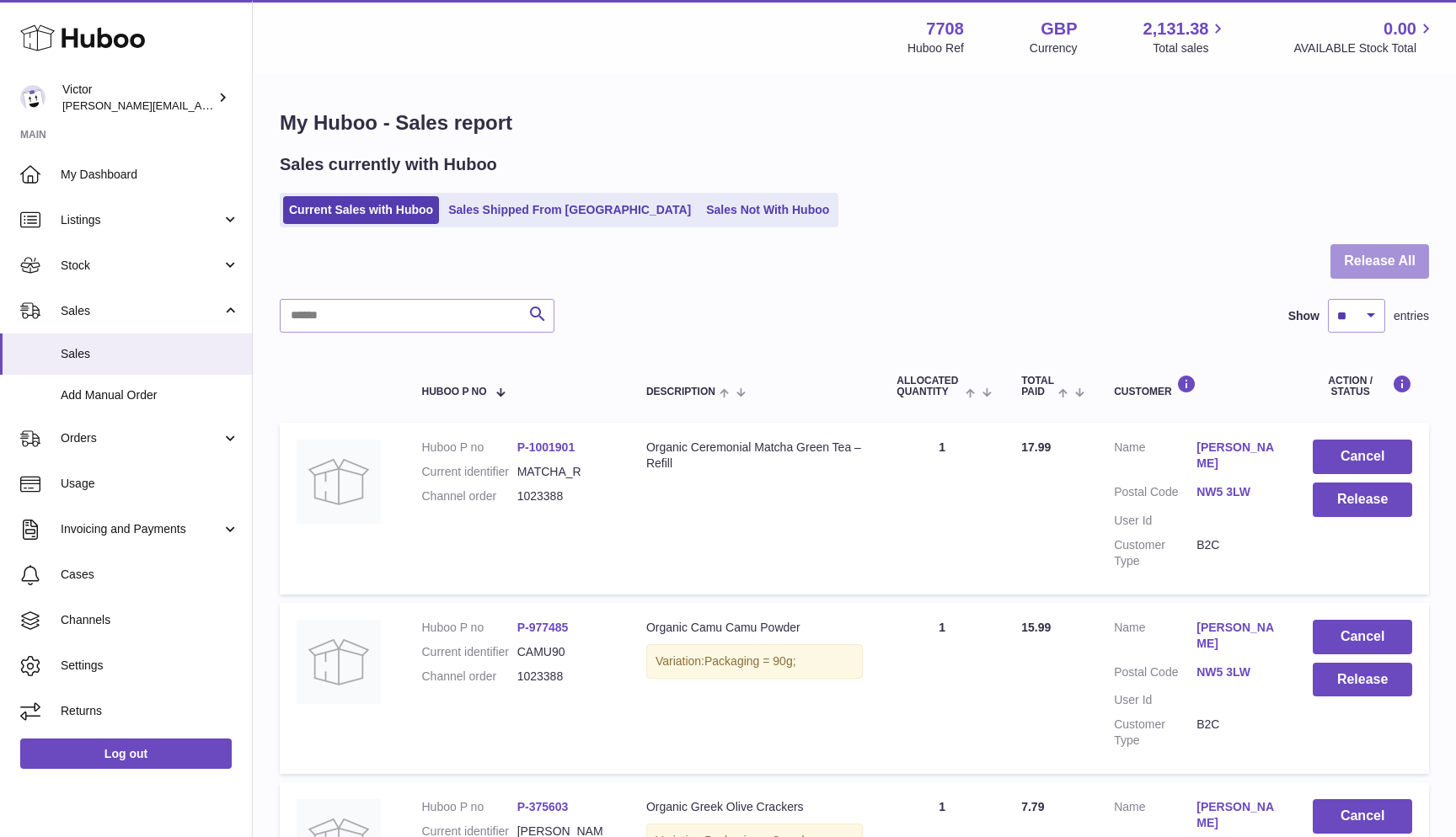
click at [1377, 257] on button "Release All" at bounding box center [1380, 261] width 99 height 35
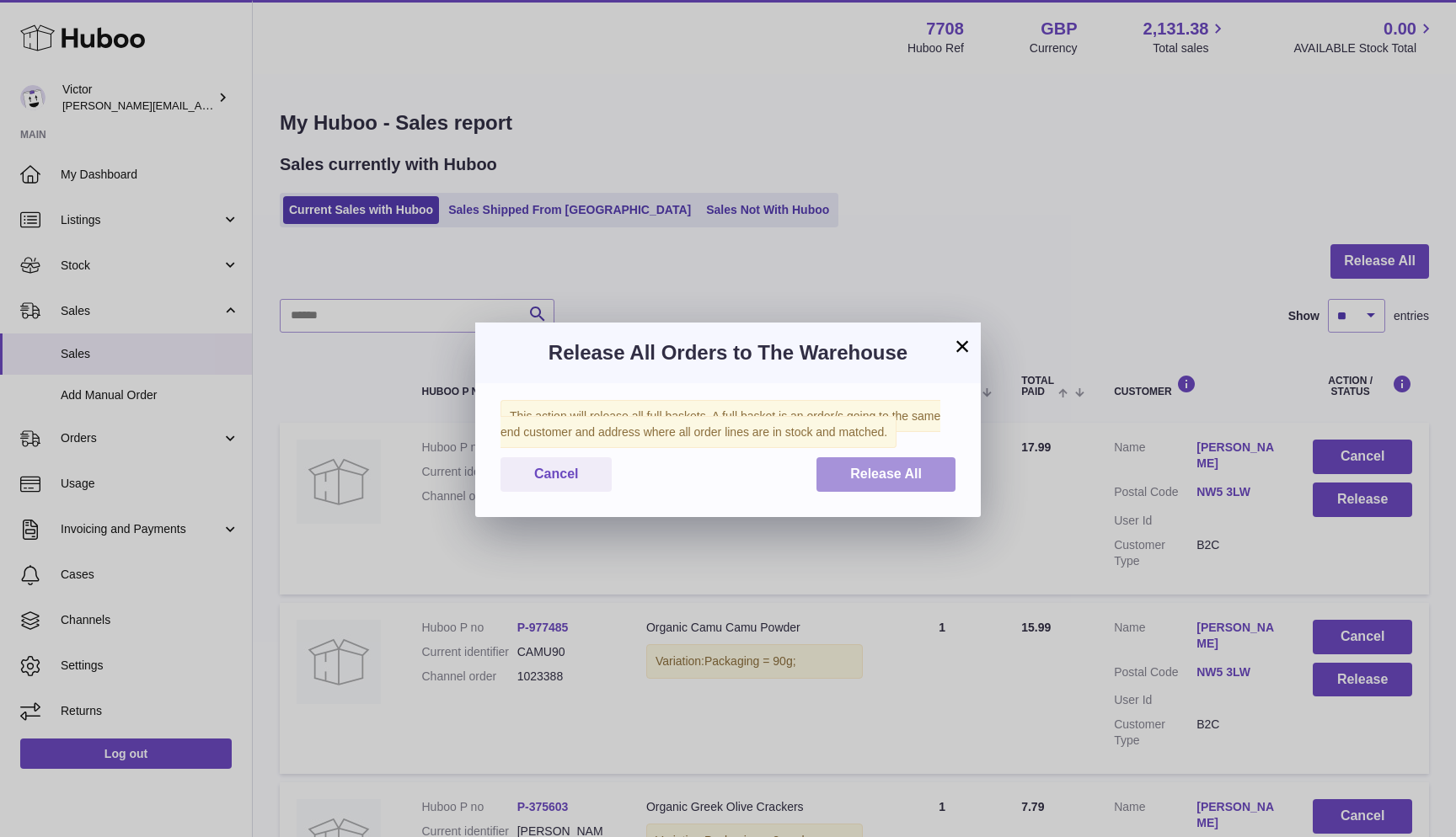
click at [862, 476] on span "Release All" at bounding box center [886, 474] width 72 height 14
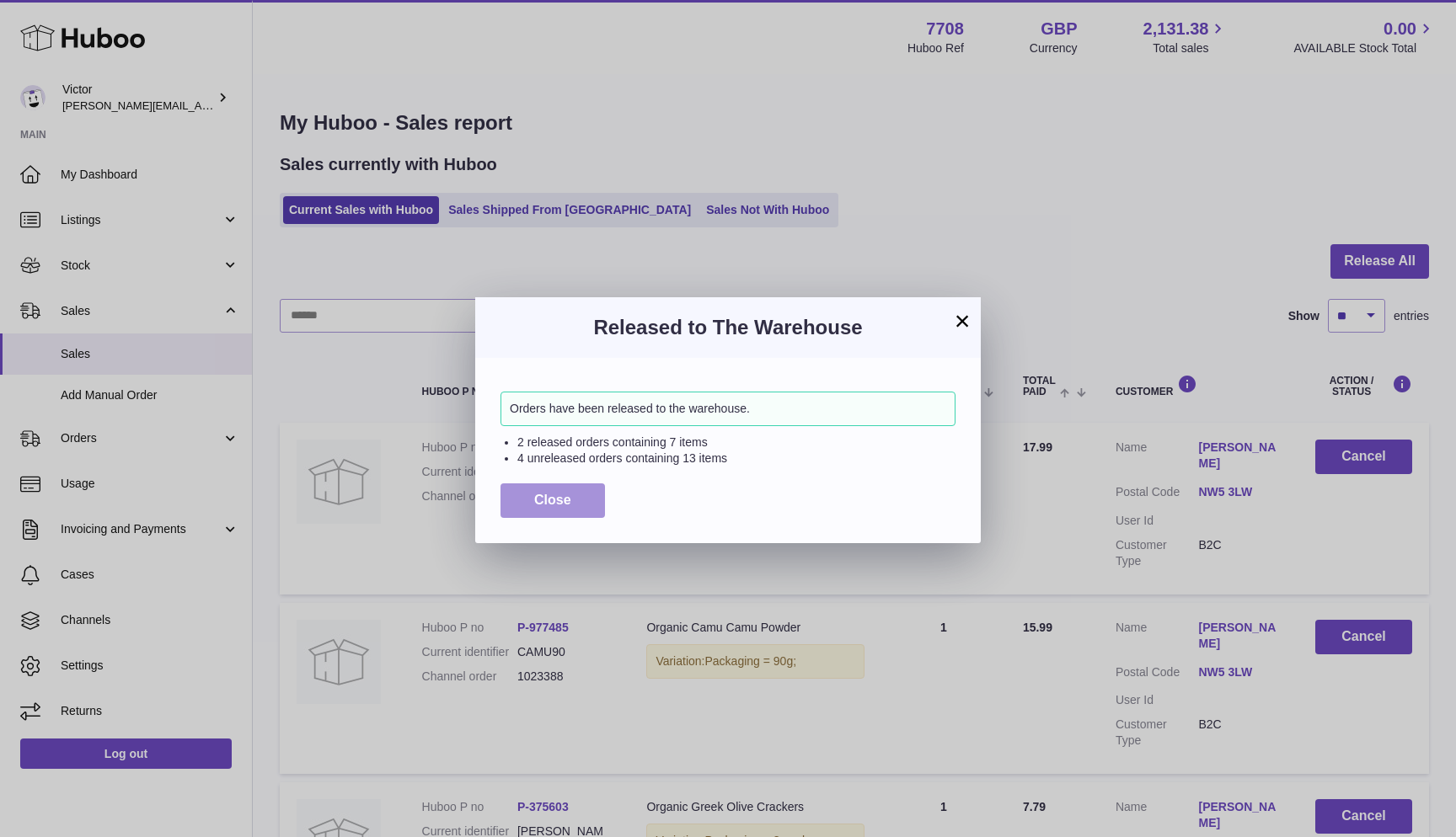
click at [595, 507] on button "Close" at bounding box center [552, 501] width 105 height 35
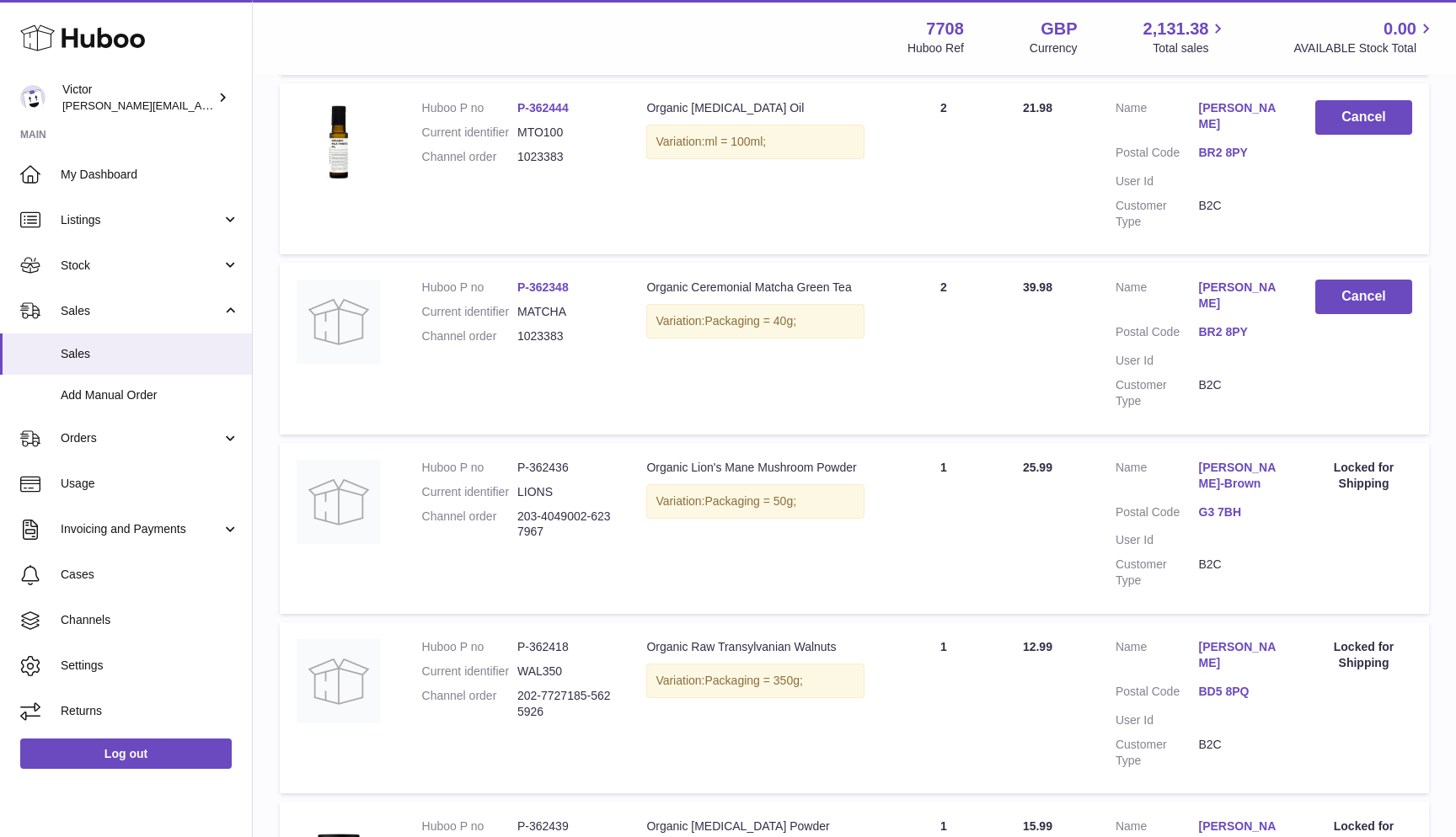
scroll to position [1237, 0]
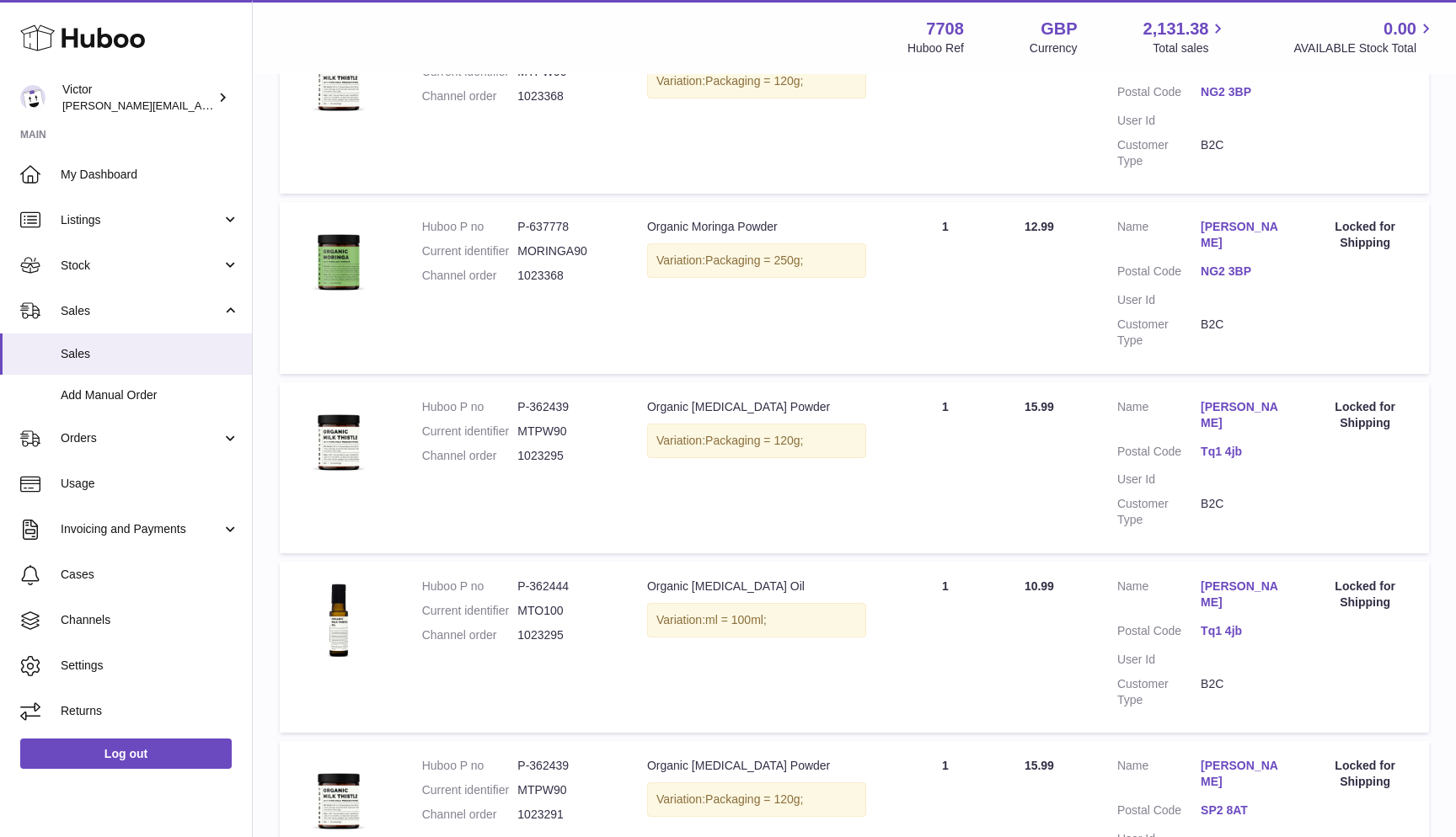
scroll to position [1298, 0]
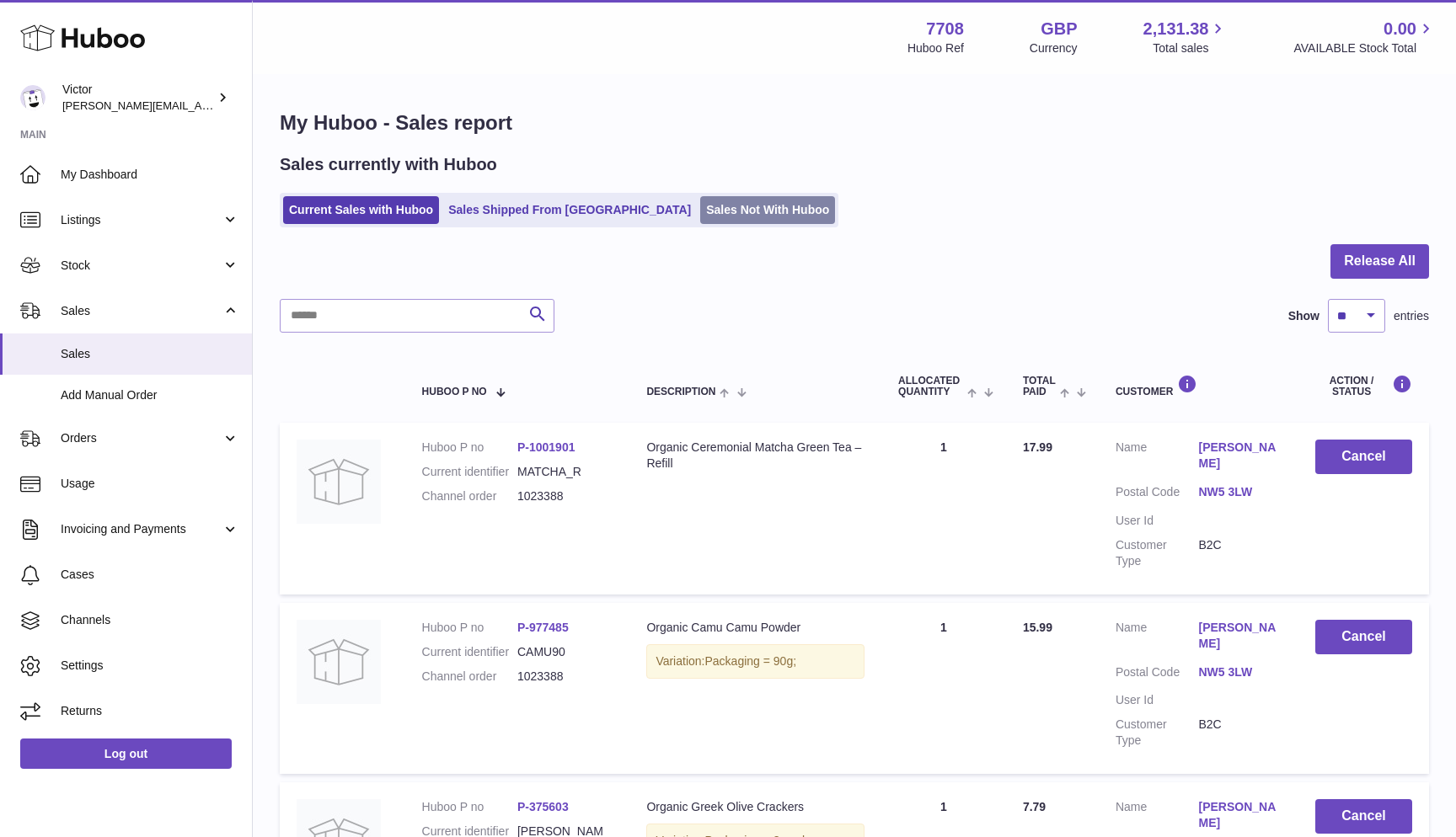
click at [700, 205] on link "Sales Not With Huboo" at bounding box center [767, 210] width 135 height 28
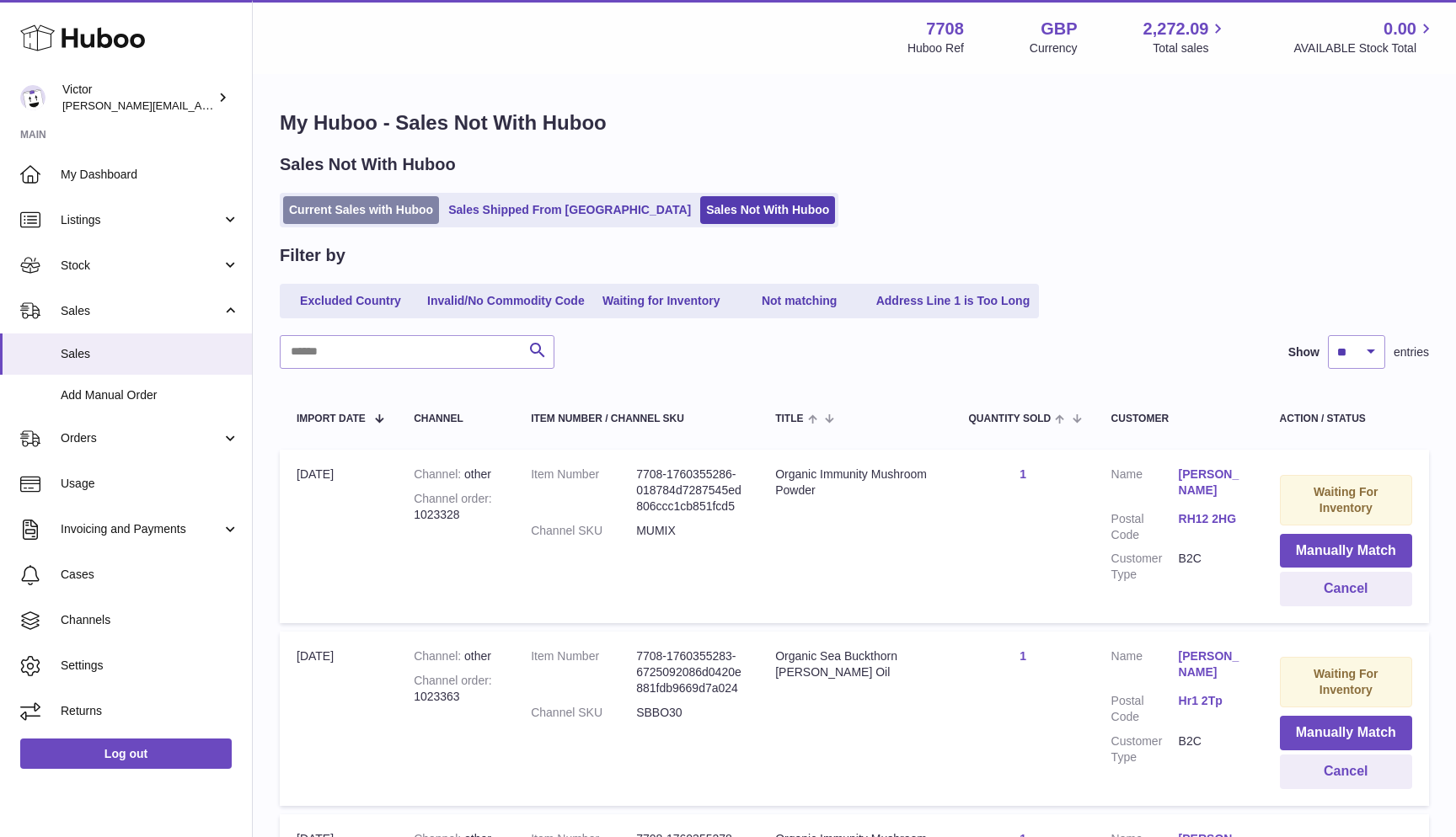
click at [308, 219] on link "Current Sales with Huboo" at bounding box center [362, 210] width 156 height 28
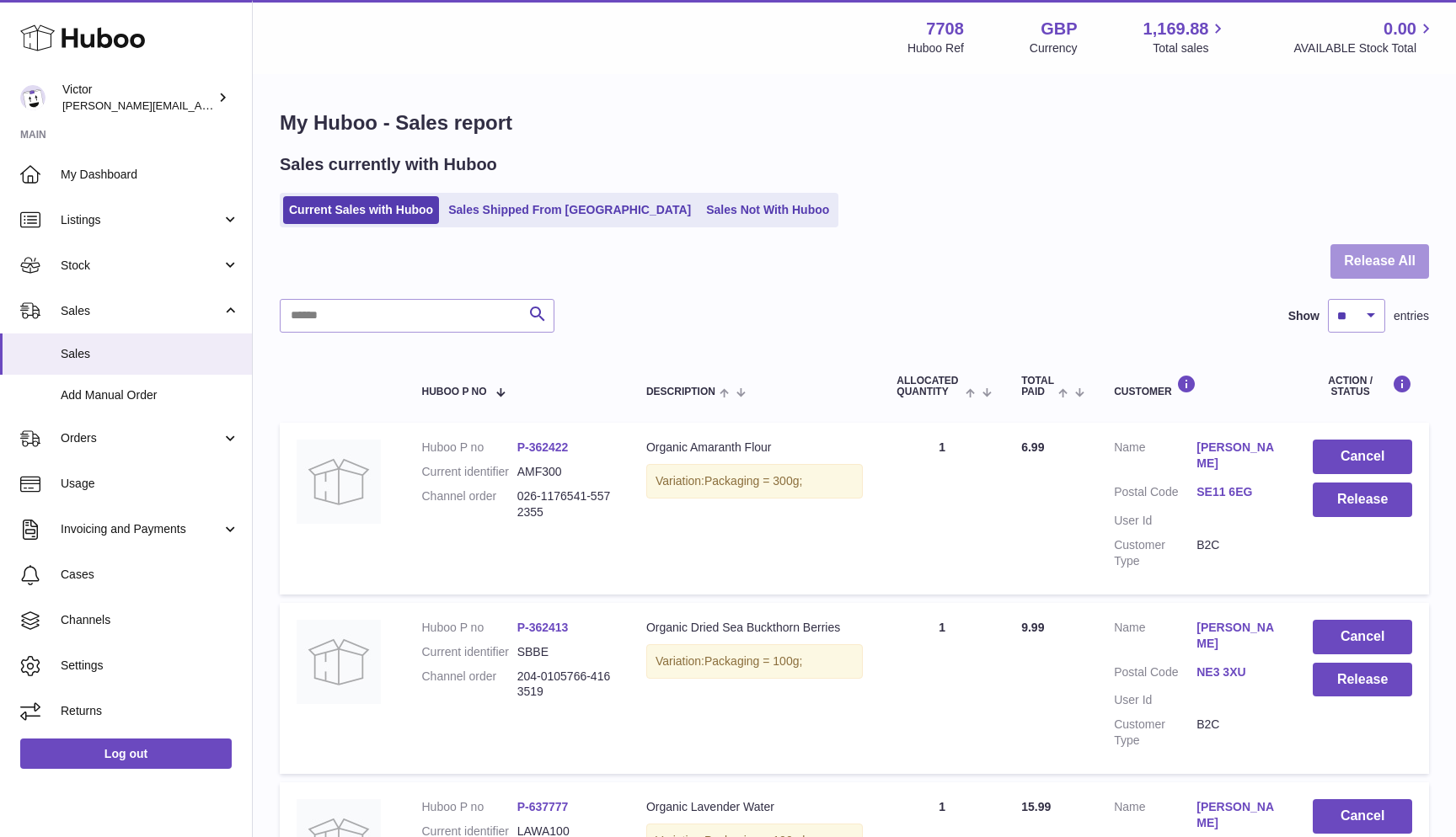
click at [1375, 259] on button "Release All" at bounding box center [1380, 261] width 99 height 35
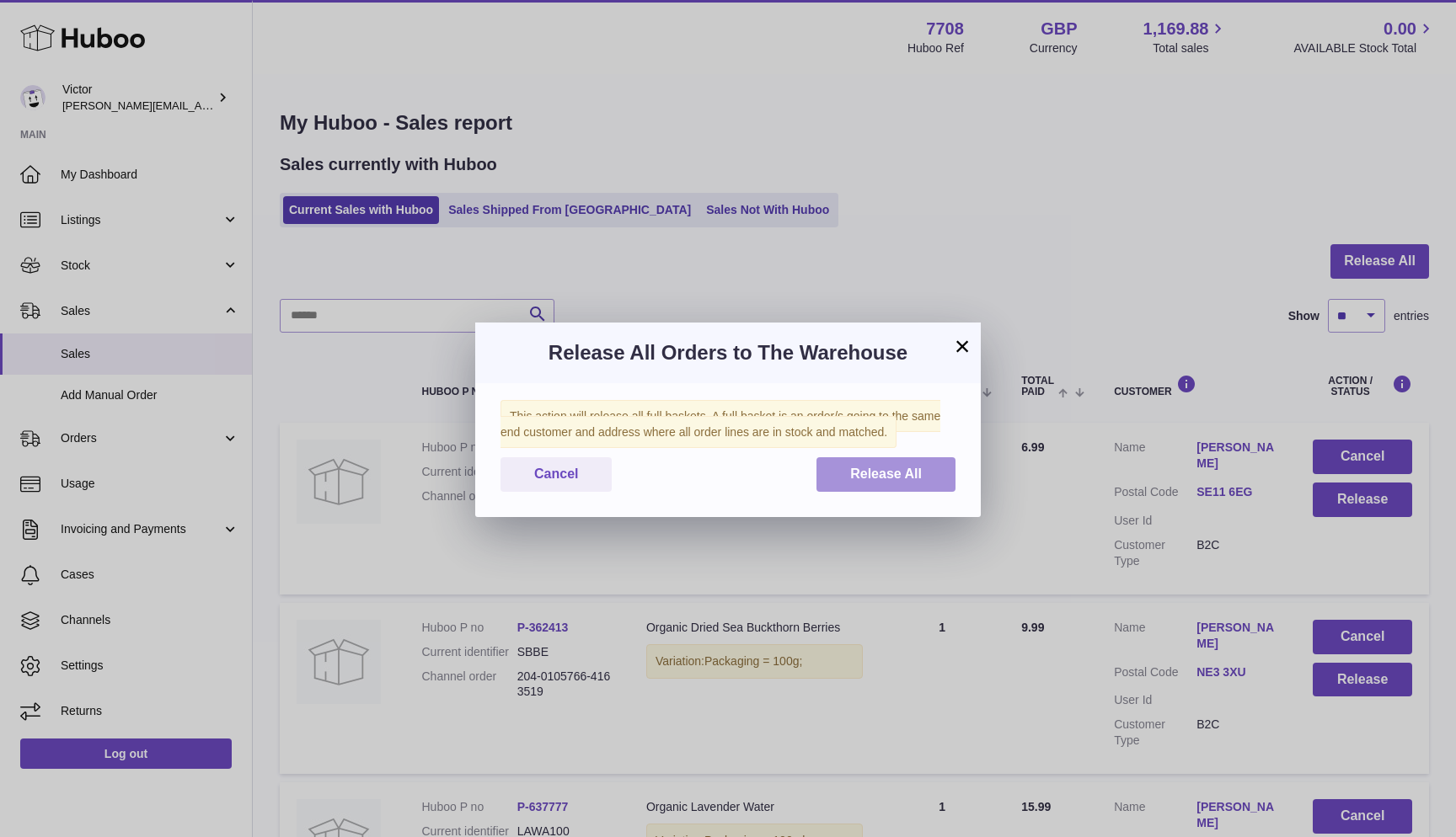
click at [899, 469] on span "Release All" at bounding box center [886, 474] width 72 height 14
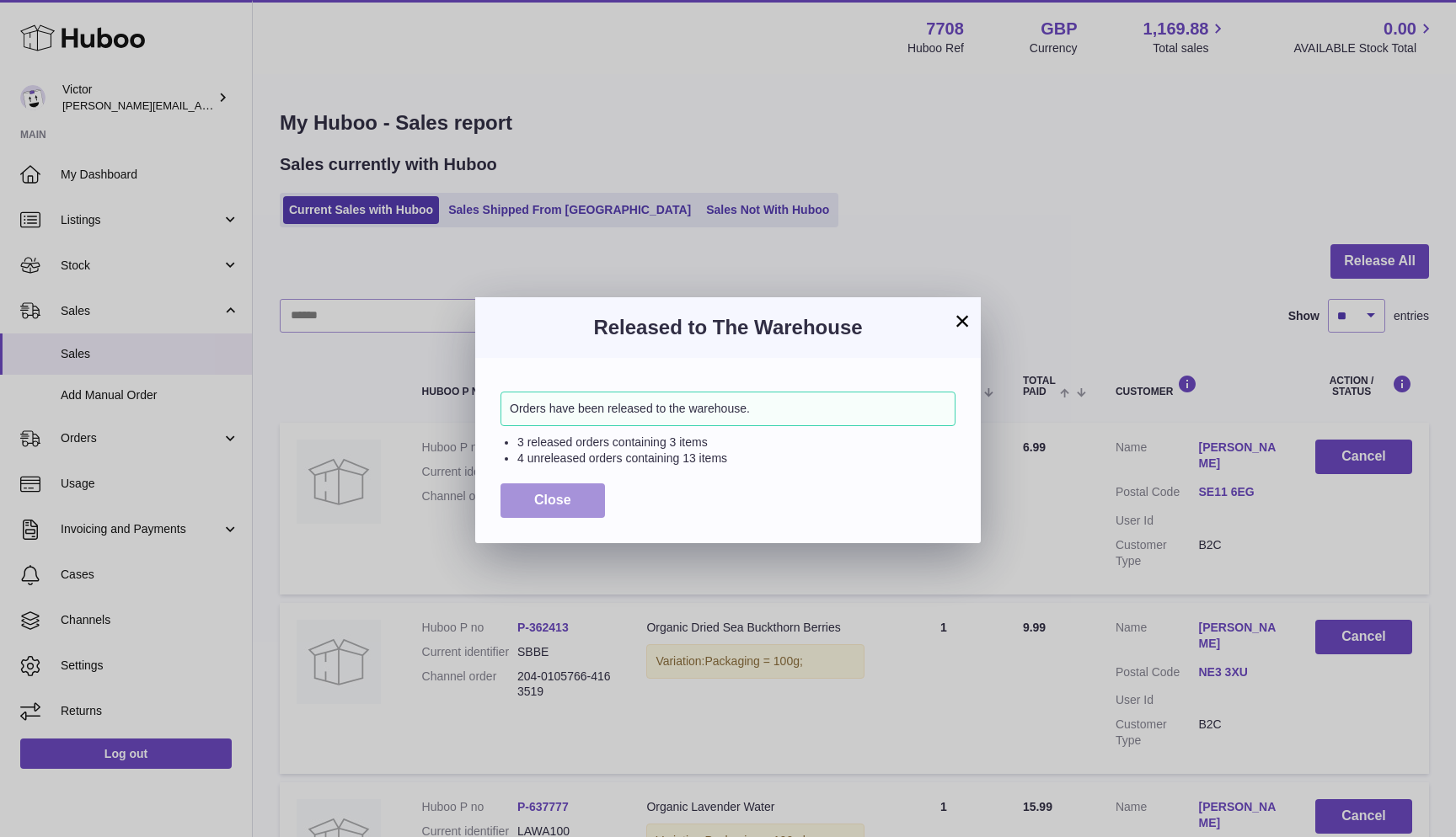
click at [549, 500] on span "Close" at bounding box center [552, 499] width 37 height 14
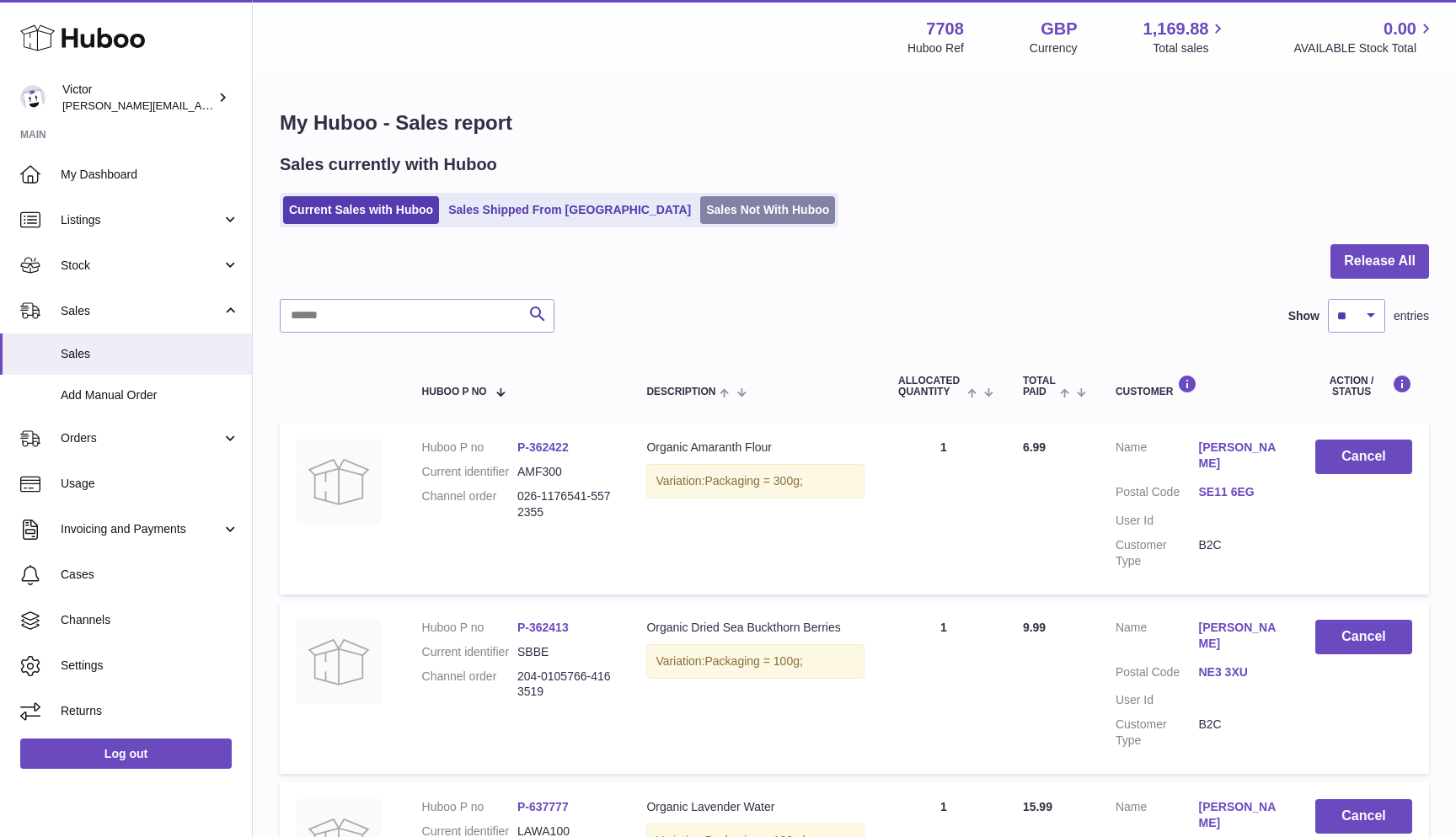
click at [700, 199] on link "Sales Not With Huboo" at bounding box center [767, 210] width 135 height 28
